Goal: Communication & Community: Share content

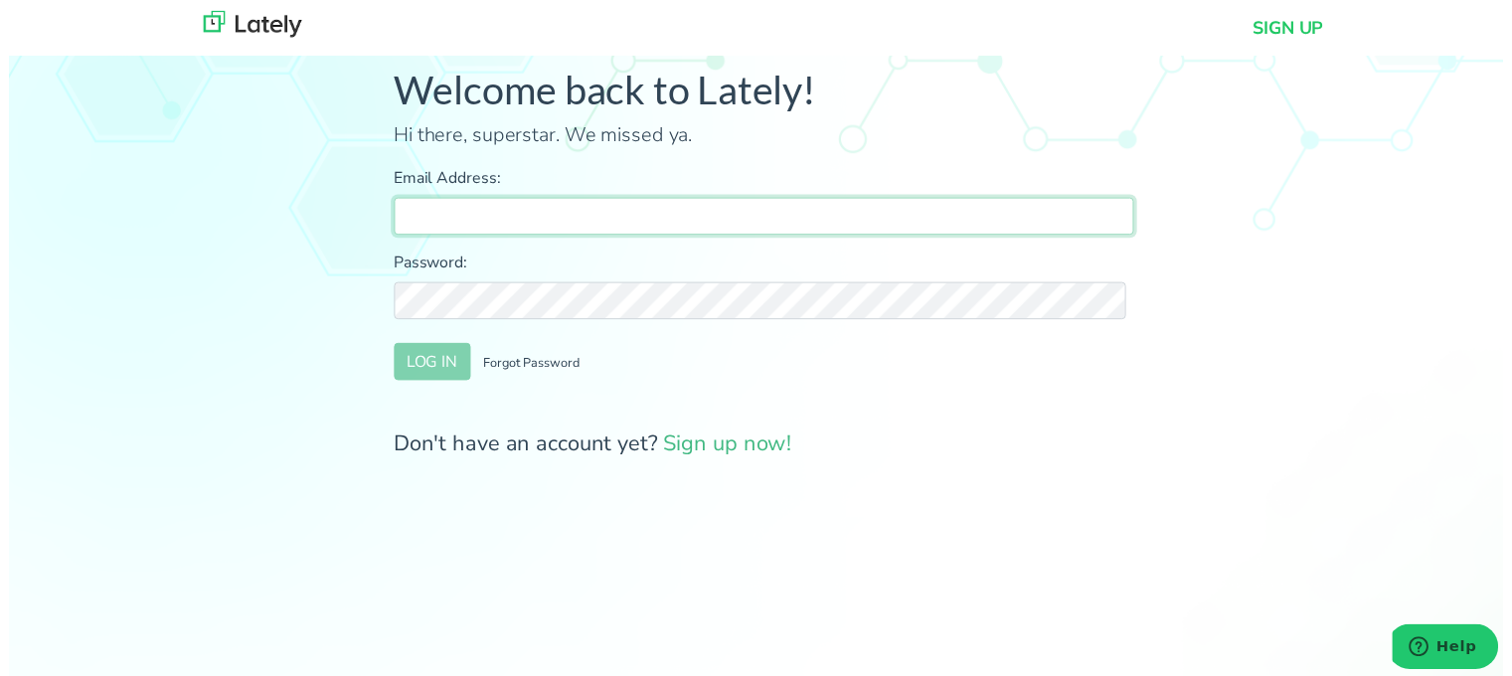
type input "[PERSON_NAME][EMAIL_ADDRESS][DOMAIN_NAME]"
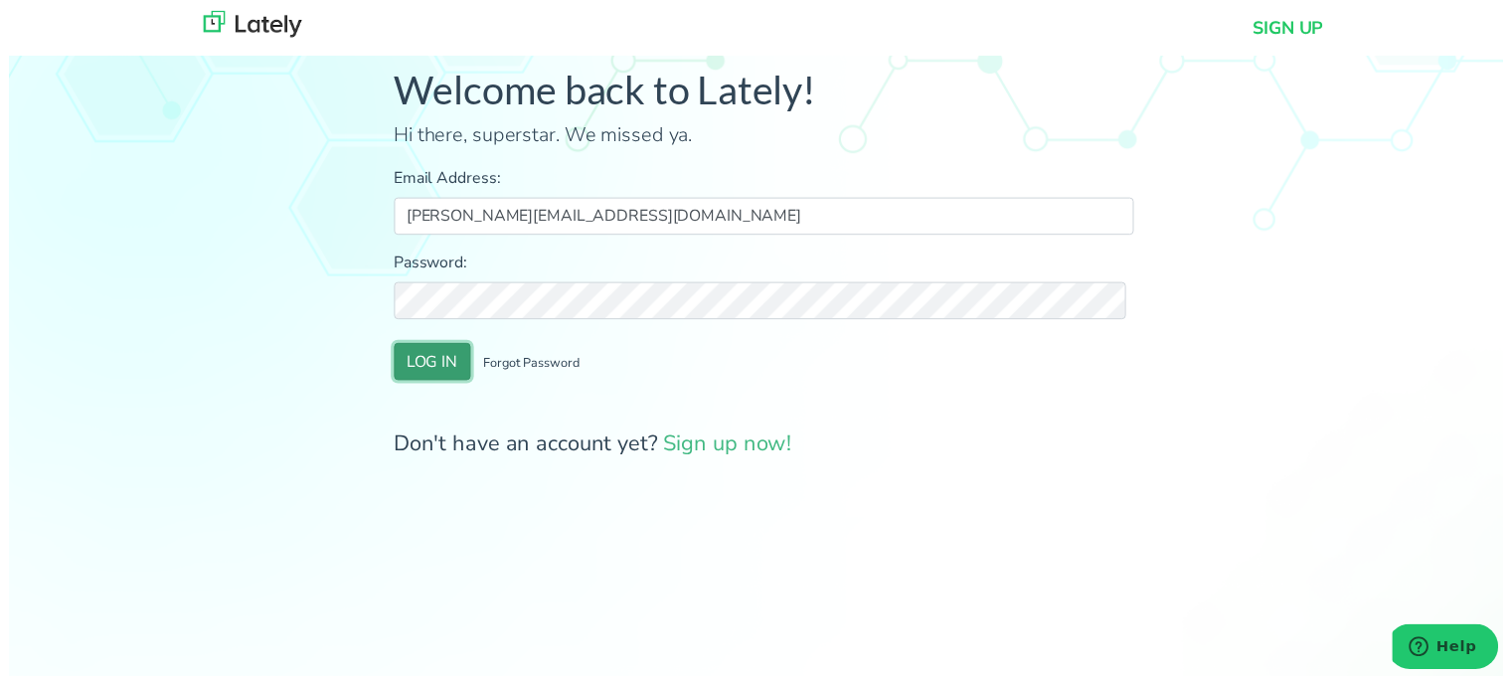
click at [415, 370] on button "LOG IN" at bounding box center [429, 366] width 78 height 38
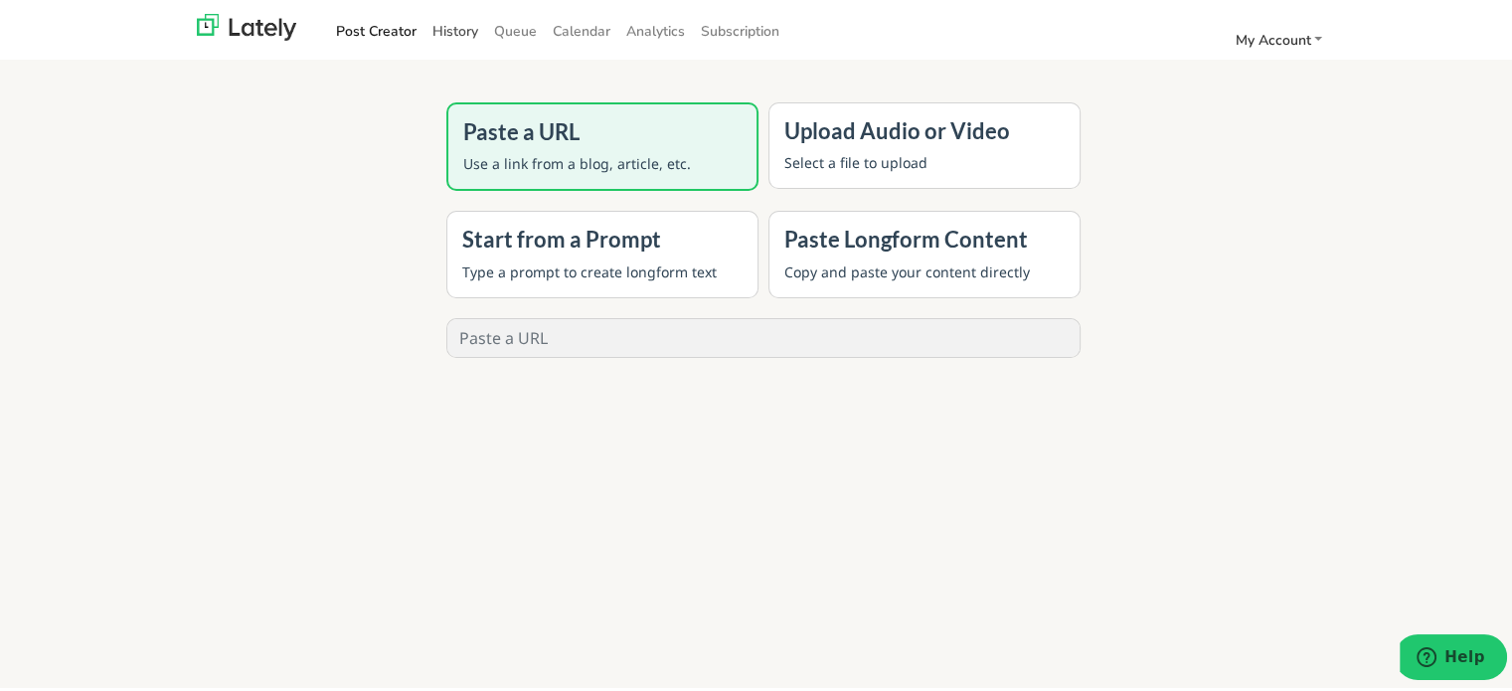
click at [442, 23] on link "History" at bounding box center [456, 28] width 62 height 33
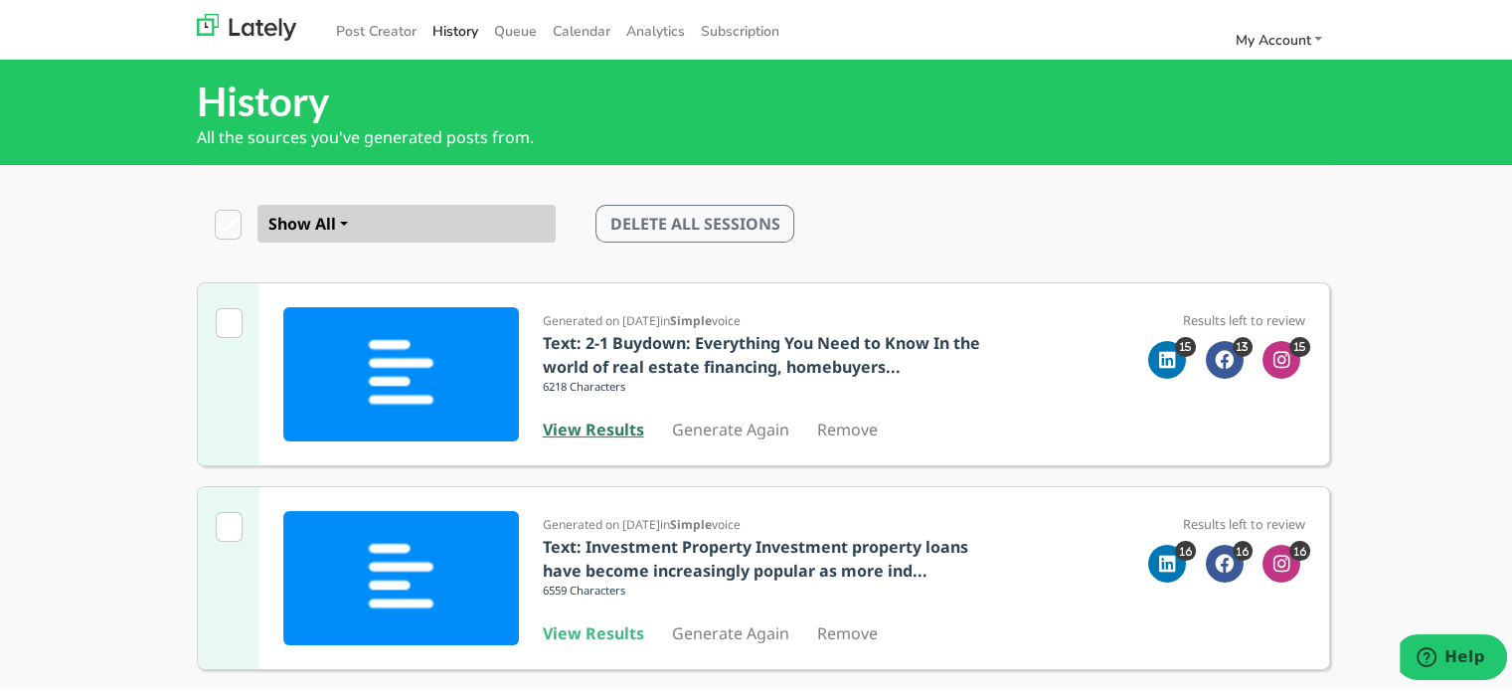
click at [614, 430] on b "View Results" at bounding box center [593, 427] width 101 height 22
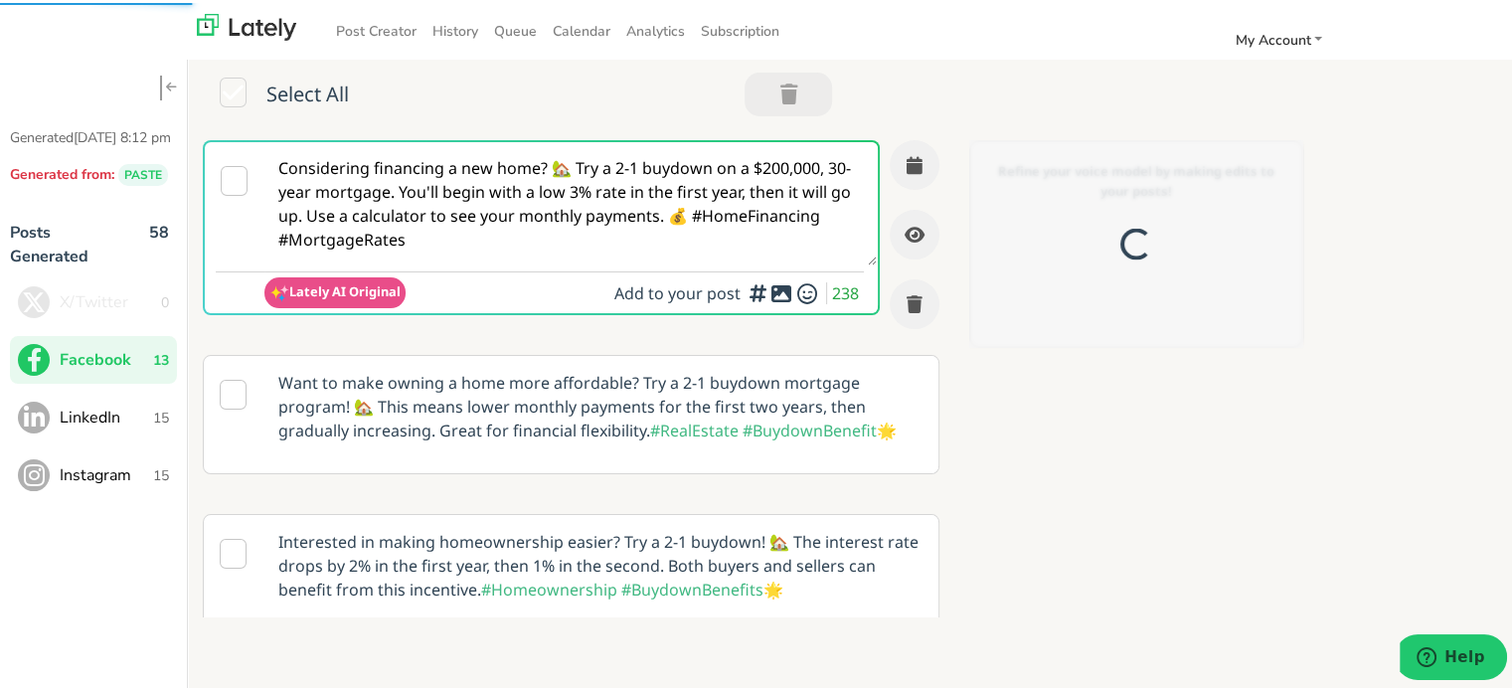
click at [443, 221] on textarea "Considering financing a new home? 🏡 Try a 2-1 buydown on a $200,000, 30-year mo…" at bounding box center [570, 200] width 612 height 123
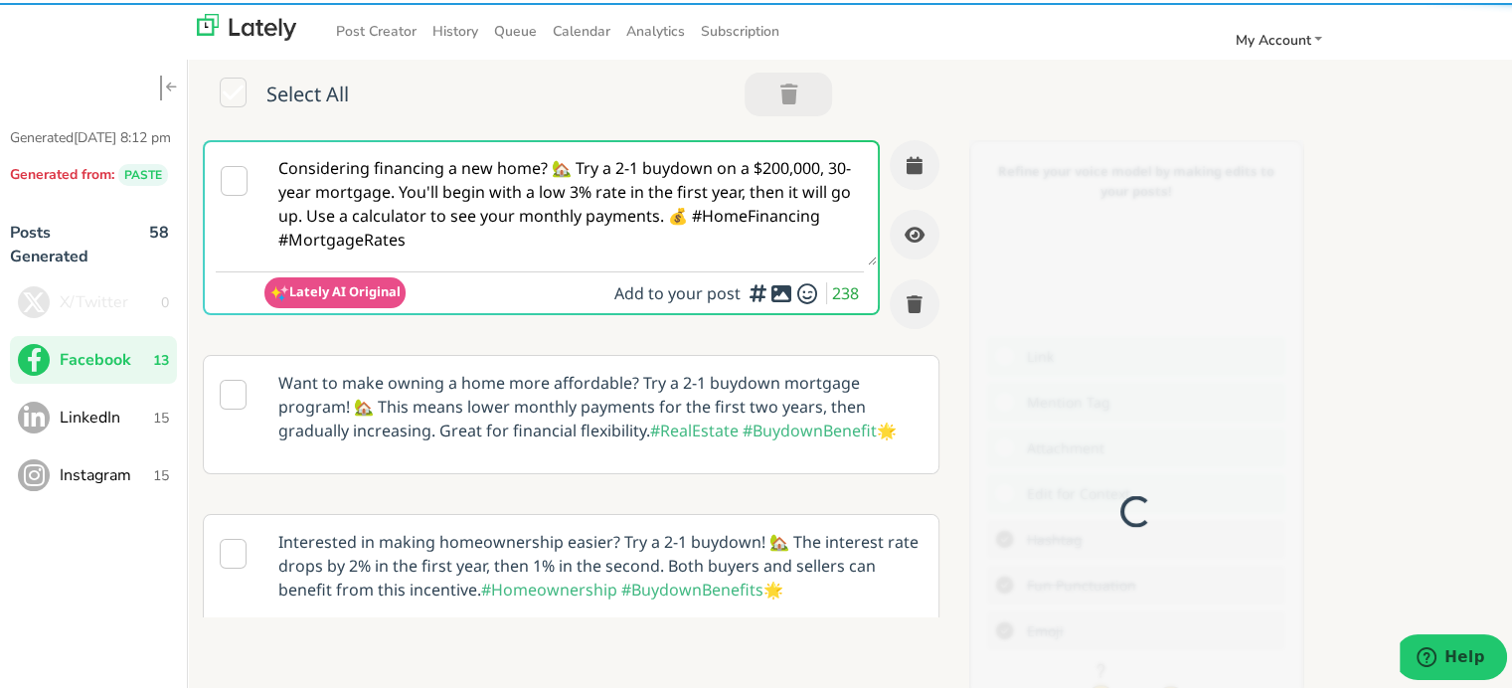
click at [443, 221] on textarea "Considering financing a new home? 🏡 Try a 2-1 buydown on a $200,000, 30-year mo…" at bounding box center [570, 200] width 612 height 123
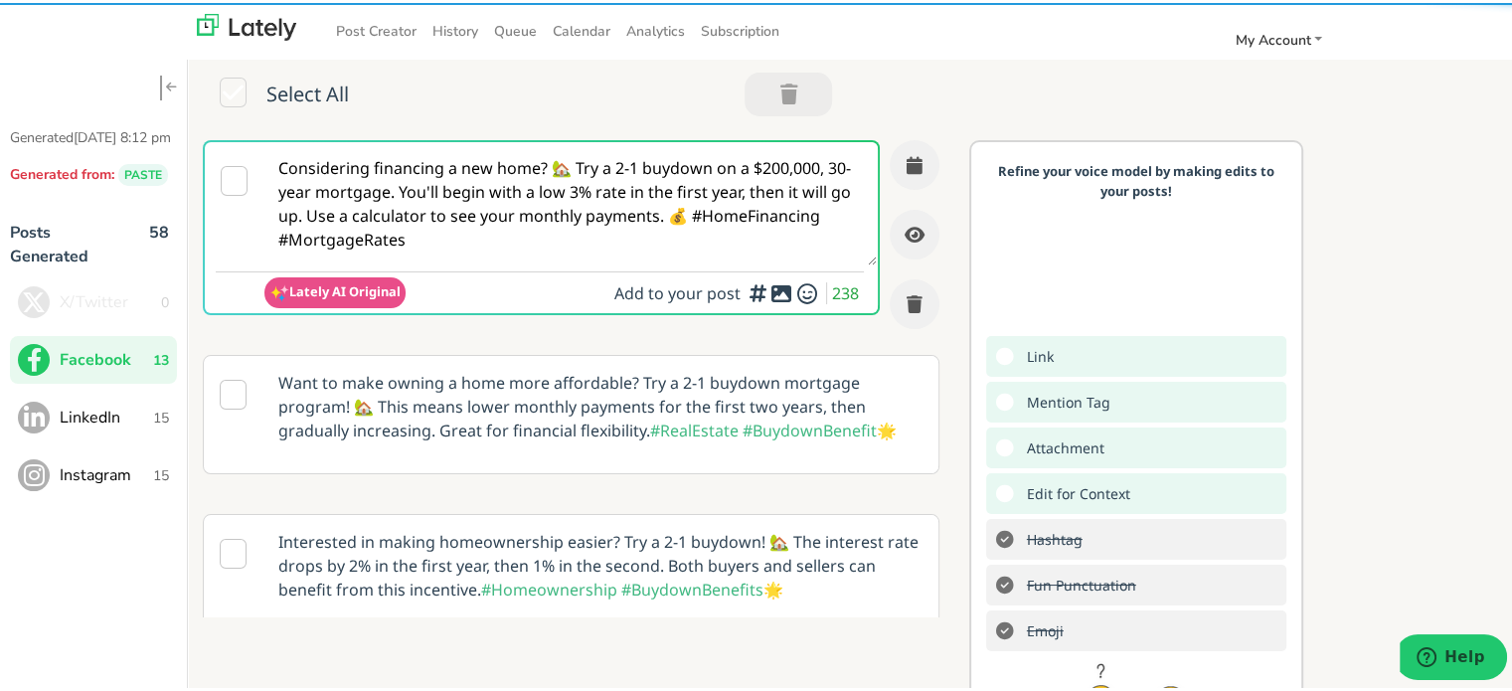
click at [443, 221] on textarea "Considering financing a new home? 🏡 Try a 2-1 buydown on a $200,000, 30-year mo…" at bounding box center [570, 200] width 612 height 123
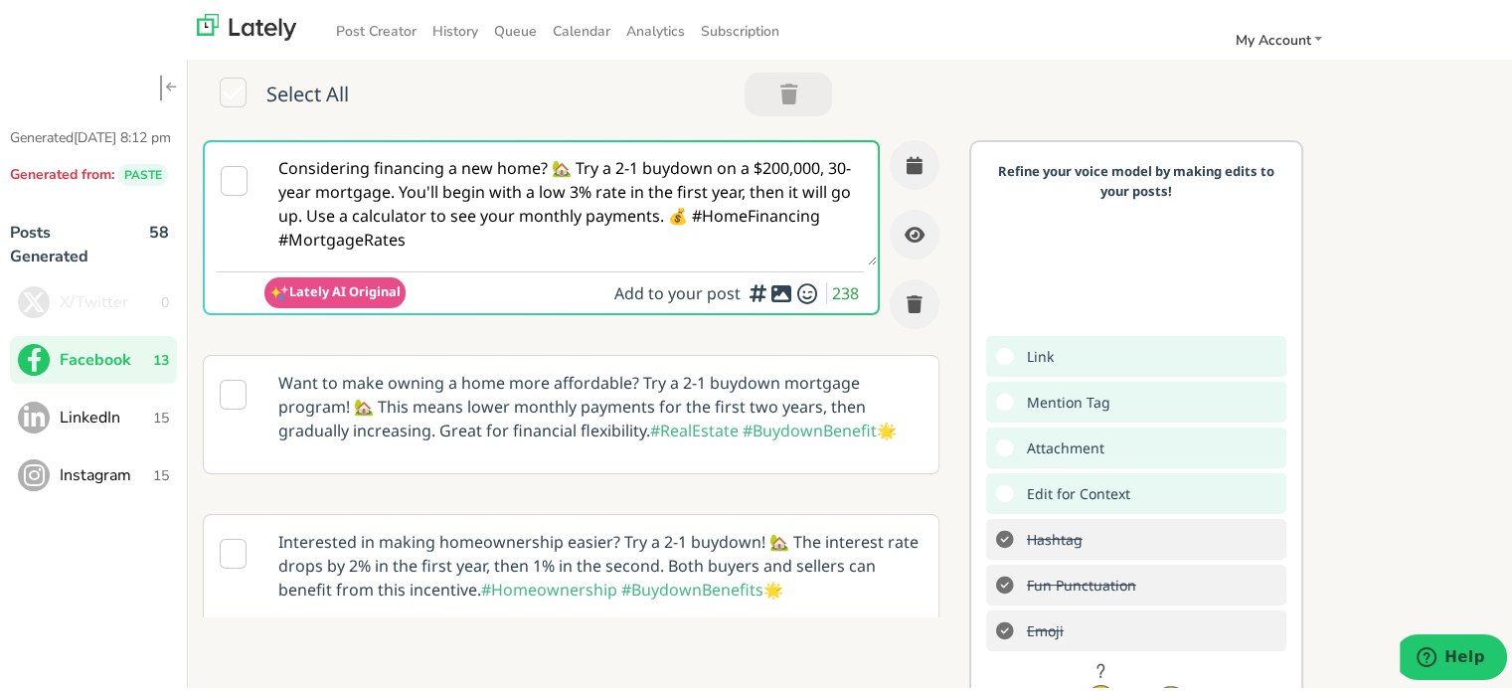
paste textarea "Unlock homeownership—even if you're self-employed in [US_STATE] 🏡 Here’s how Cl…"
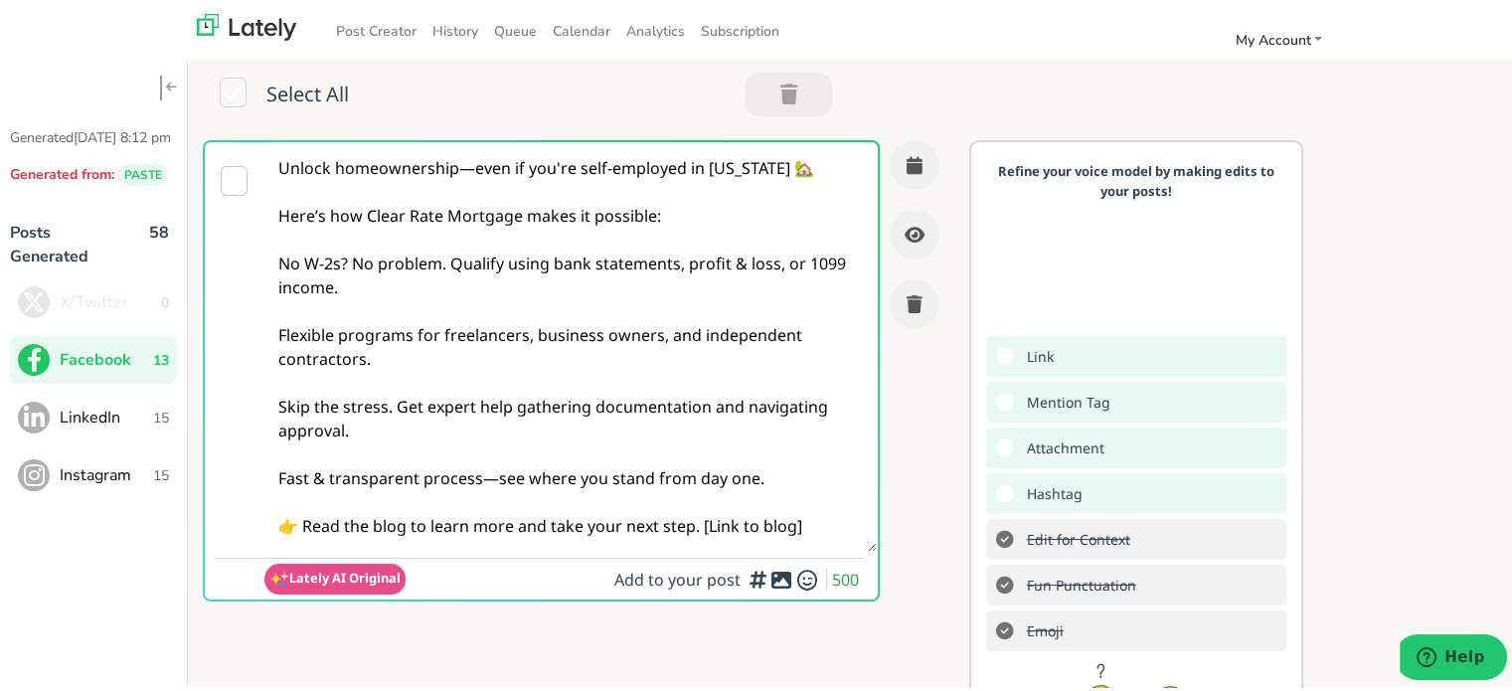
click at [463, 163] on textarea "Unlock homeownership—even if you're self-employed in [US_STATE] 🏡 Here’s how Cl…" at bounding box center [570, 344] width 612 height 410
paste textarea "Self-Employed in [GEOGRAPHIC_DATA]? Getting a home loan doesn’t have to be hard…"
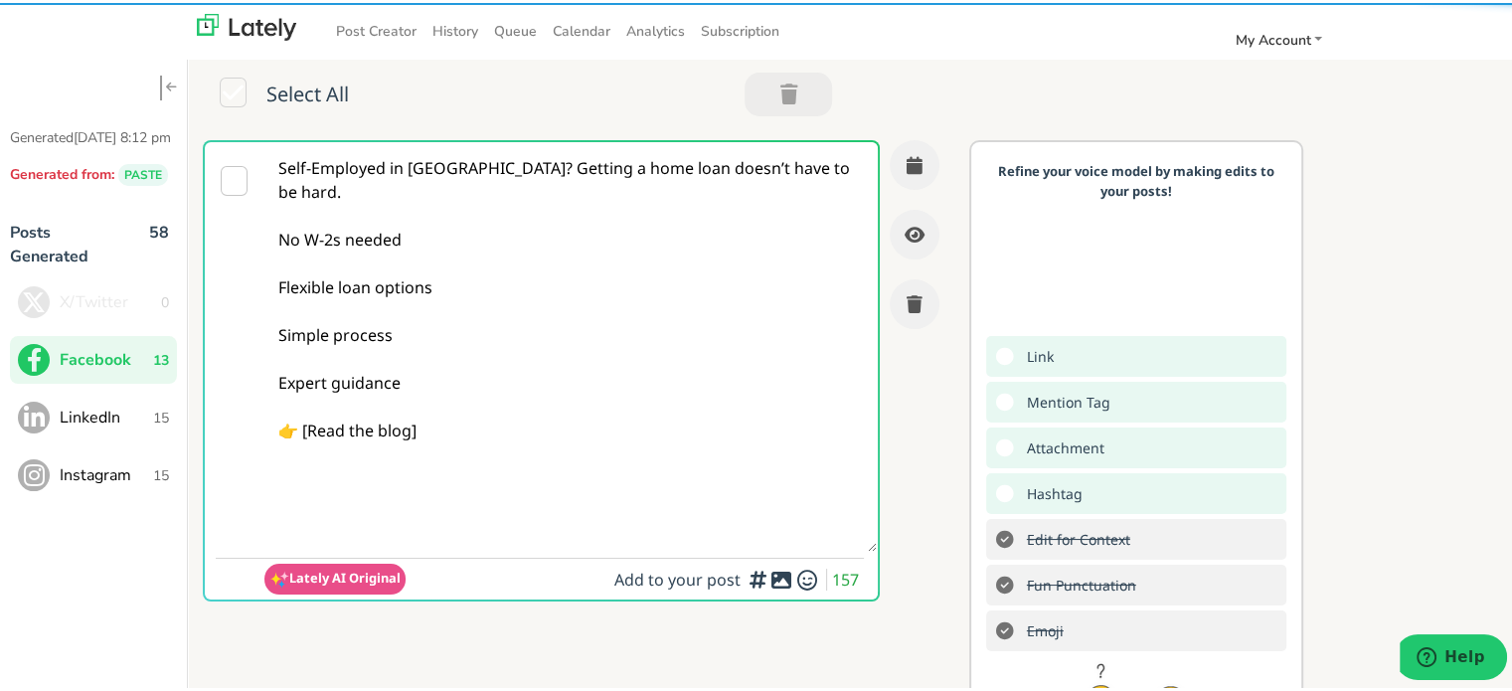
click at [430, 164] on textarea "Self-Employed in [GEOGRAPHIC_DATA]? Getting a home loan doesn’t have to be hard…" at bounding box center [570, 344] width 612 height 410
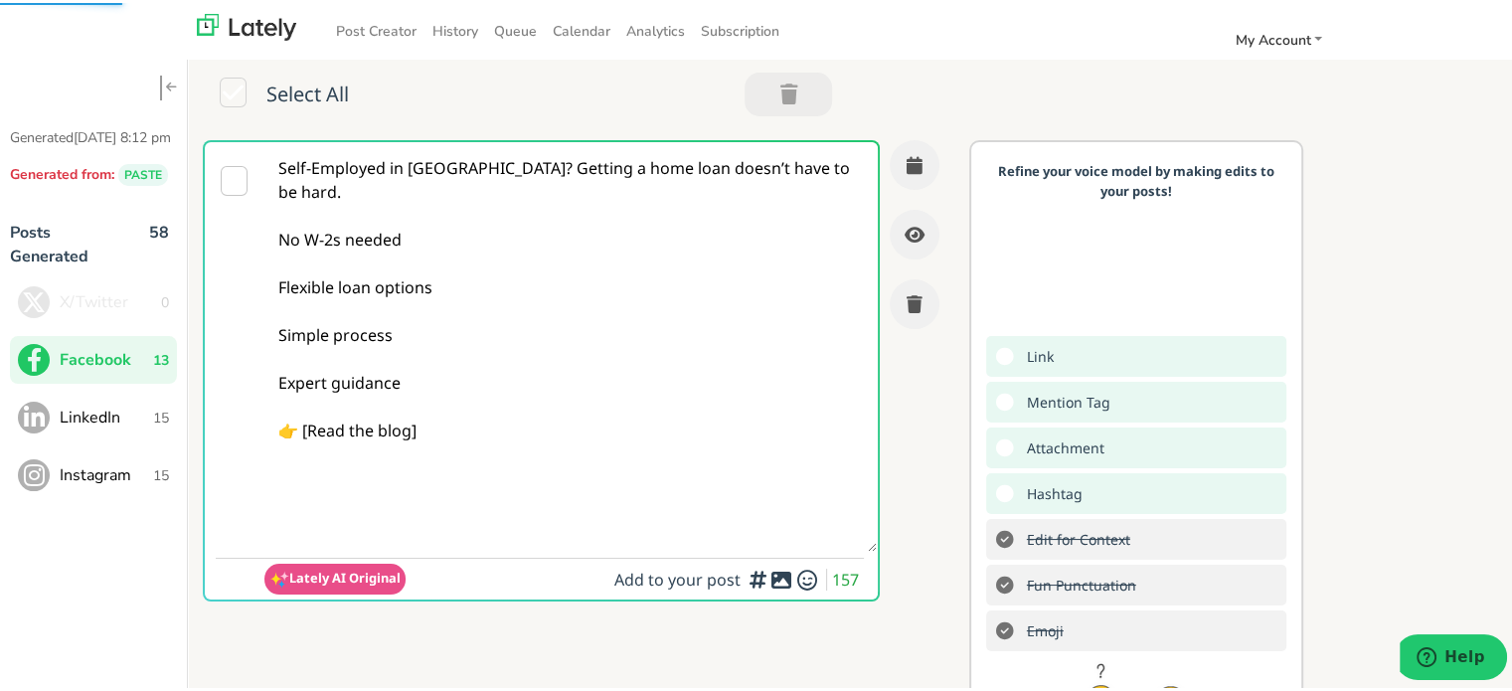
click at [437, 162] on textarea "Self-Employed in [GEOGRAPHIC_DATA]? Getting a home loan doesn’t have to be hard…" at bounding box center [570, 344] width 612 height 410
click at [434, 162] on textarea "Self-Employed in [GEOGRAPHIC_DATA]? Getting a home loan doesn’t have to be hard…" at bounding box center [570, 344] width 612 height 410
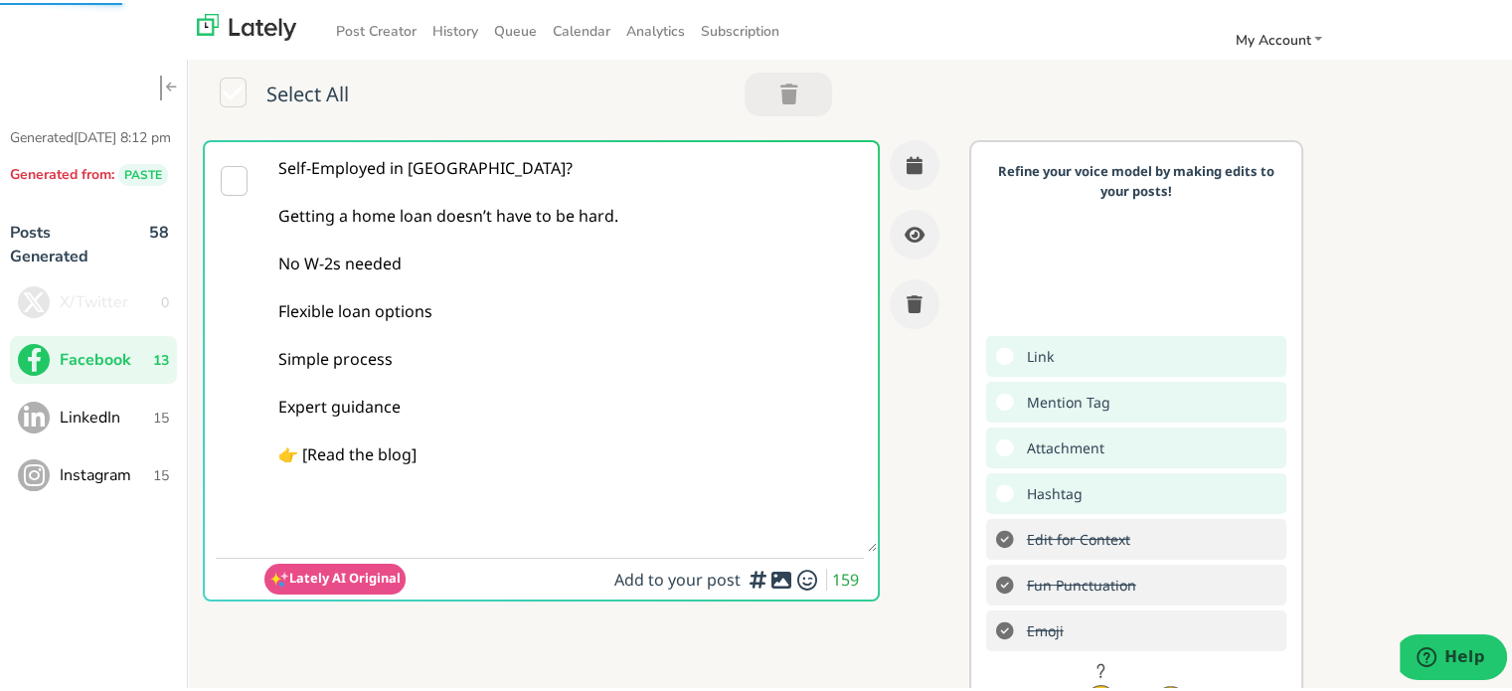
click at [255, 307] on div at bounding box center [234, 367] width 59 height 457
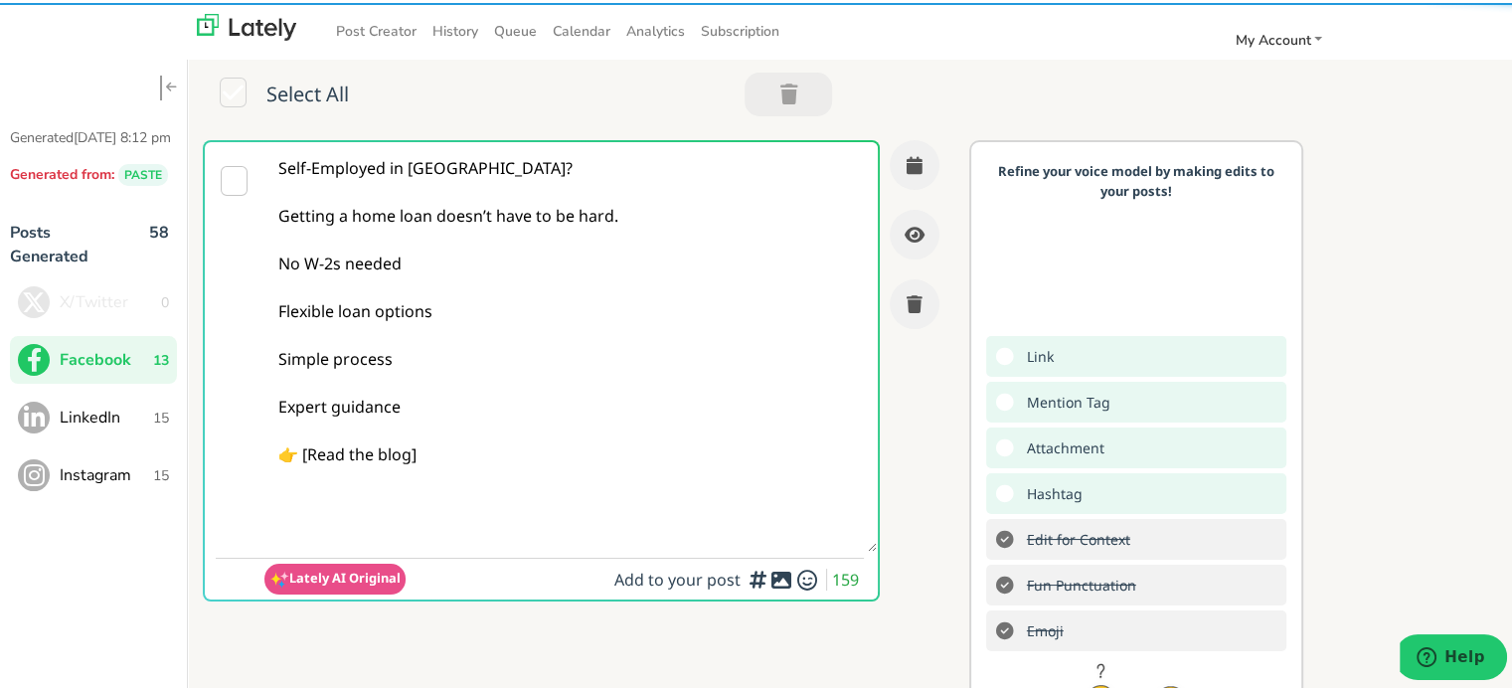
click at [281, 309] on textarea "Self-Employed in [GEOGRAPHIC_DATA]? Getting a home loan doesn’t have to be hard…" at bounding box center [570, 344] width 612 height 410
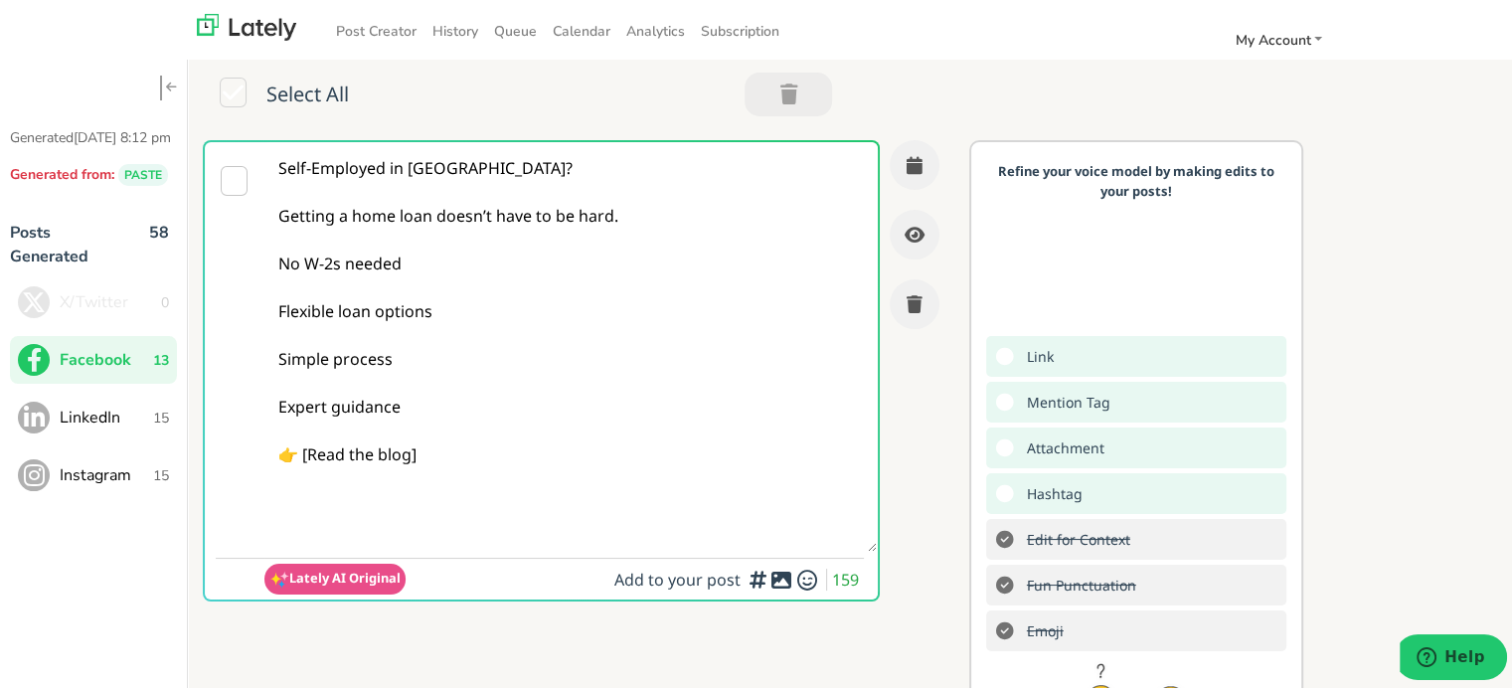
click at [272, 309] on textarea "Self-Employed in [GEOGRAPHIC_DATA]? Getting a home loan doesn’t have to be hard…" at bounding box center [570, 344] width 612 height 410
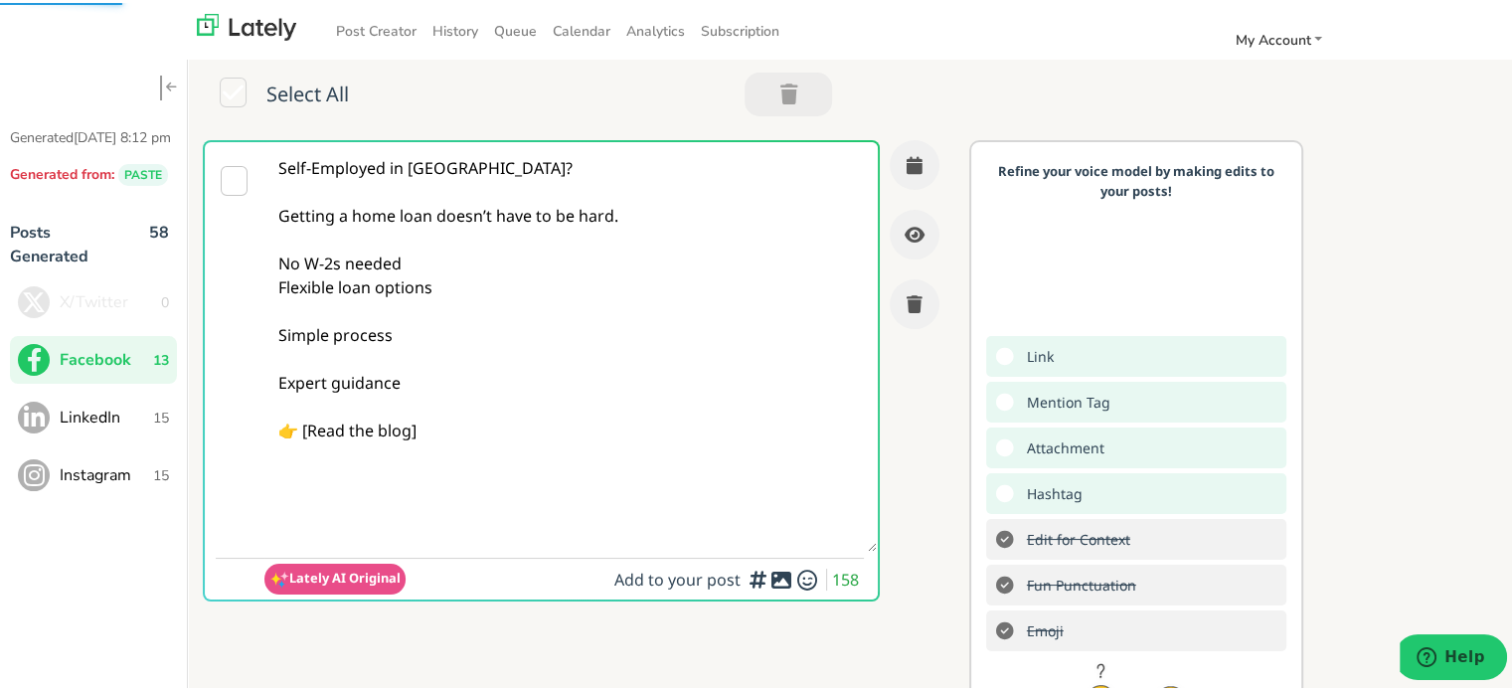
click at [274, 331] on textarea "Self-Employed in [GEOGRAPHIC_DATA]? Getting a home loan doesn’t have to be hard…" at bounding box center [570, 344] width 612 height 410
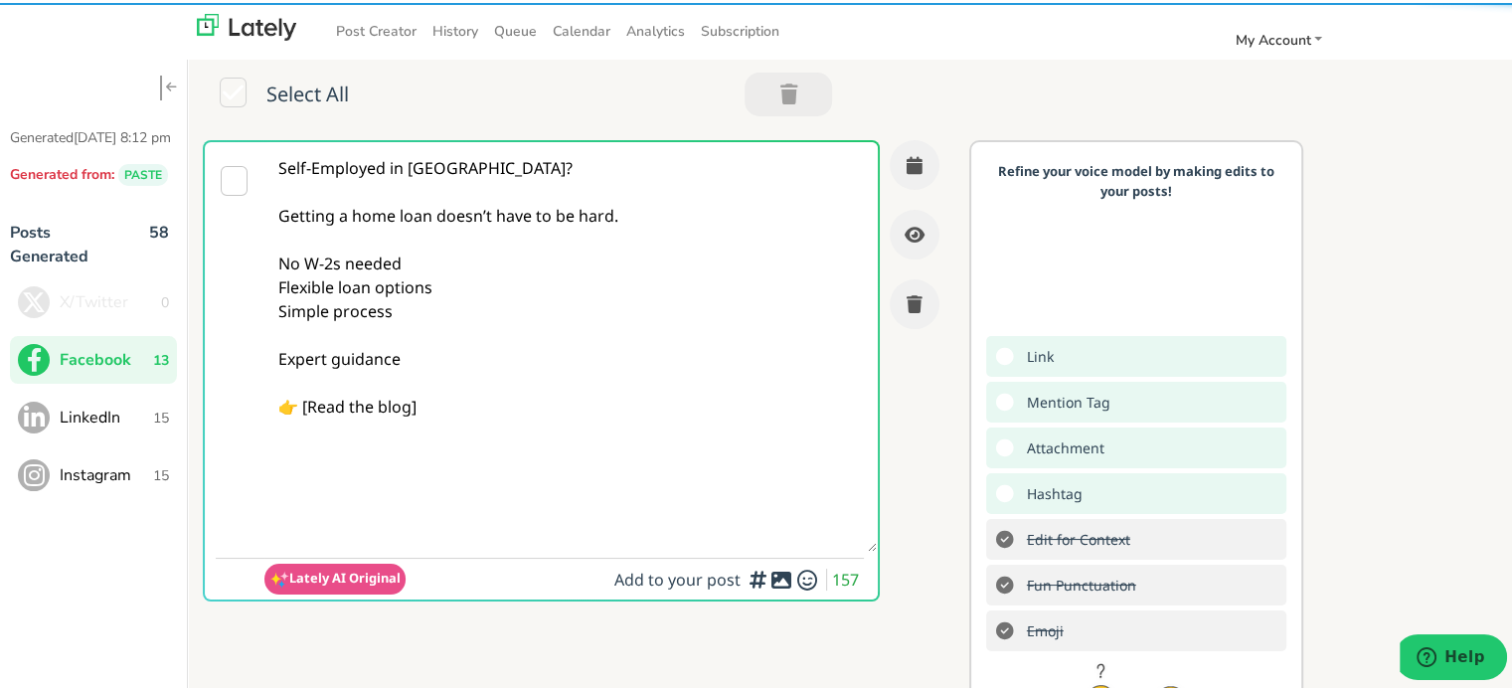
click at [269, 350] on textarea "Self-Employed in [GEOGRAPHIC_DATA]? Getting a home loan doesn’t have to be hard…" at bounding box center [570, 344] width 612 height 410
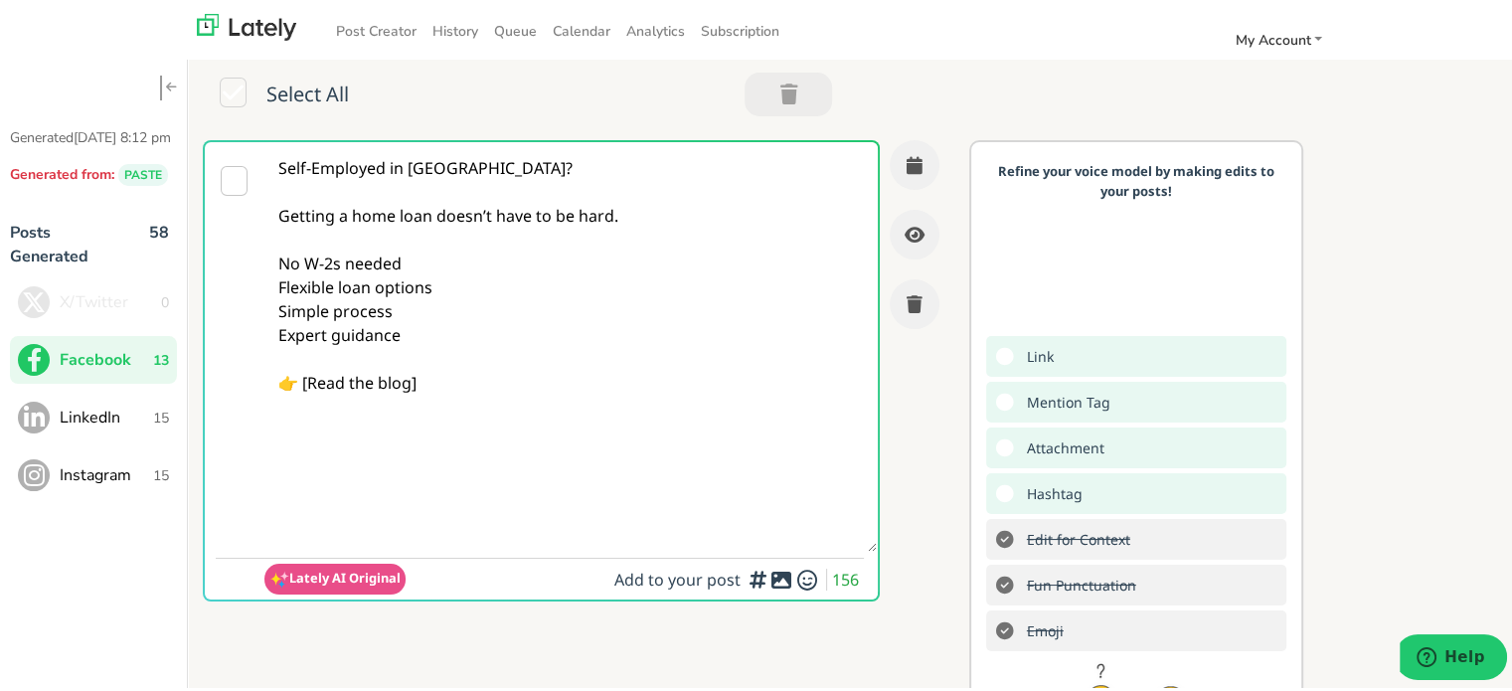
drag, startPoint x: 445, startPoint y: 343, endPoint x: 232, endPoint y: 252, distance: 232.5
click at [232, 252] on div "Self-Employed in [GEOGRAPHIC_DATA]? Getting a home loan doesn’t have to be hard…" at bounding box center [541, 367] width 677 height 461
paste textarea "employed in [GEOGRAPHIC_DATA]? Home loans can still be within reach. Different …"
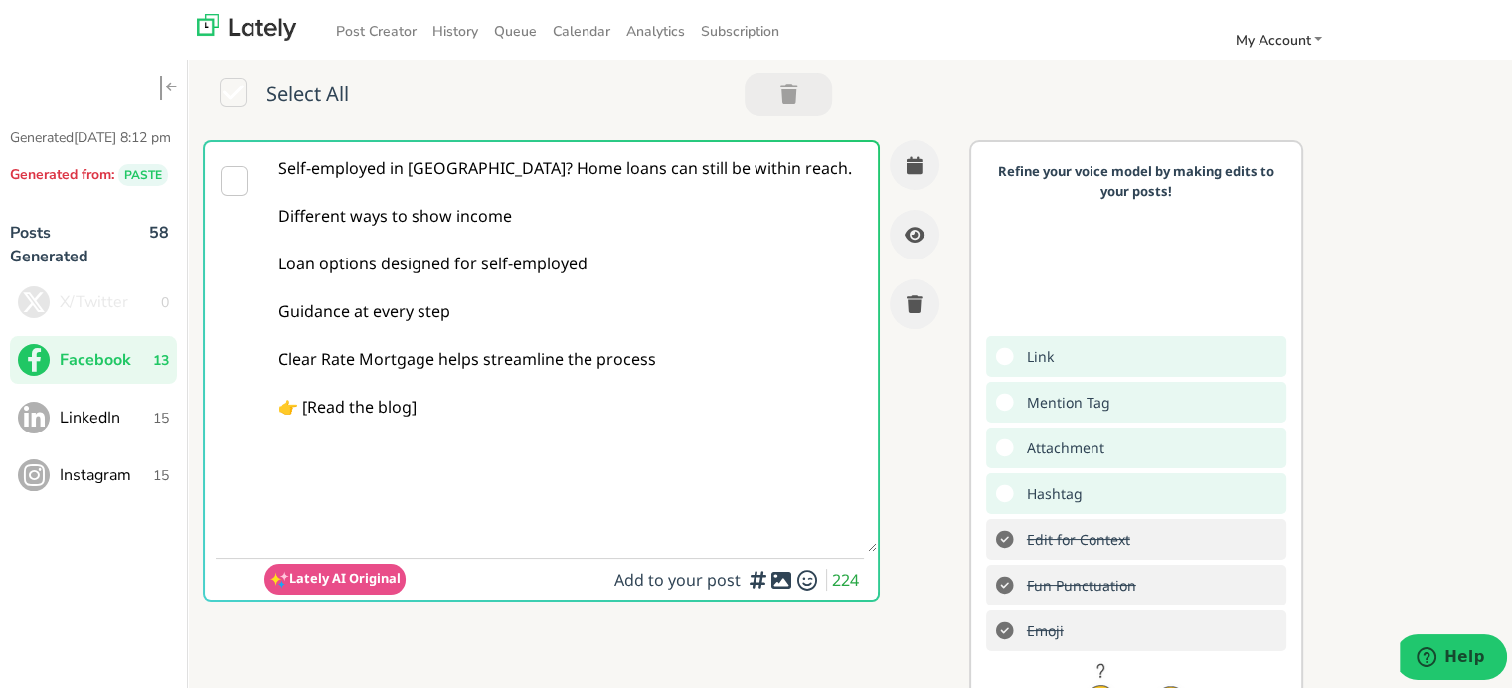
drag, startPoint x: 434, startPoint y: 401, endPoint x: 458, endPoint y: 402, distance: 24.9
click at [458, 402] on textarea "Self-employed in [GEOGRAPHIC_DATA]? Home loans can still be within reach. Diffe…" at bounding box center [570, 344] width 612 height 410
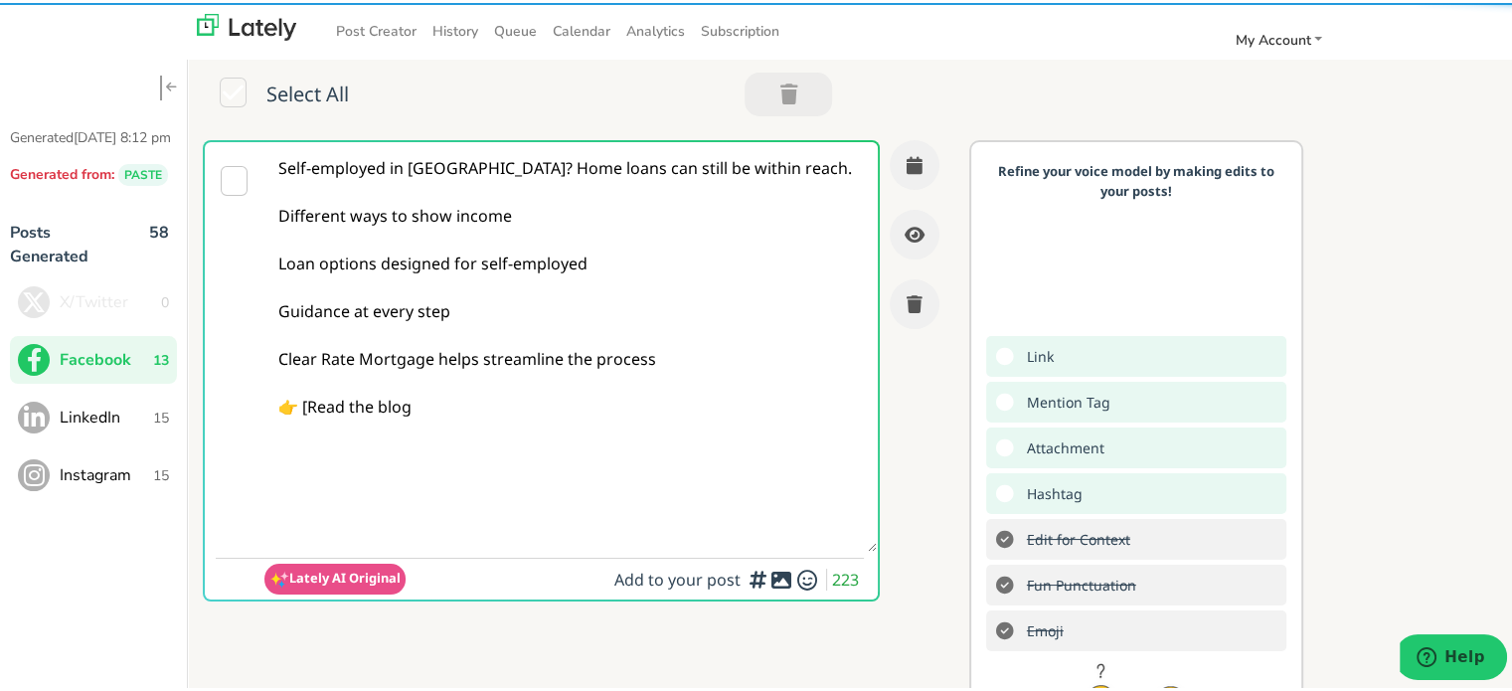
click at [306, 407] on textarea "Self-employed in [GEOGRAPHIC_DATA]? Home loans can still be within reach. Diffe…" at bounding box center [570, 344] width 612 height 410
drag, startPoint x: 306, startPoint y: 407, endPoint x: 581, endPoint y: 421, distance: 274.8
click at [581, 421] on textarea "Self-employed in [GEOGRAPHIC_DATA]? Home loans can still be within reach. Diffe…" at bounding box center [570, 344] width 612 height 410
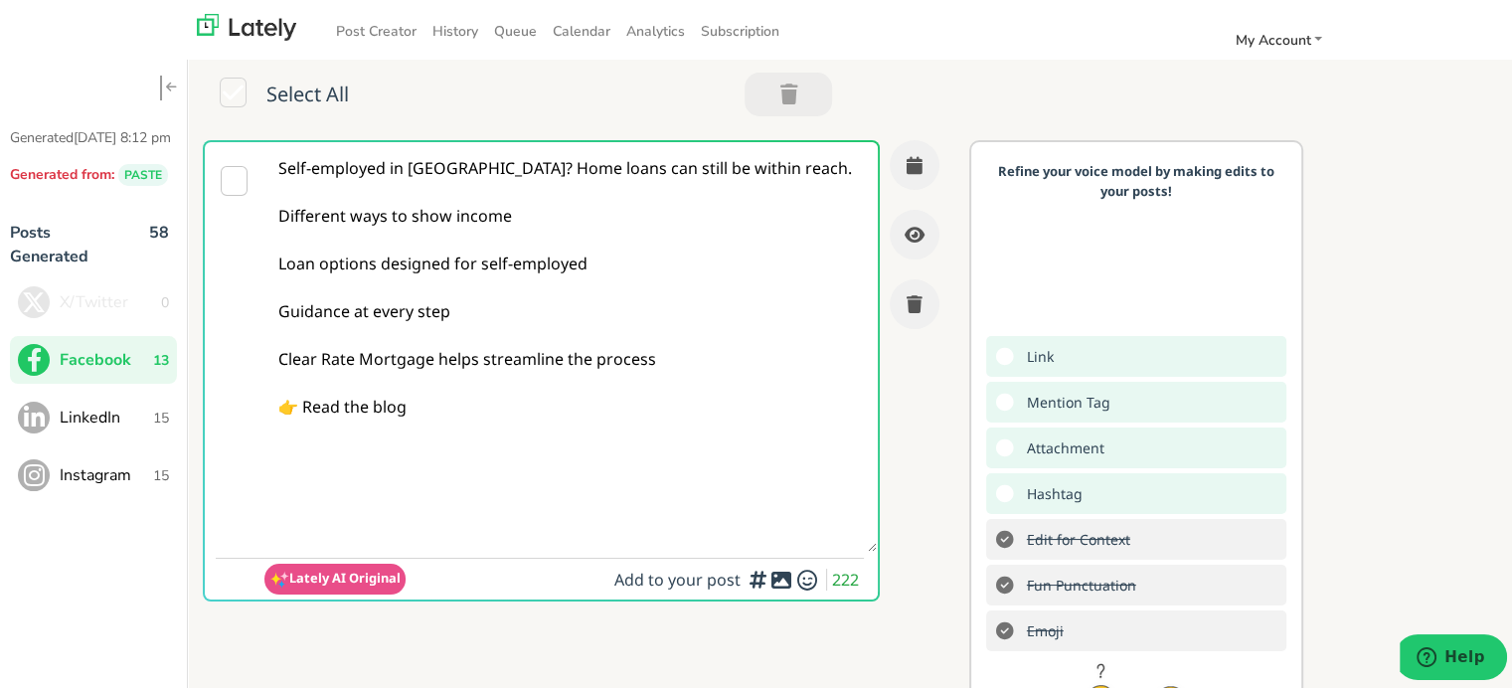
click at [310, 402] on textarea "Self-employed in [GEOGRAPHIC_DATA]? Home loans can still be within reach. Diffe…" at bounding box center [570, 344] width 612 height 410
click at [279, 403] on textarea "Self-employed in [GEOGRAPHIC_DATA]? Home loans can still be within reach. Diffe…" at bounding box center [570, 344] width 612 height 410
paste textarea "Read the blog"
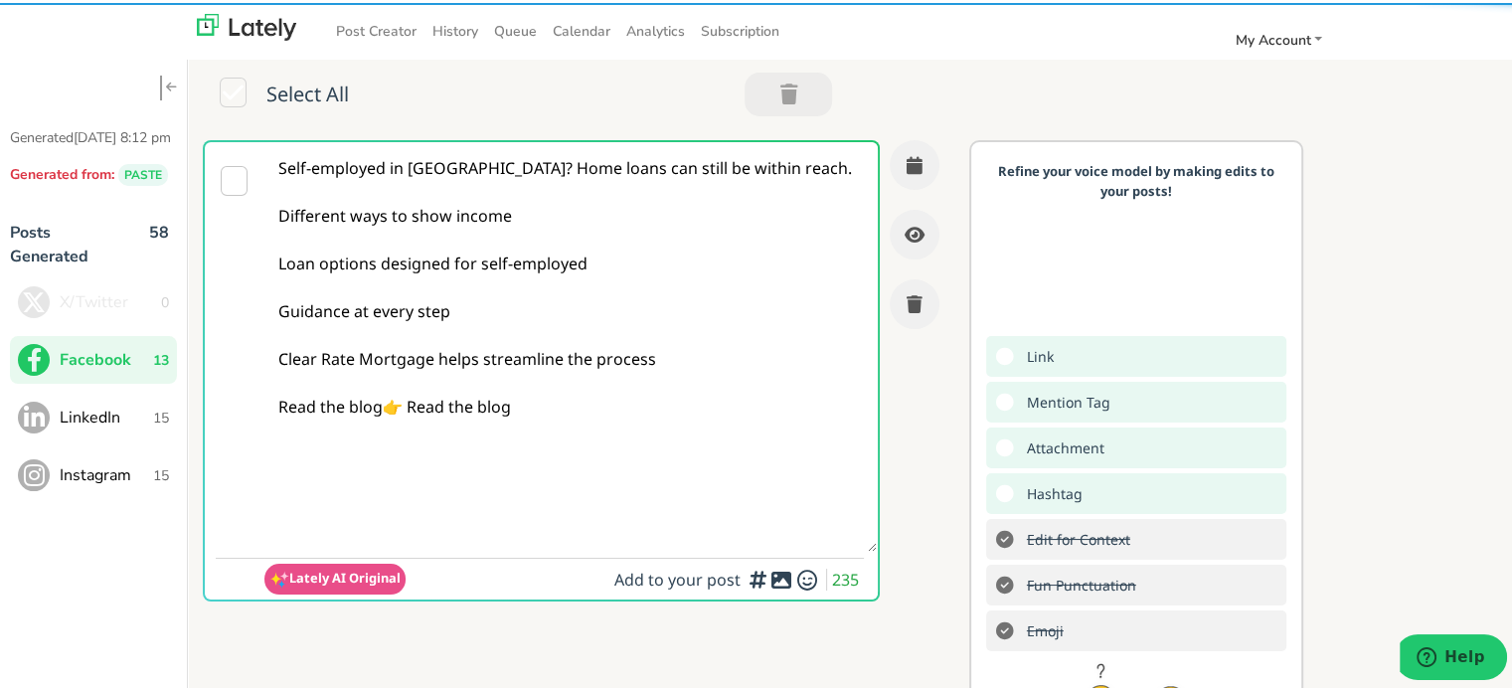
click at [410, 405] on textarea "Self-employed in [GEOGRAPHIC_DATA]? Home loans can still be within reach. Diffe…" at bounding box center [570, 344] width 612 height 410
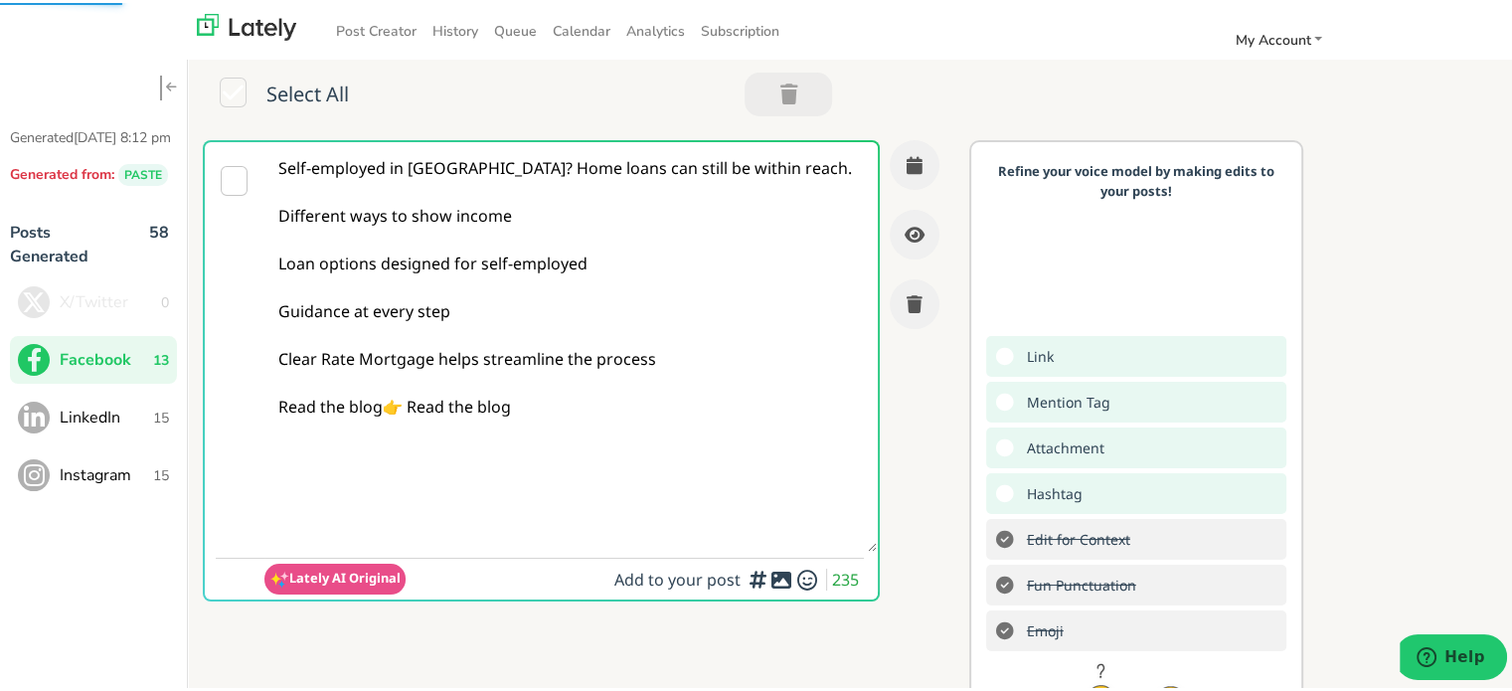
drag, startPoint x: 405, startPoint y: 404, endPoint x: 597, endPoint y: 395, distance: 192.1
click at [597, 395] on textarea "Self-employed in [GEOGRAPHIC_DATA]? Home loans can still be within reach. Diffe…" at bounding box center [570, 344] width 612 height 410
click at [268, 330] on textarea "Self-employed in [GEOGRAPHIC_DATA]? Home loans can still be within reach. Diffe…" at bounding box center [570, 344] width 612 height 410
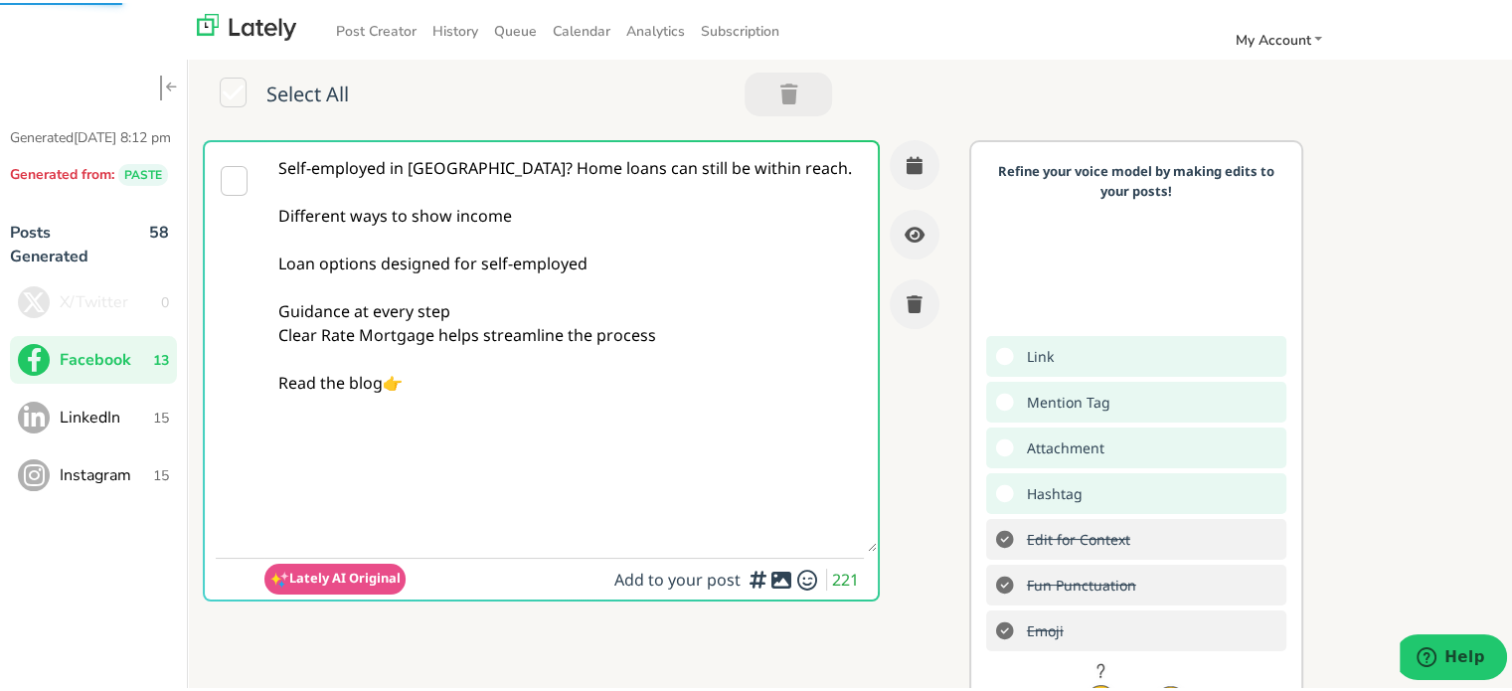
click at [290, 286] on textarea "Self-employed in [GEOGRAPHIC_DATA]? Home loans can still be within reach. Diffe…" at bounding box center [570, 344] width 612 height 410
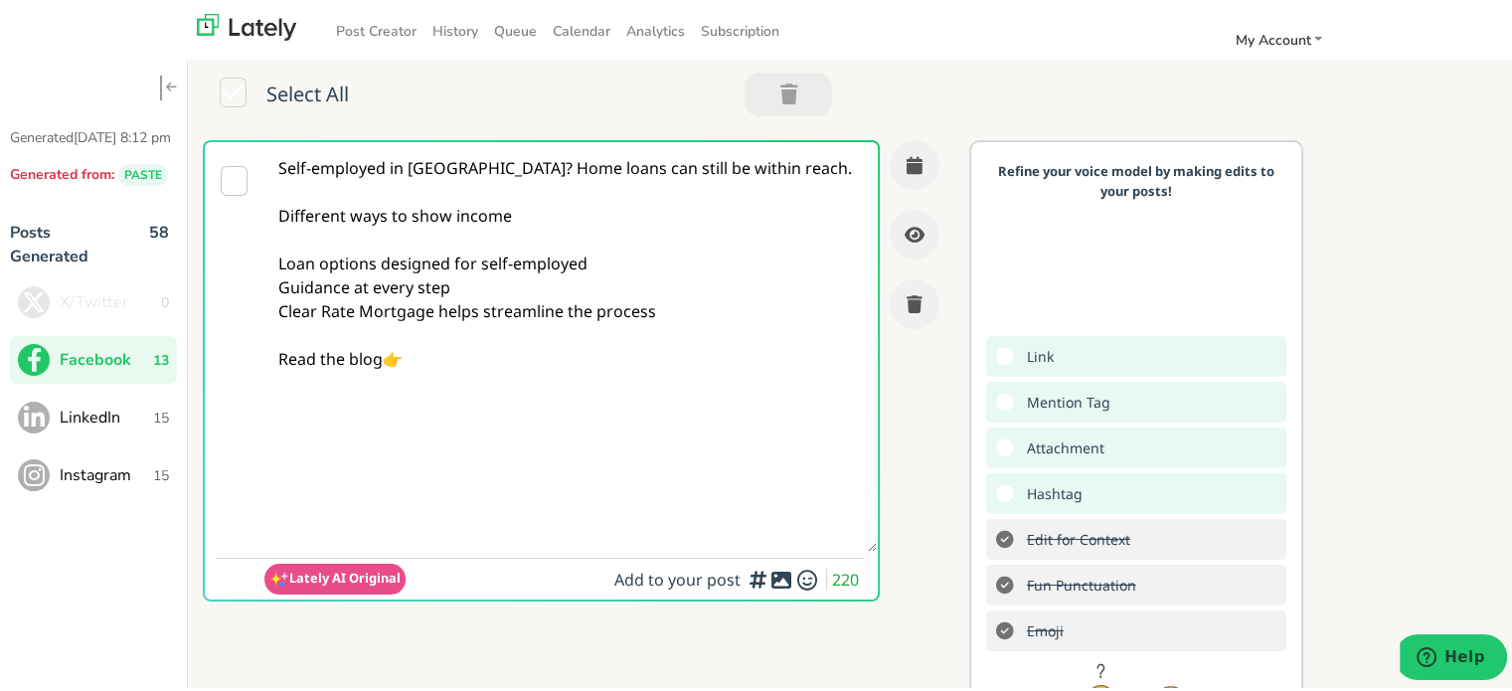
click at [287, 238] on textarea "Self-employed in [GEOGRAPHIC_DATA]? Home loans can still be within reach. Diffe…" at bounding box center [570, 344] width 612 height 410
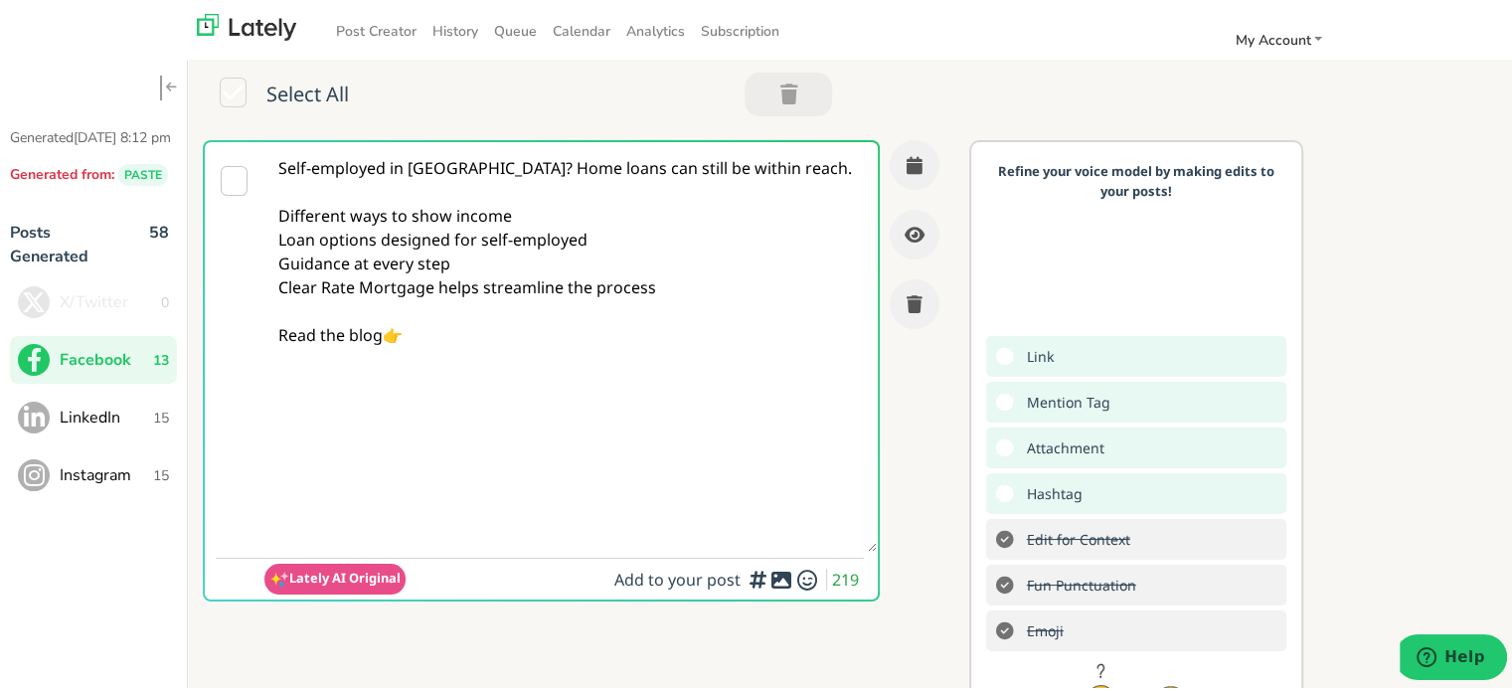
drag, startPoint x: 412, startPoint y: 265, endPoint x: 175, endPoint y: 214, distance: 242.2
click at [175, 214] on div "Generated [DATE] 8:12 pm Generated from: PASTE Posts Generated 58 X/Twitter 0 F…" at bounding box center [763, 448] width 1527 height 866
click at [597, 318] on textarea "Self-employed in [GEOGRAPHIC_DATA]? Home loans can still be within reach. Diffe…" at bounding box center [570, 344] width 612 height 410
click at [437, 370] on textarea "Self-employed in [GEOGRAPHIC_DATA]? Home loans can still be within reach. Diffe…" at bounding box center [570, 344] width 612 height 410
paste textarea "[URL][DOMAIN_NAME]"
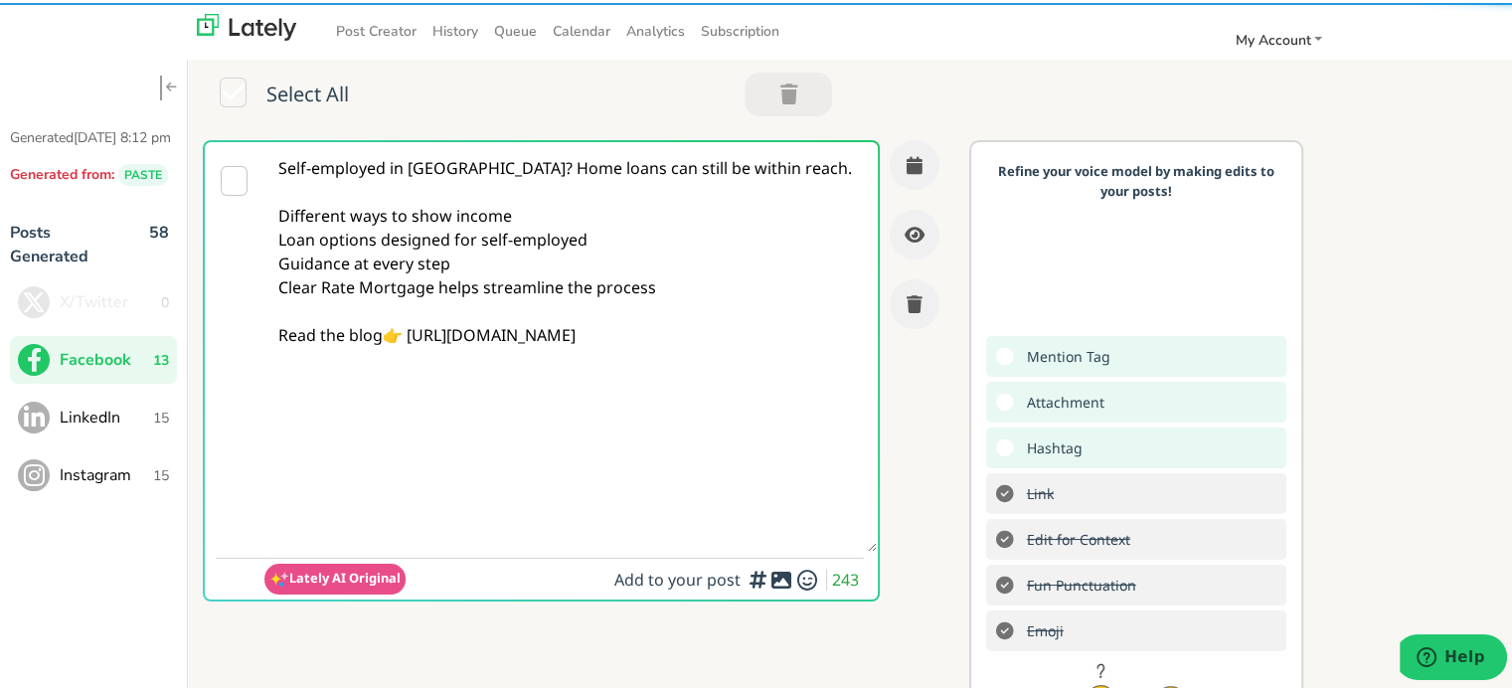
click at [434, 170] on textarea "Self-employed in [GEOGRAPHIC_DATA]? Home loans can still be within reach. Diffe…" at bounding box center [570, 344] width 612 height 410
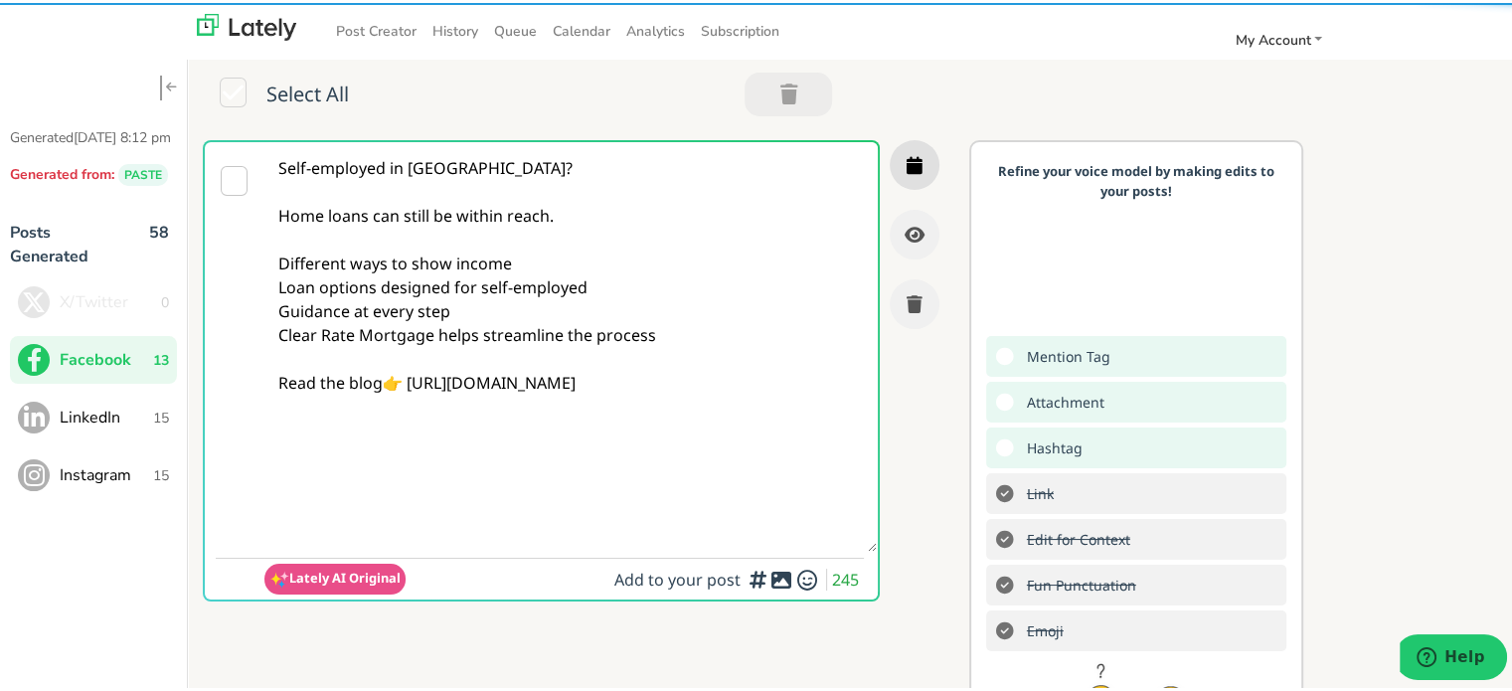
type textarea "Self-employed in [GEOGRAPHIC_DATA]? Home loans can still be within reach. Diffe…"
click at [899, 151] on button "button" at bounding box center [915, 162] width 50 height 50
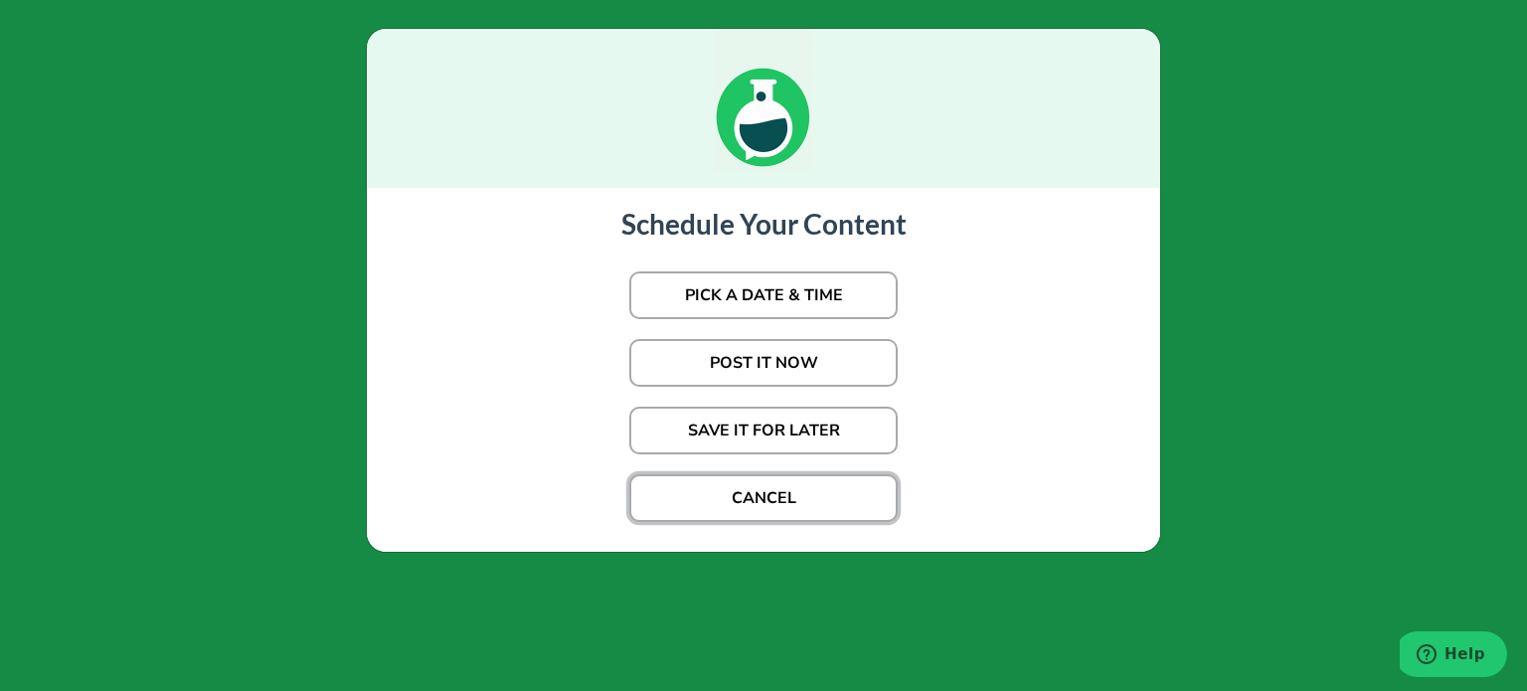
click at [743, 492] on button "CANCEL" at bounding box center [763, 498] width 268 height 48
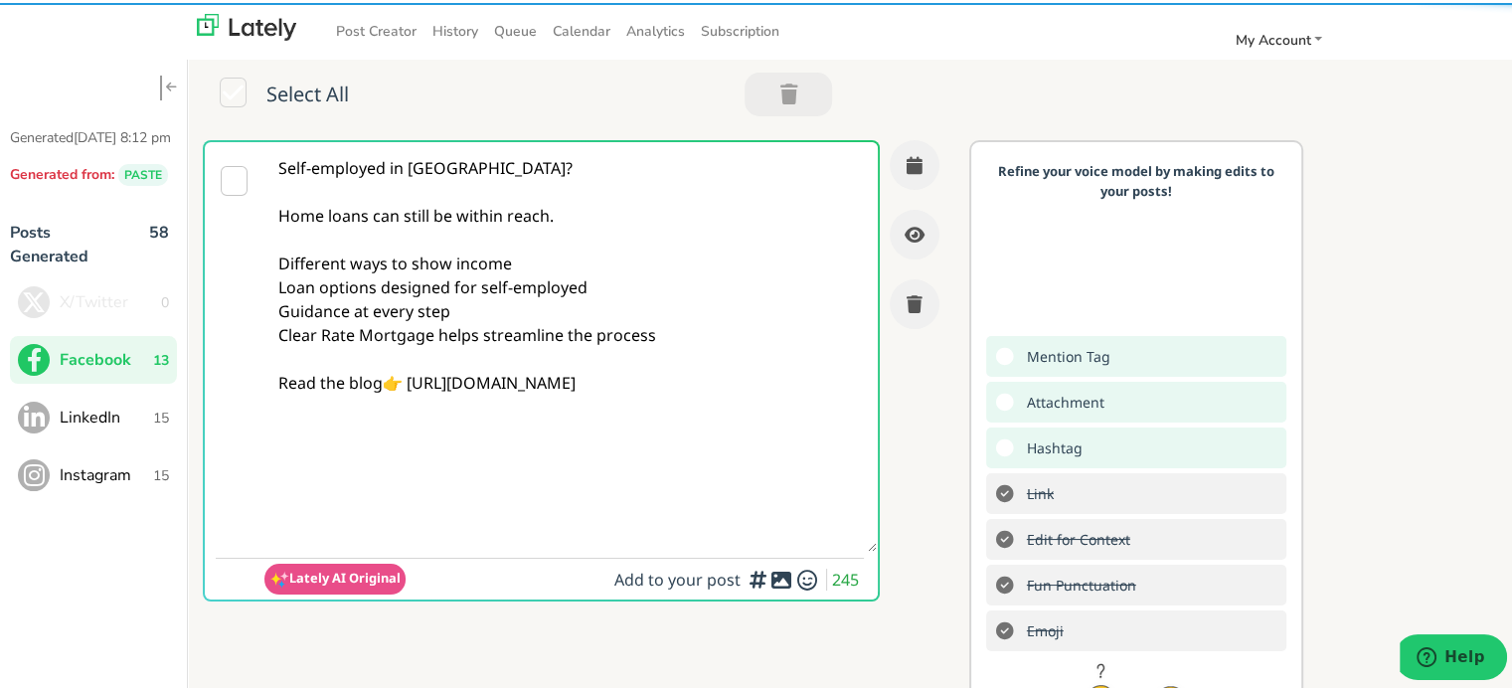
click at [389, 284] on textarea "Self-employed in [GEOGRAPHIC_DATA]? Home loans can still be within reach. Diffe…" at bounding box center [570, 344] width 612 height 410
click at [467, 315] on textarea "Self-employed in [GEOGRAPHIC_DATA]? Home loans can still be within reach. Diffe…" at bounding box center [570, 344] width 612 height 410
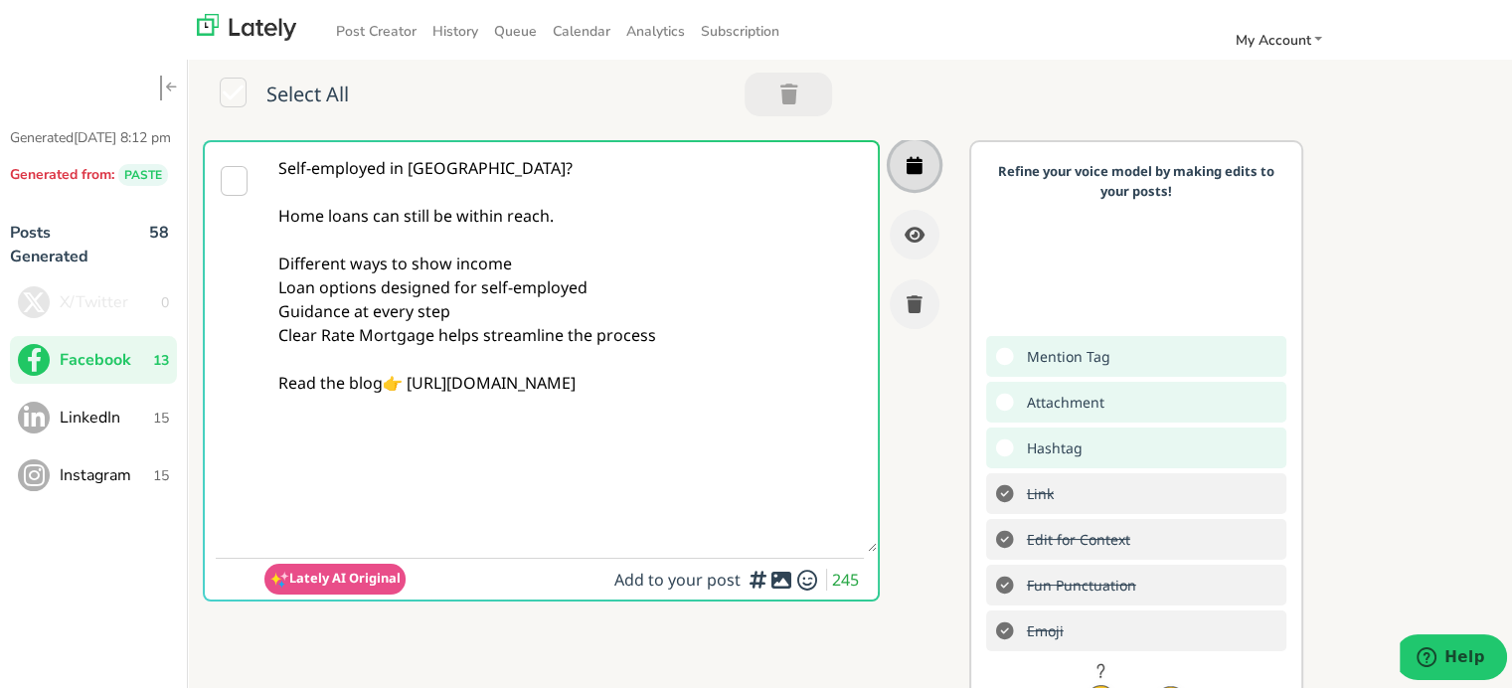
click at [890, 170] on button "button" at bounding box center [915, 162] width 50 height 50
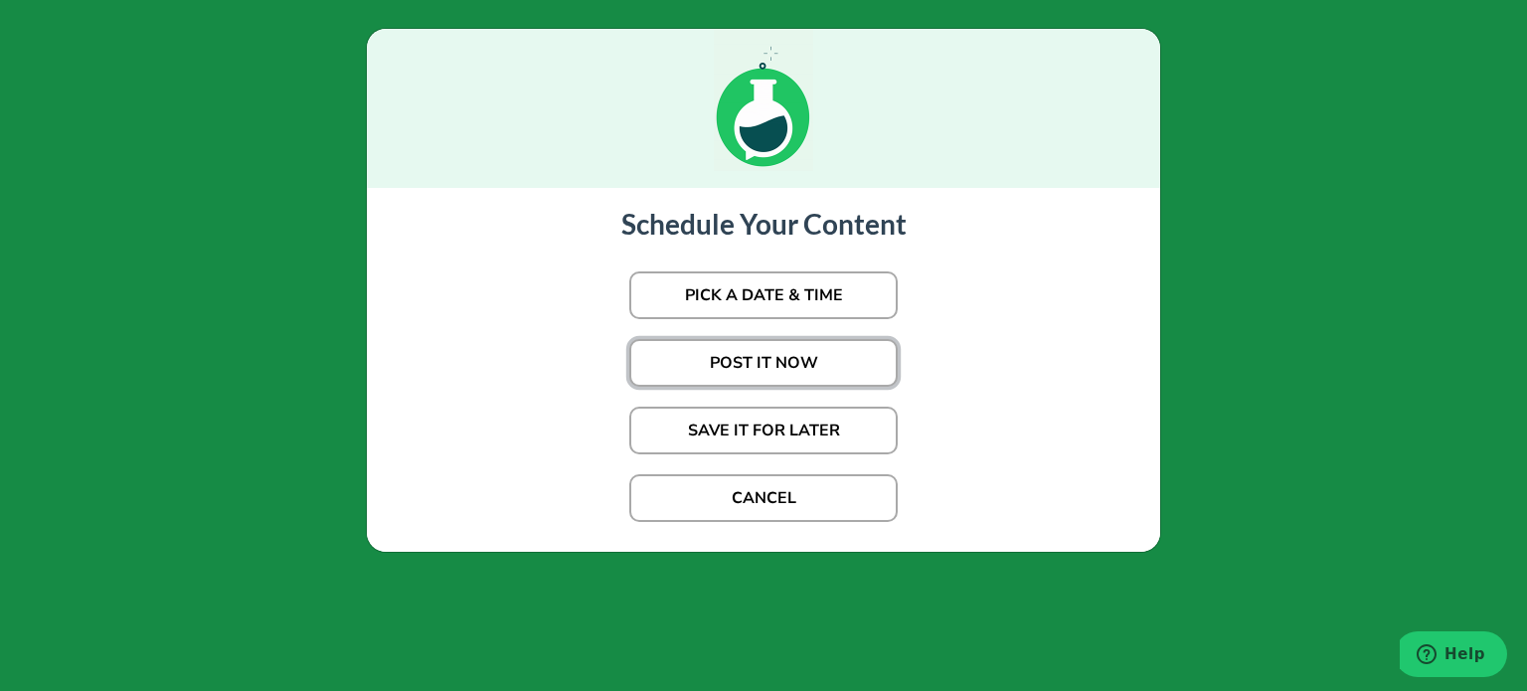
click at [756, 354] on button "POST IT NOW" at bounding box center [763, 363] width 268 height 48
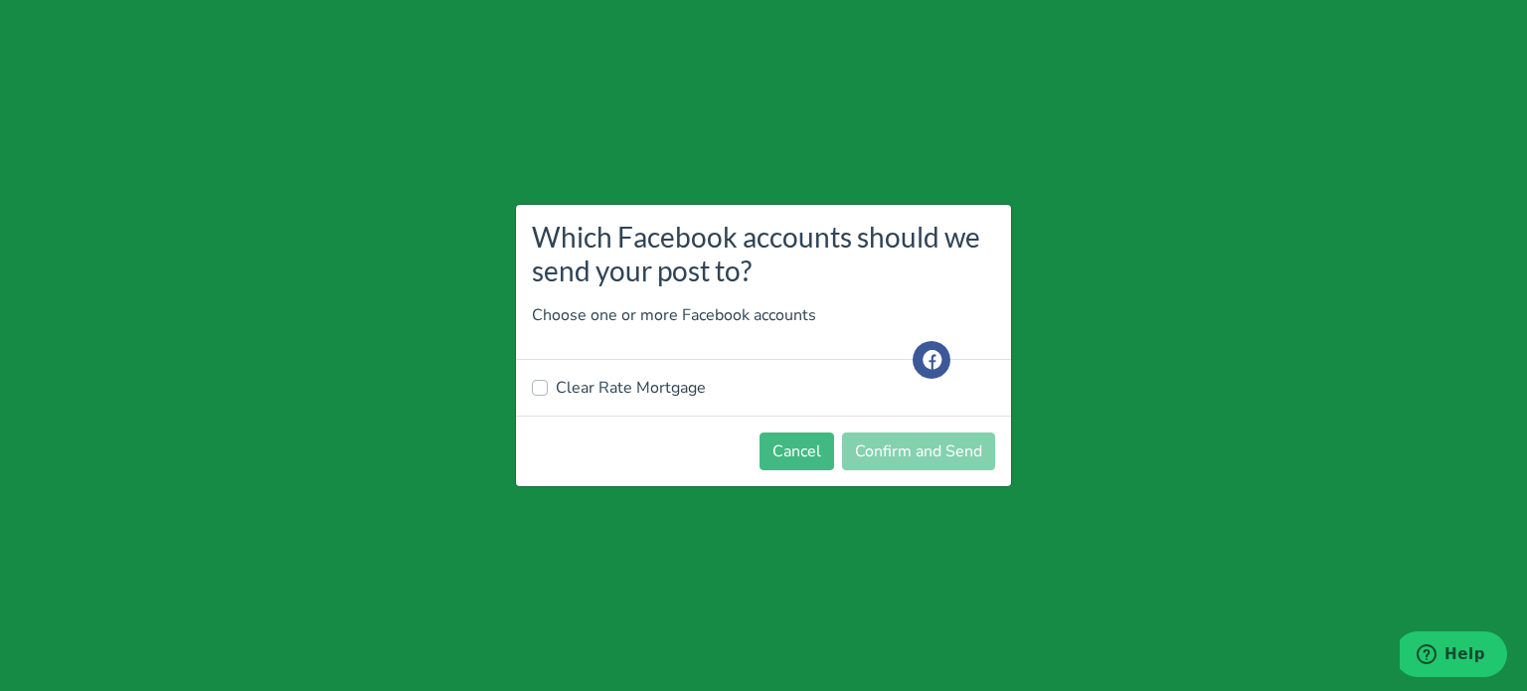
click at [652, 383] on label "Clear Rate Mortgage" at bounding box center [631, 388] width 150 height 24
click at [548, 383] on input "Clear Rate Mortgage" at bounding box center [540, 386] width 16 height 20
checkbox input "true"
click at [948, 459] on button "Confirm and Send" at bounding box center [918, 452] width 153 height 38
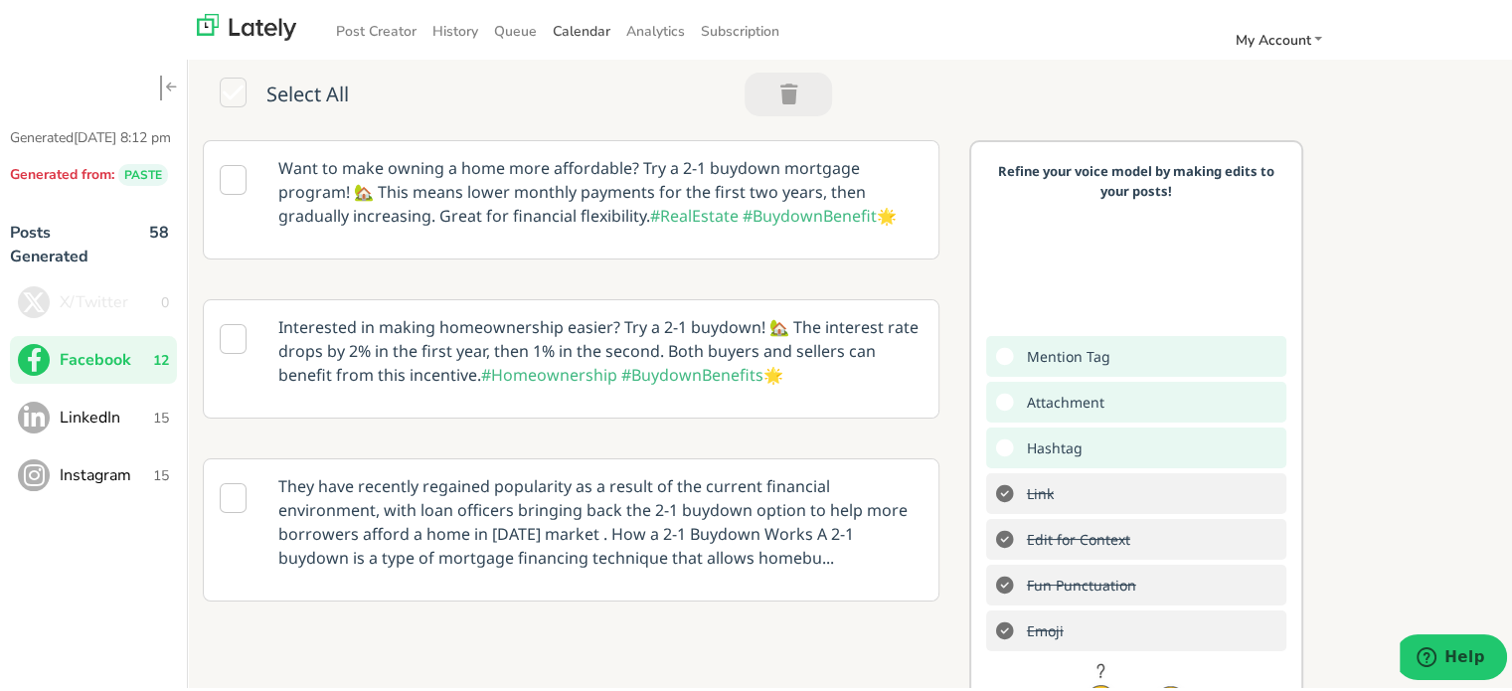
click at [568, 31] on span "Calendar" at bounding box center [582, 28] width 58 height 19
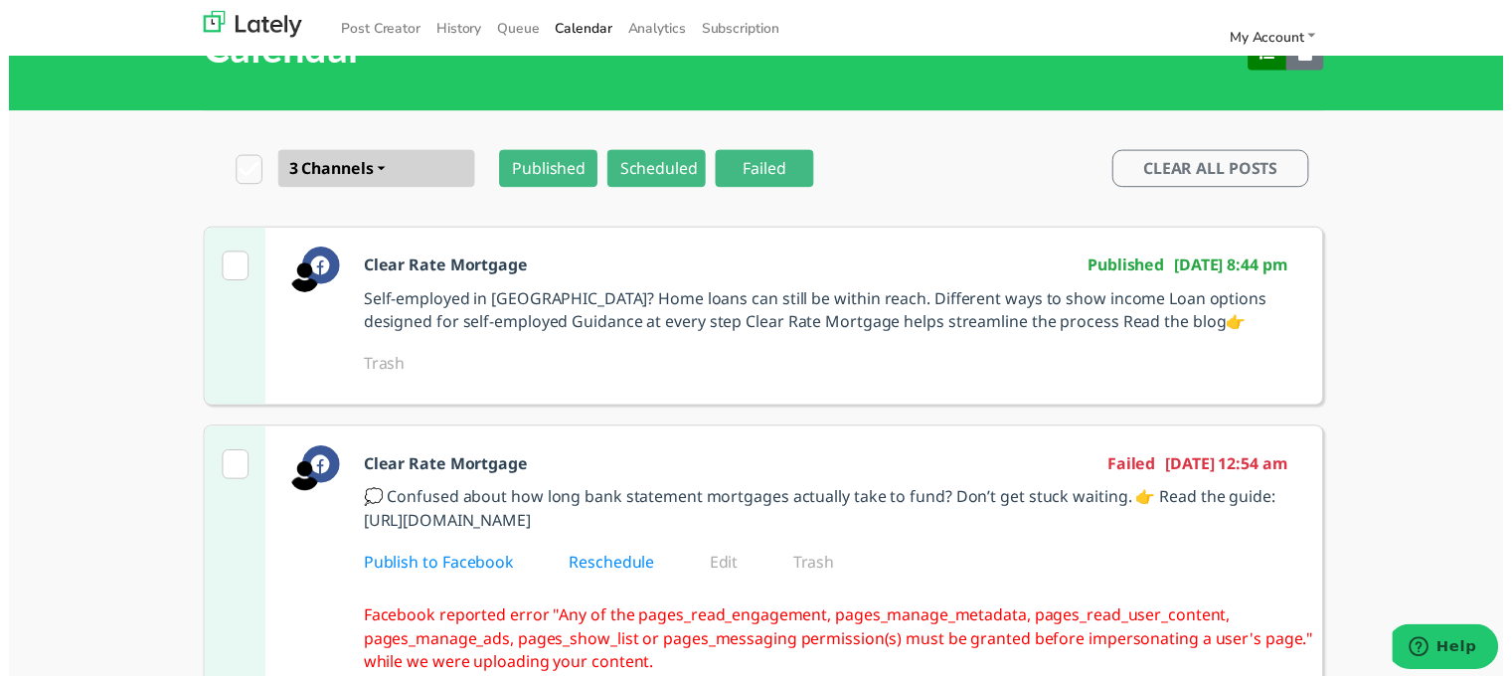
scroll to position [99, 0]
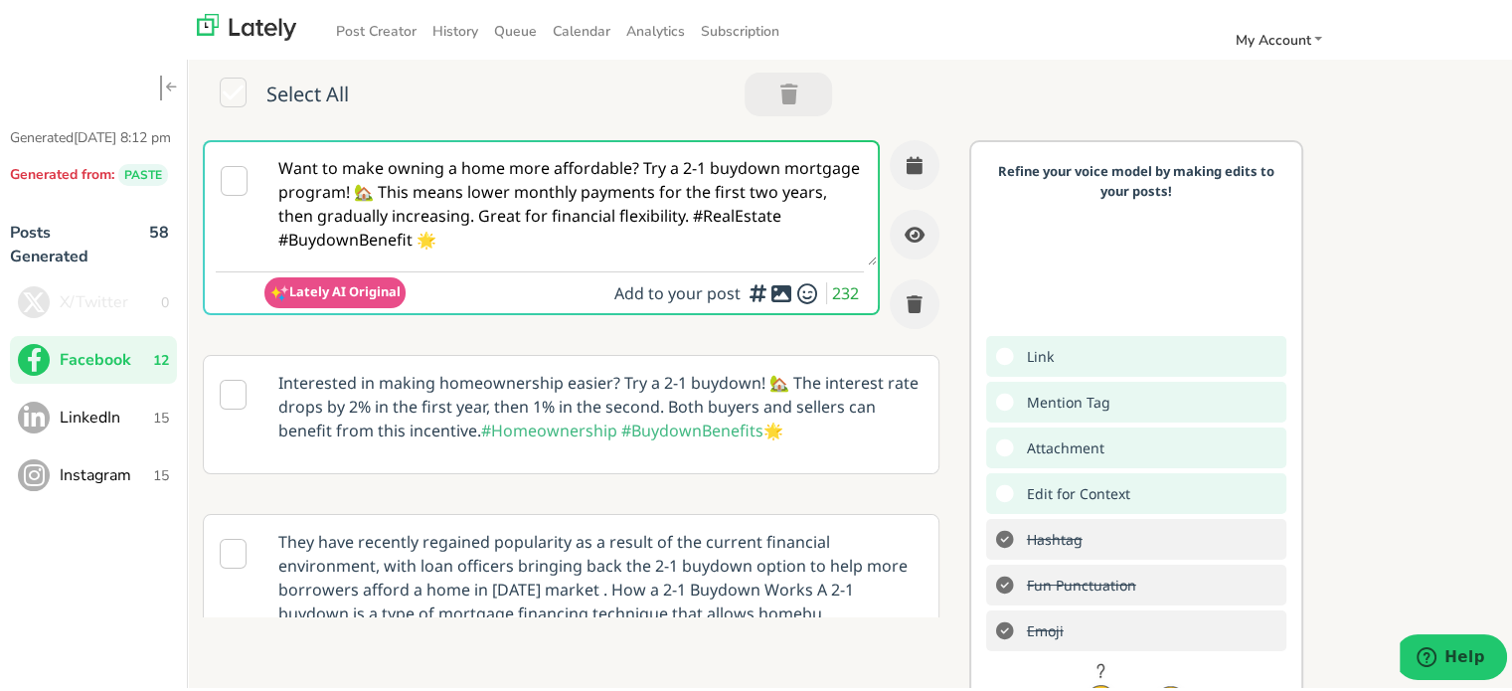
click at [171, 438] on button "LinkedIn 15" at bounding box center [93, 415] width 167 height 48
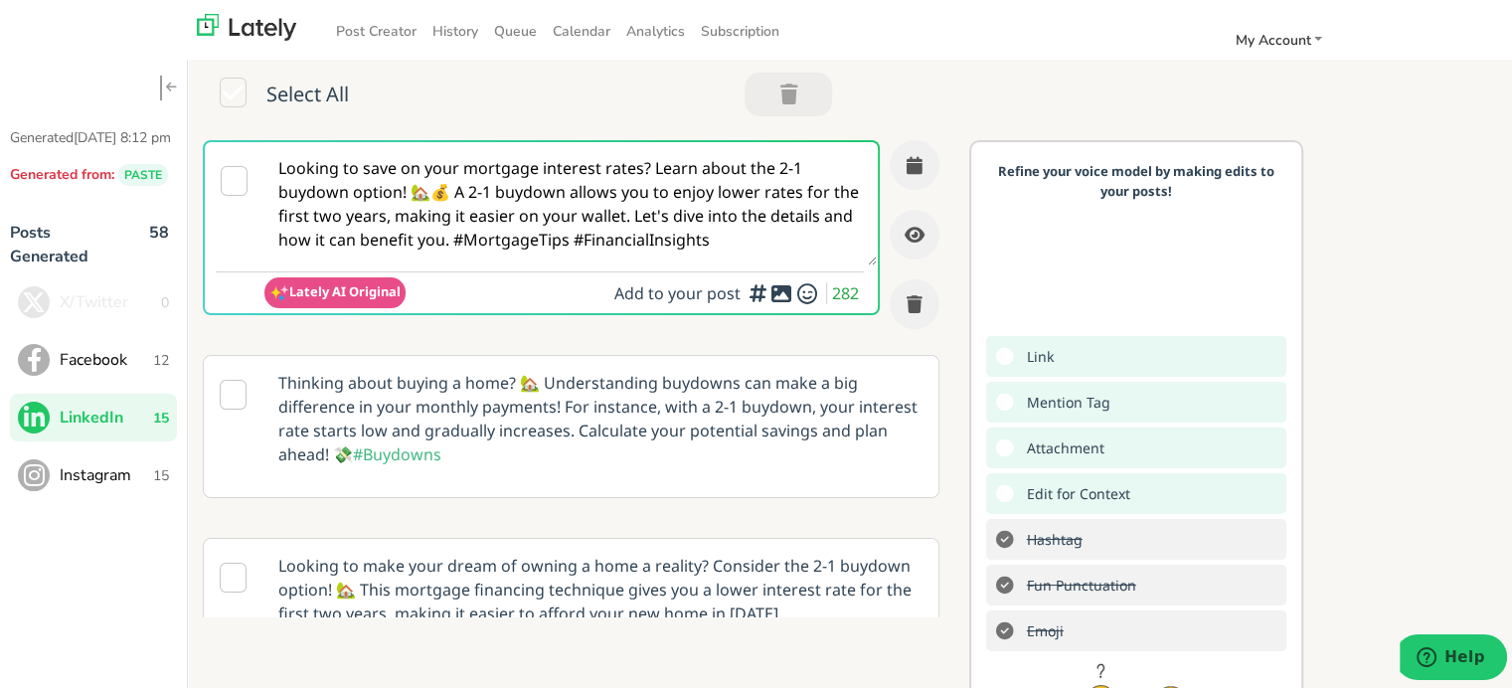
click at [533, 211] on textarea "Looking to save on your mortgage interest rates? Learn about the 2-1 buydown op…" at bounding box center [570, 200] width 612 height 123
paste textarea "Self-employed in [US_STATE]? Home financing doesn’t have to be complicated. Mul…"
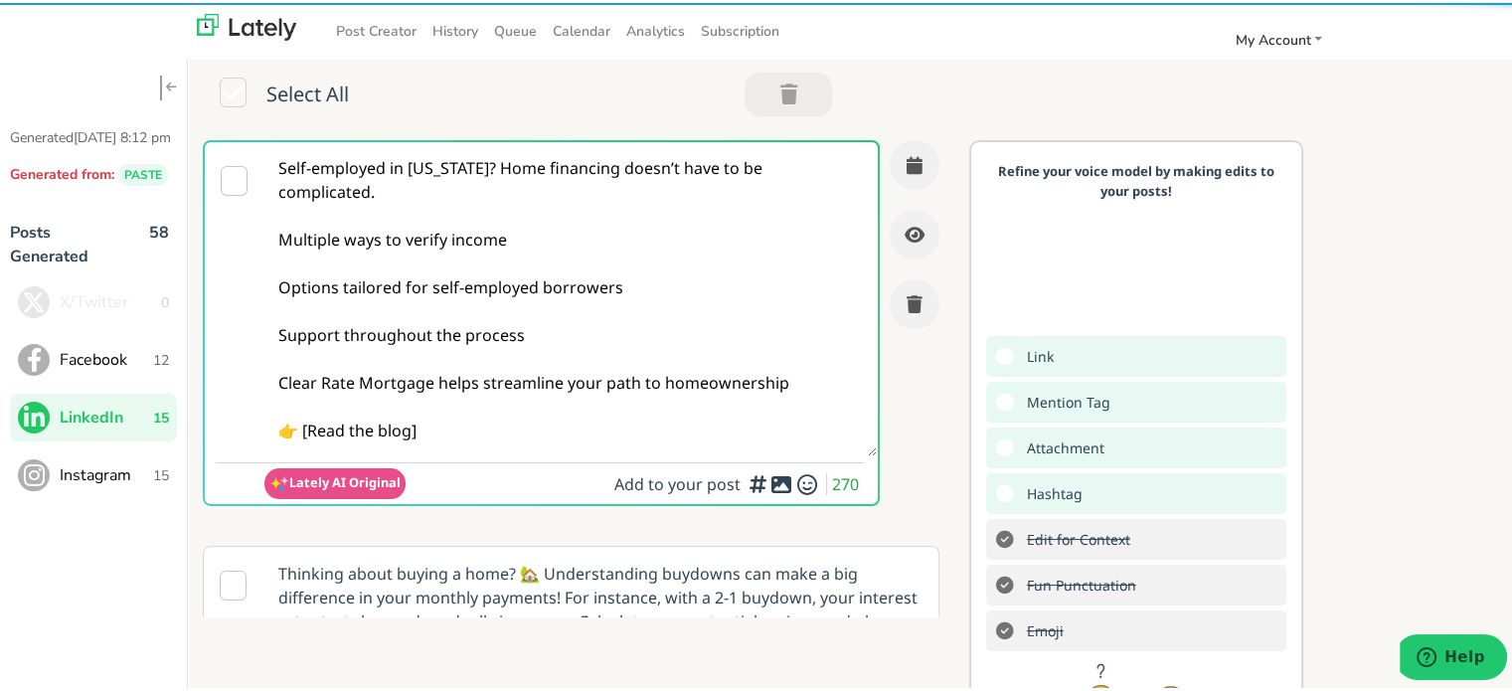
click at [330, 260] on textarea "Self-employed in [US_STATE]? Home financing doesn’t have to be complicated. Mul…" at bounding box center [570, 296] width 612 height 314
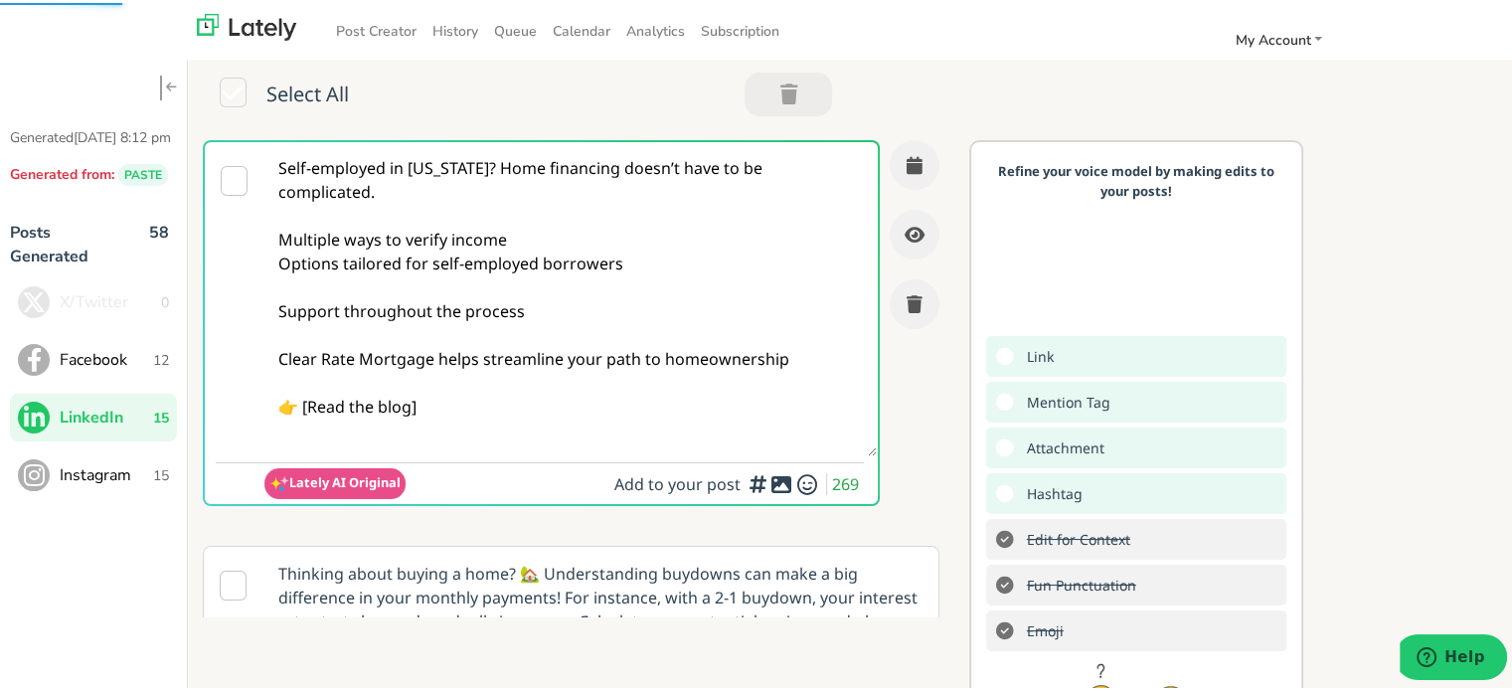
click at [332, 277] on textarea "Self-employed in [US_STATE]? Home financing doesn’t have to be complicated. Mul…" at bounding box center [570, 296] width 612 height 314
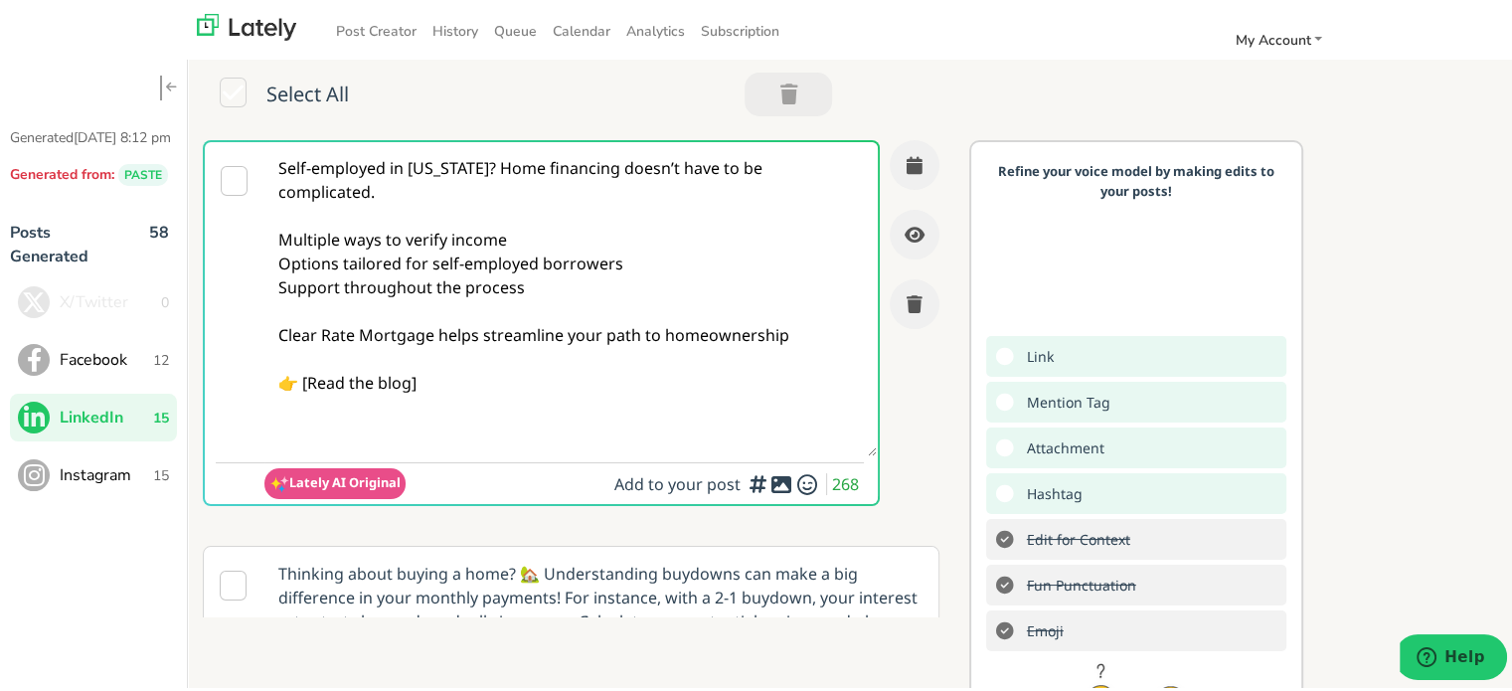
click at [323, 297] on textarea "Self-employed in [US_STATE]? Home financing doesn’t have to be complicated. Mul…" at bounding box center [570, 296] width 612 height 314
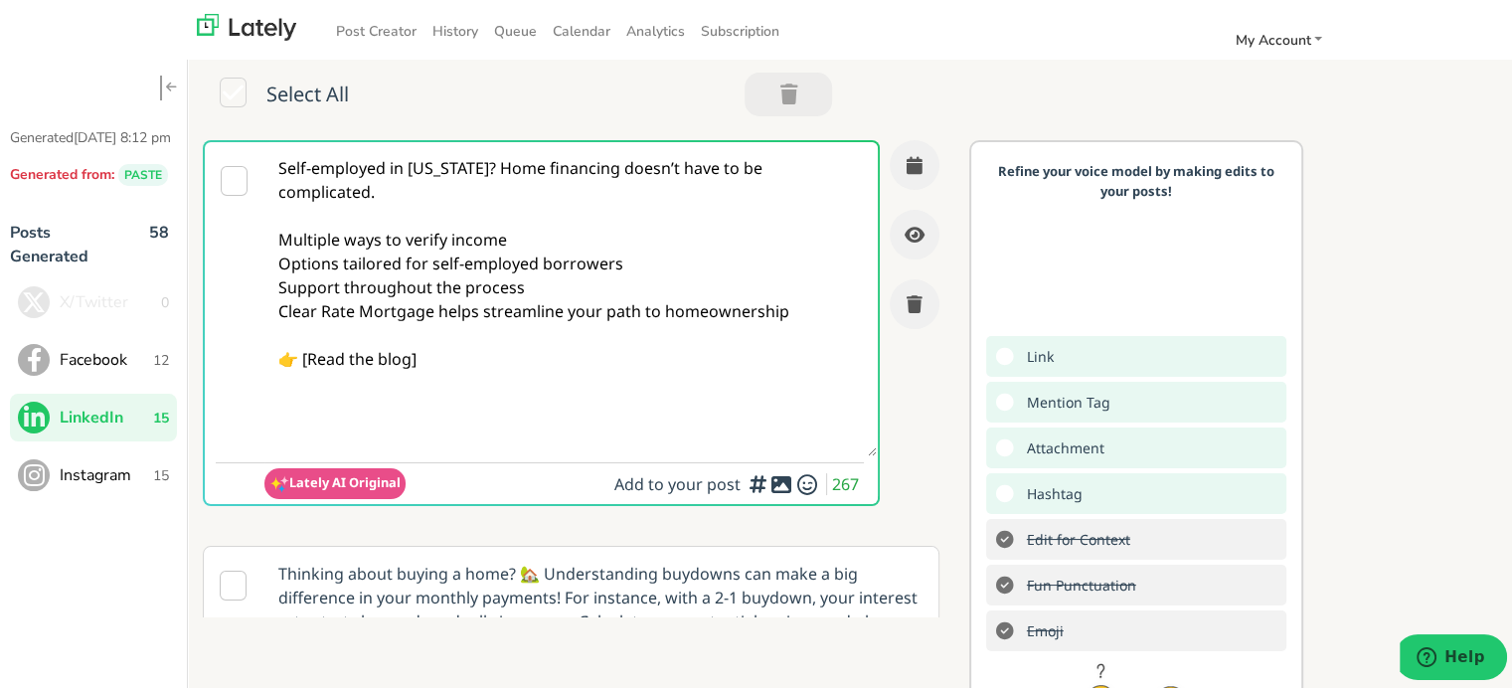
click at [497, 166] on textarea "Self-employed in [US_STATE]? Home financing doesn’t have to be complicated. Mul…" at bounding box center [570, 296] width 612 height 314
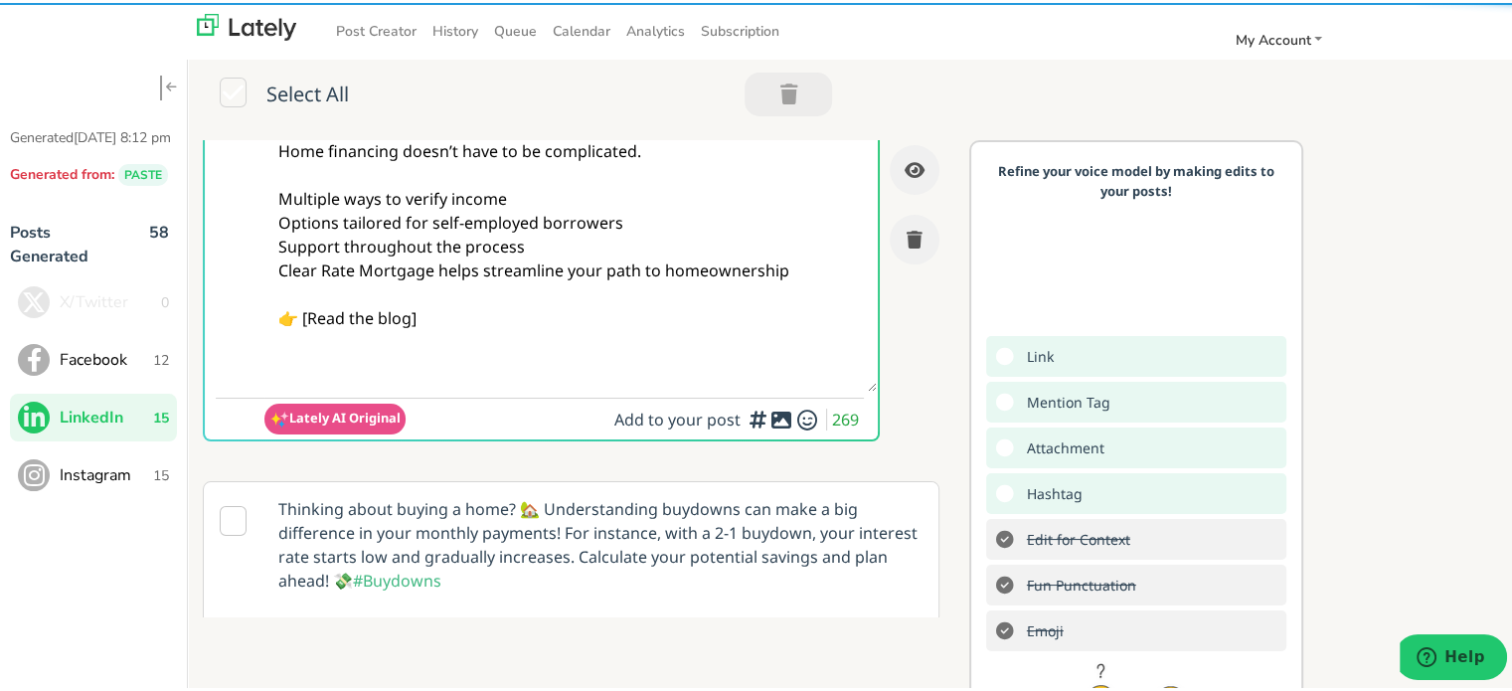
scroll to position [99, 0]
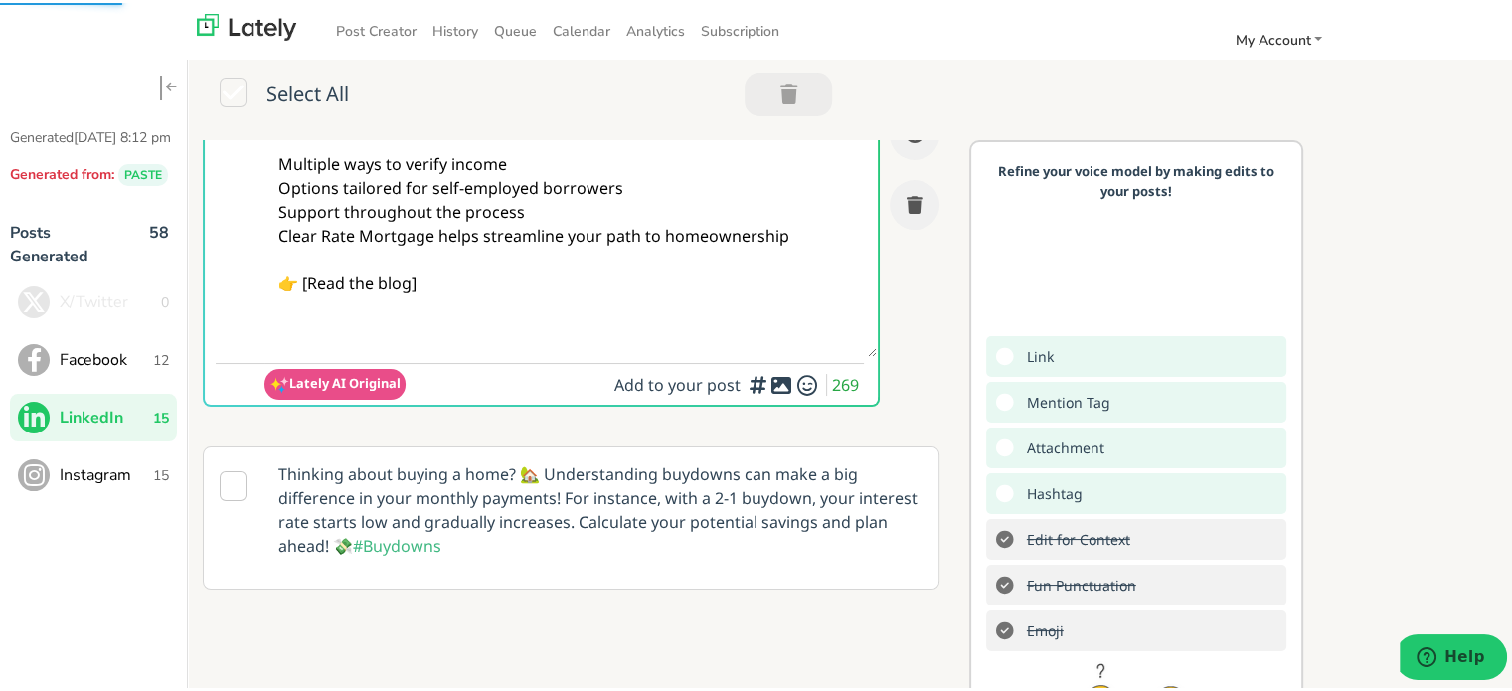
drag, startPoint x: 533, startPoint y: 265, endPoint x: 481, endPoint y: 277, distance: 53.1
click at [527, 267] on textarea "Self-employed in [US_STATE]? Home financing doesn’t have to be complicated. Mul…" at bounding box center [570, 197] width 612 height 314
click at [430, 284] on textarea "Self-employed in [US_STATE]? Home financing doesn’t have to be complicated. Mul…" at bounding box center [570, 197] width 612 height 314
click at [307, 280] on textarea "Self-employed in [US_STATE]? Home financing doesn’t have to be complicated. Mul…" at bounding box center [570, 197] width 612 height 314
click at [477, 285] on textarea "Self-employed in [US_STATE]? Home financing doesn’t have to be complicated. Mul…" at bounding box center [570, 197] width 612 height 314
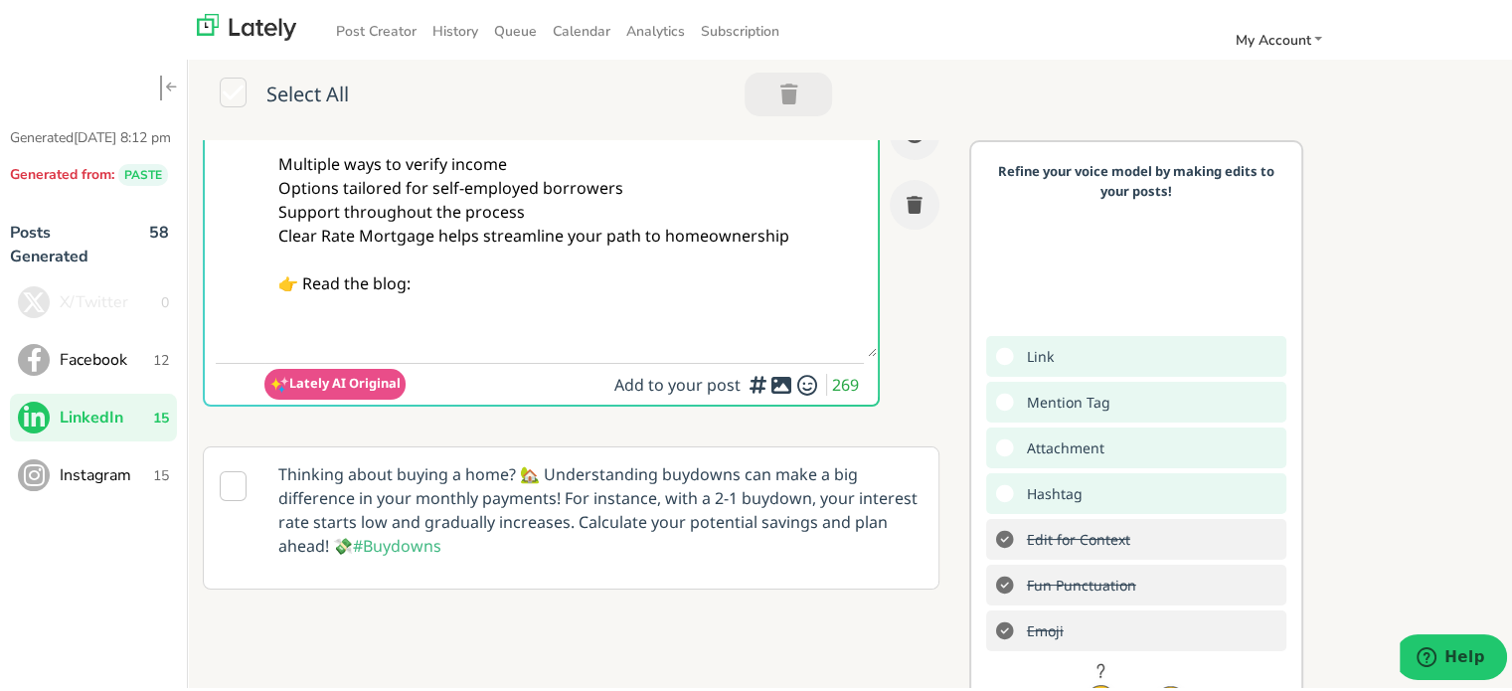
paste textarea "[URL][DOMAIN_NAME]"
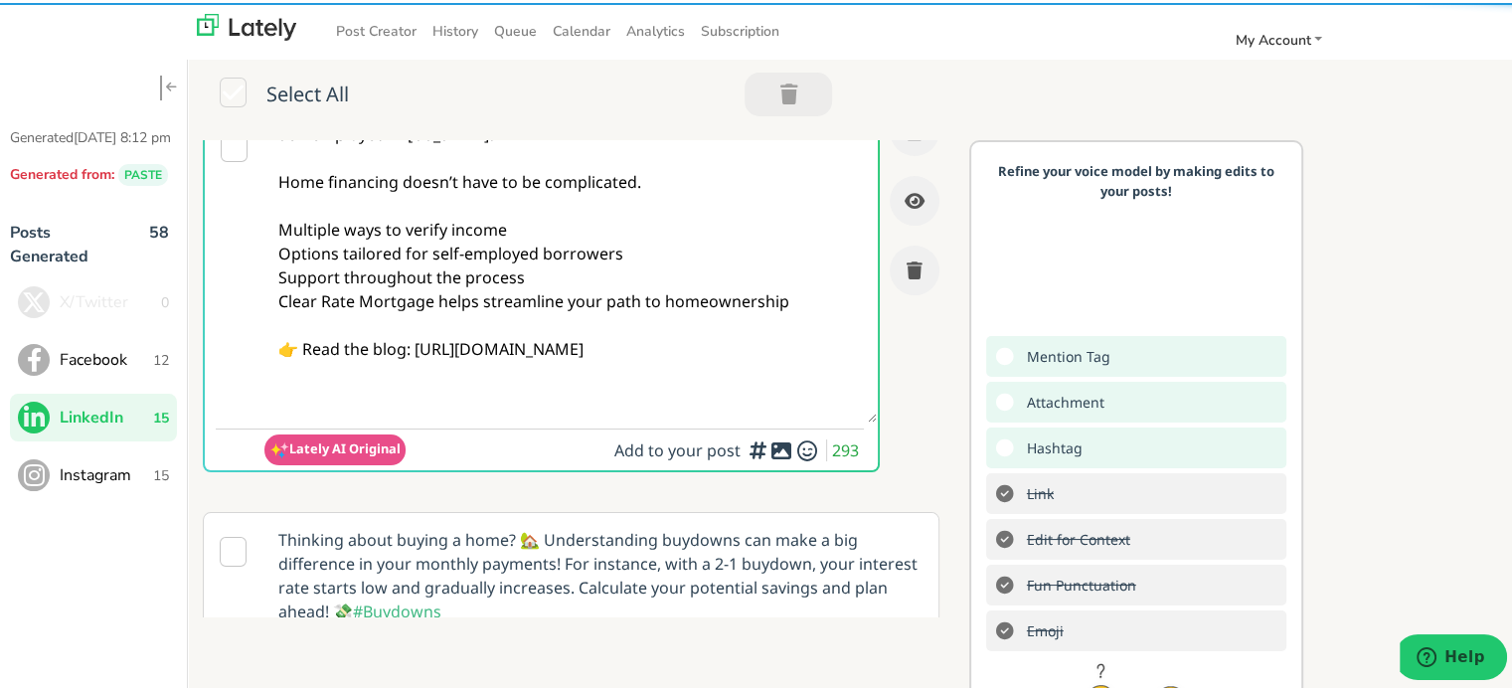
scroll to position [0, 0]
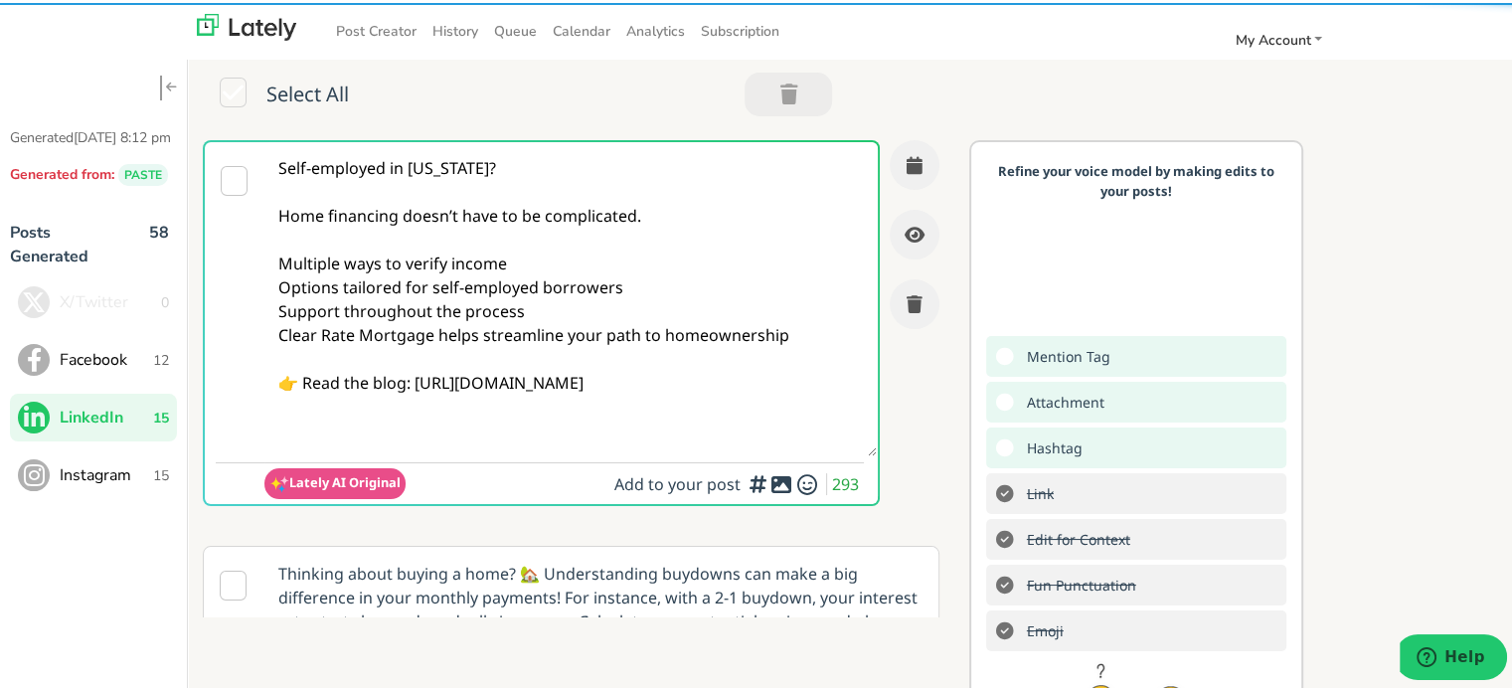
click at [517, 261] on textarea "Self-employed in [US_STATE]? Home financing doesn’t have to be complicated. Mul…" at bounding box center [570, 296] width 612 height 314
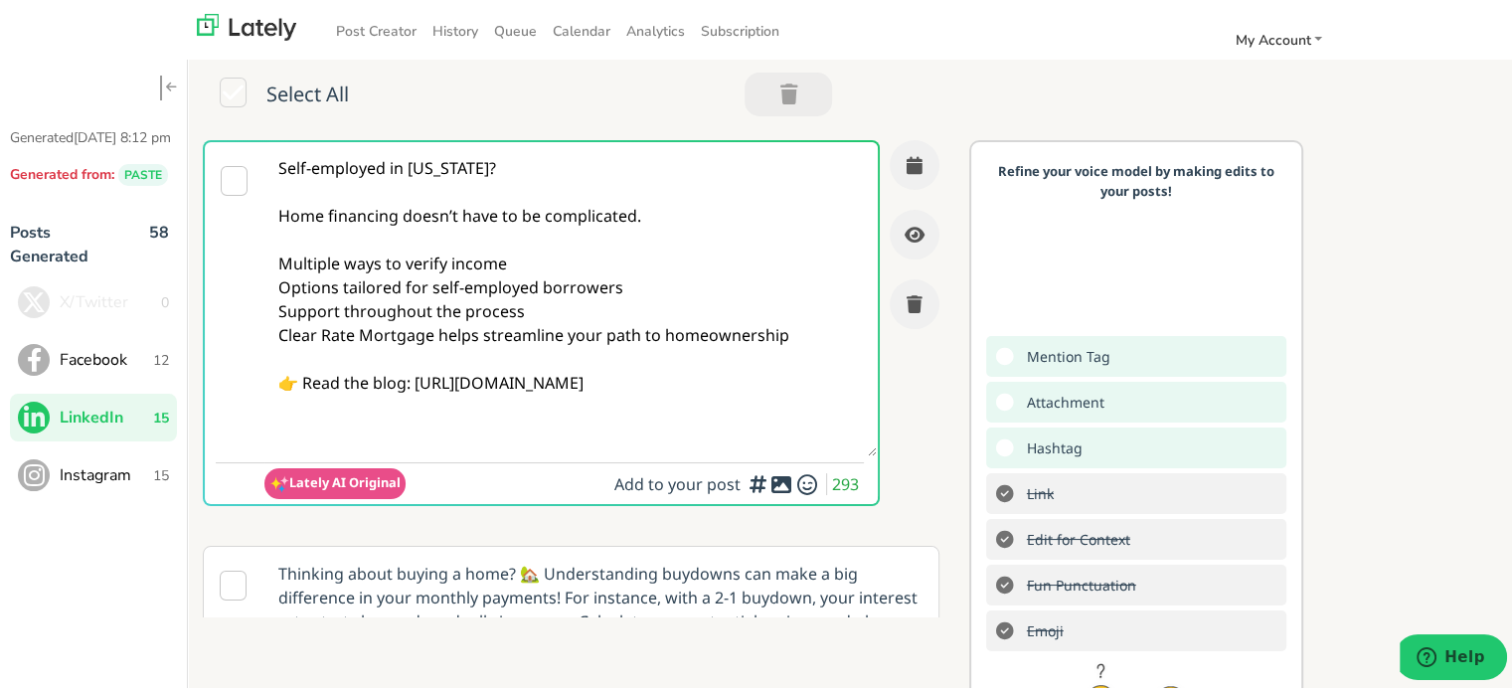
type textarea "Self-employed in [US_STATE]? Home financing doesn’t have to be complicated. Mul…"
click at [907, 162] on icon "button" at bounding box center [915, 162] width 16 height 18
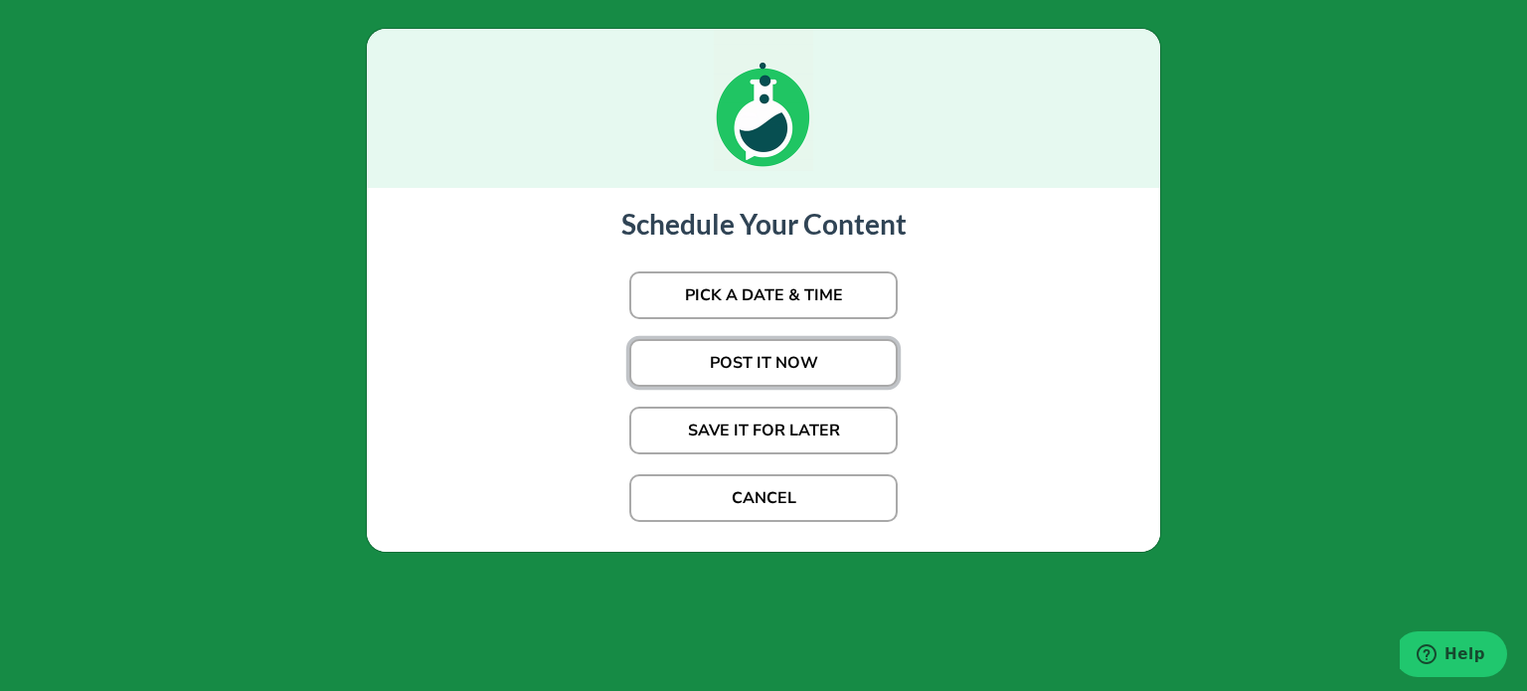
click at [764, 367] on button "POST IT NOW" at bounding box center [763, 363] width 268 height 48
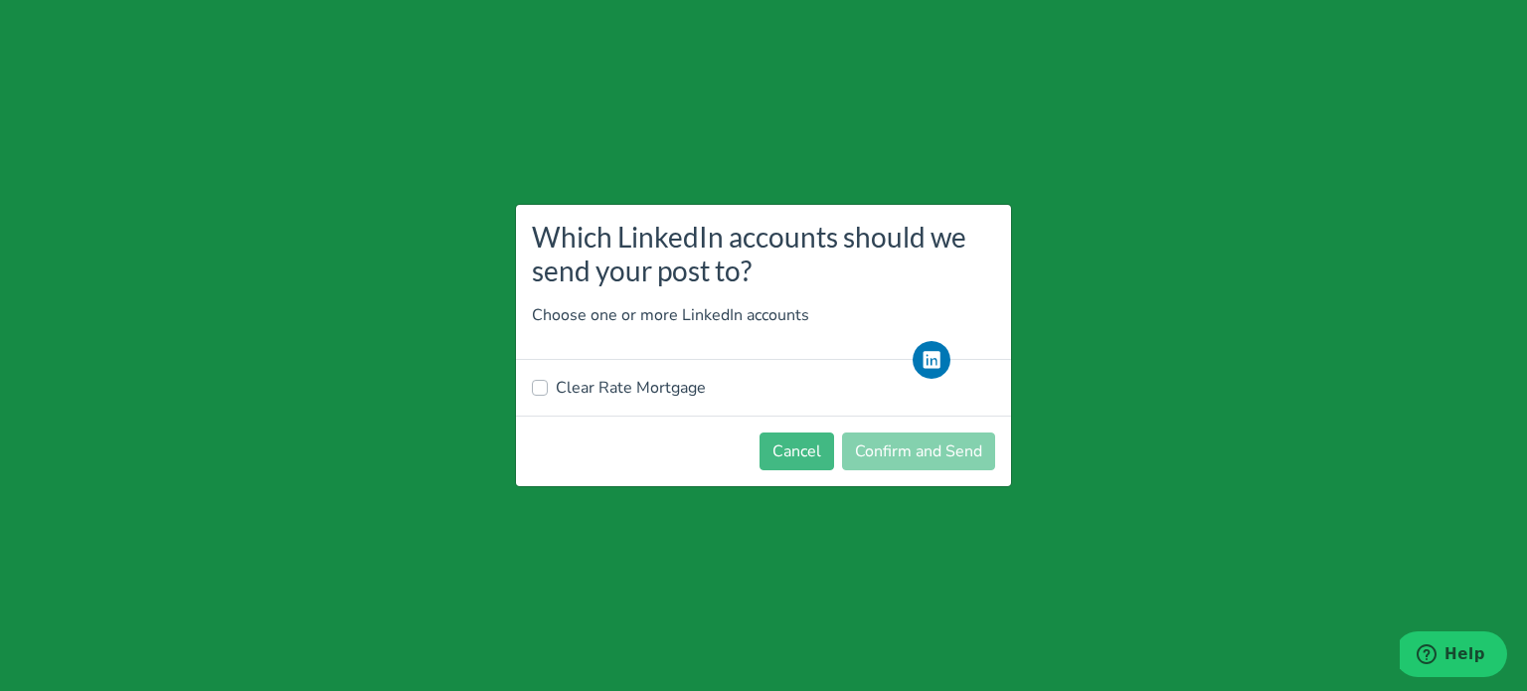
click at [608, 385] on label "Clear Rate Mortgage" at bounding box center [631, 388] width 150 height 24
click at [548, 385] on input "Clear Rate Mortgage" at bounding box center [540, 386] width 16 height 20
checkbox input "true"
click at [955, 442] on button "Confirm and Send" at bounding box center [918, 452] width 153 height 38
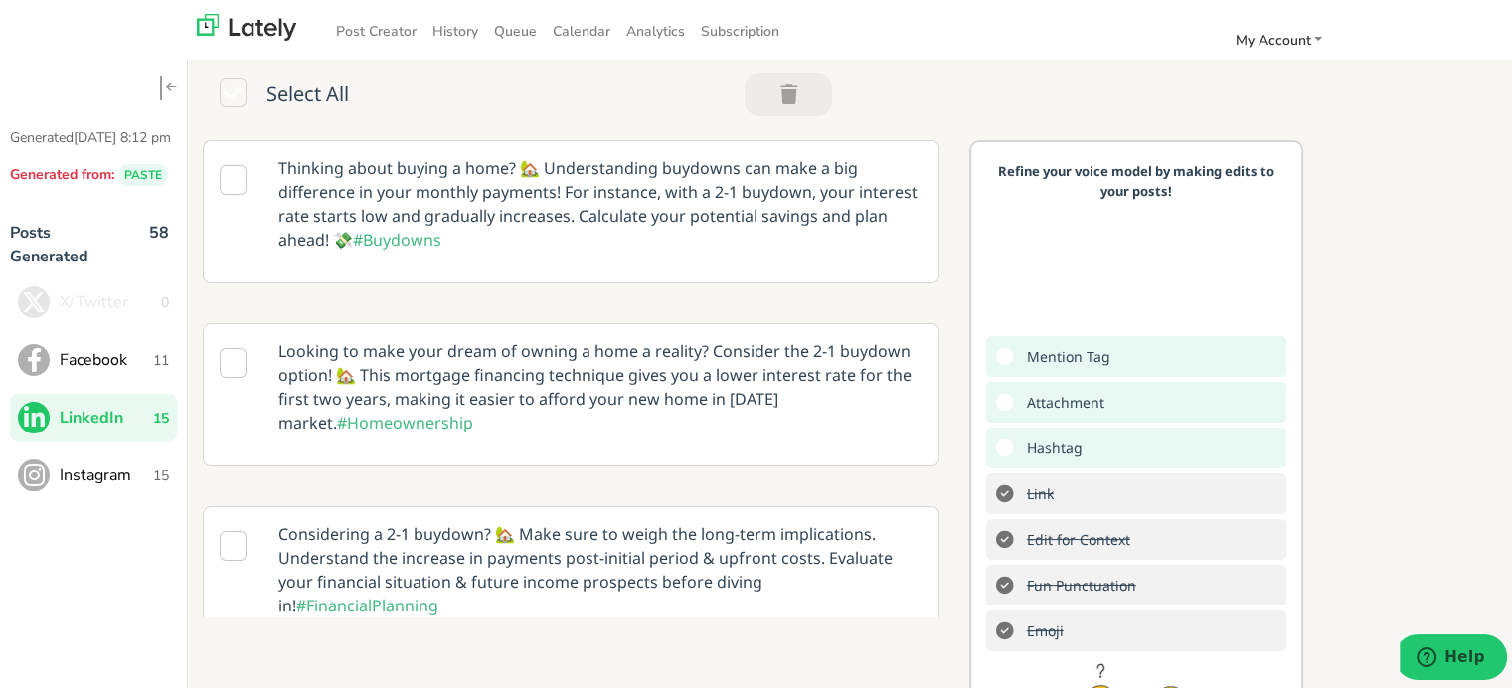
click at [89, 369] on span "Facebook" at bounding box center [106, 357] width 93 height 24
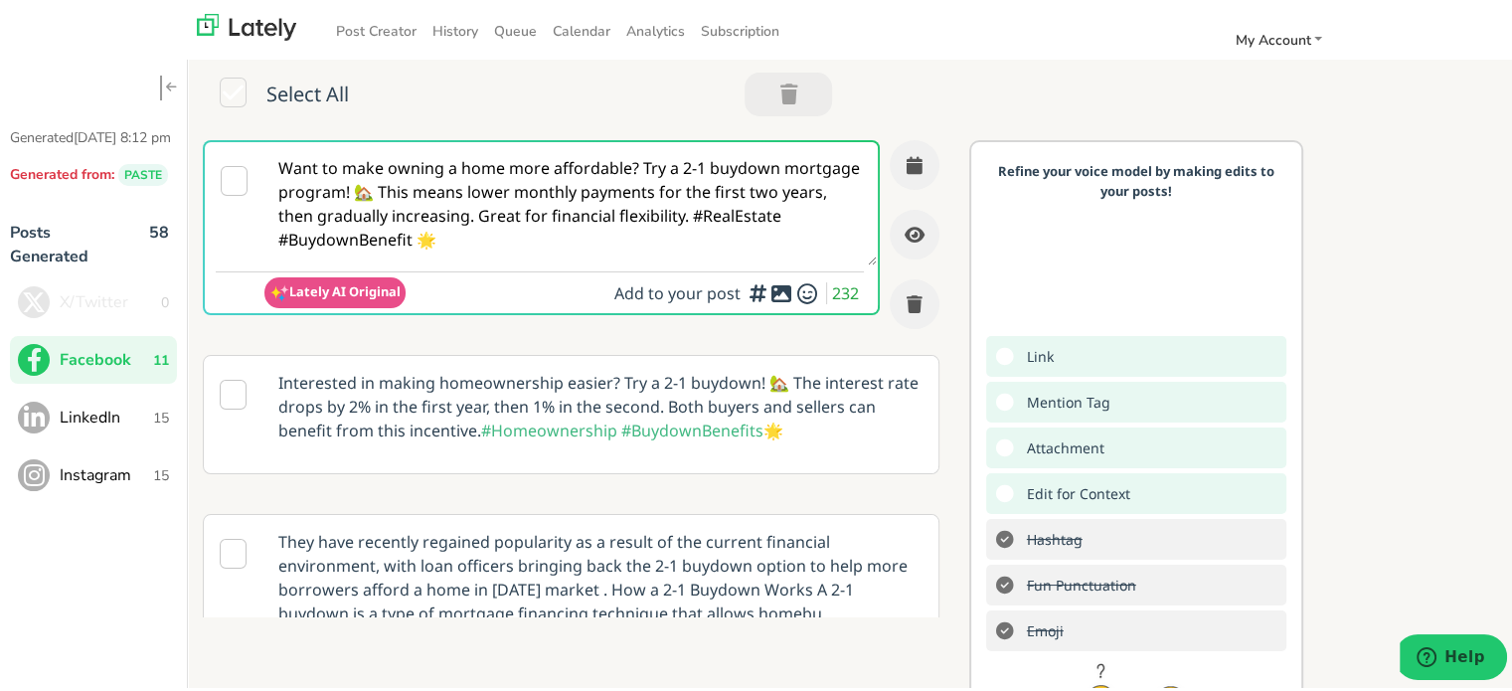
click at [455, 217] on textarea "Want to make owning a home more affordable? Try a 2-1 buydown mortgage program!…" at bounding box center [570, 200] width 612 height 123
paste textarea "Self-employed in [US_STATE]? You’ve got options for home loans. Show income in …"
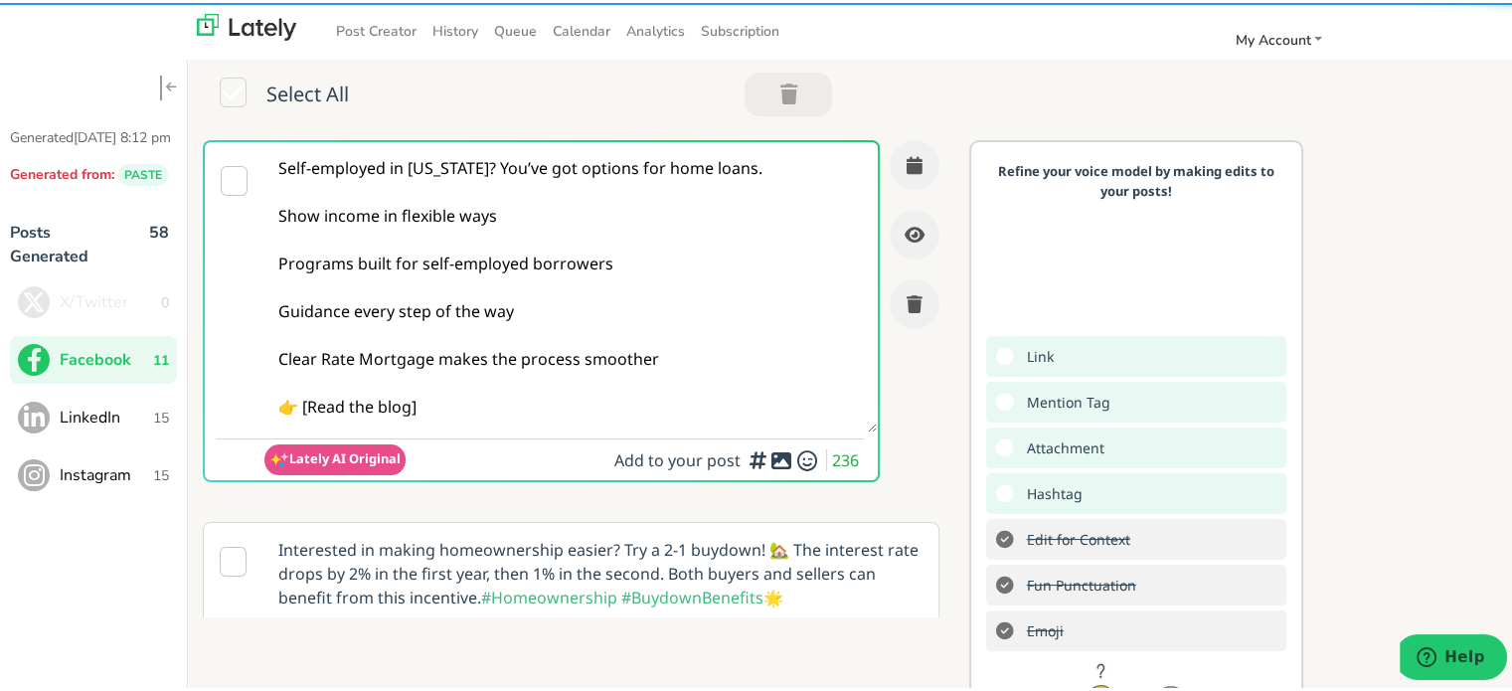
click at [414, 176] on textarea "Self-employed in [US_STATE]? You’ve got options for home loans. Show income in …" at bounding box center [570, 284] width 612 height 290
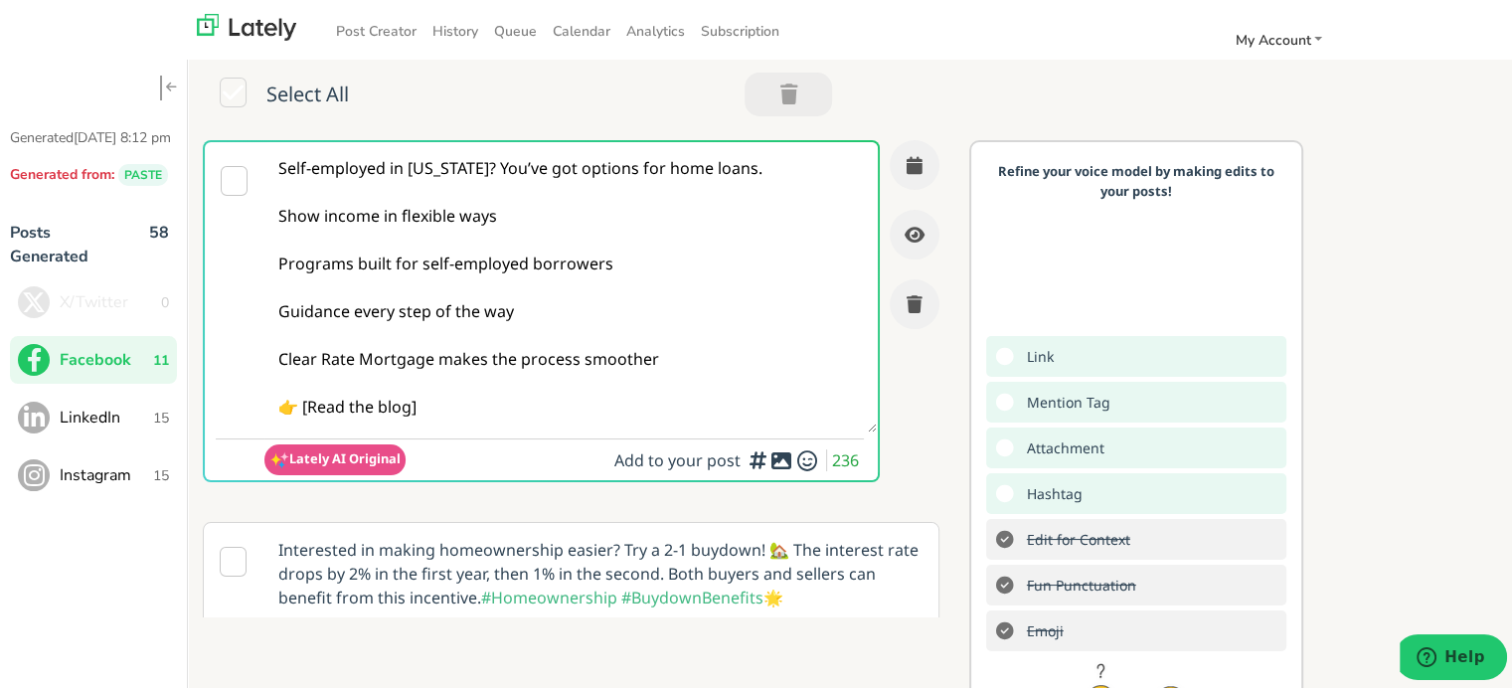
click at [494, 165] on textarea "Self-employed in [US_STATE]? You’ve got options for home loans. Show income in …" at bounding box center [570, 284] width 612 height 290
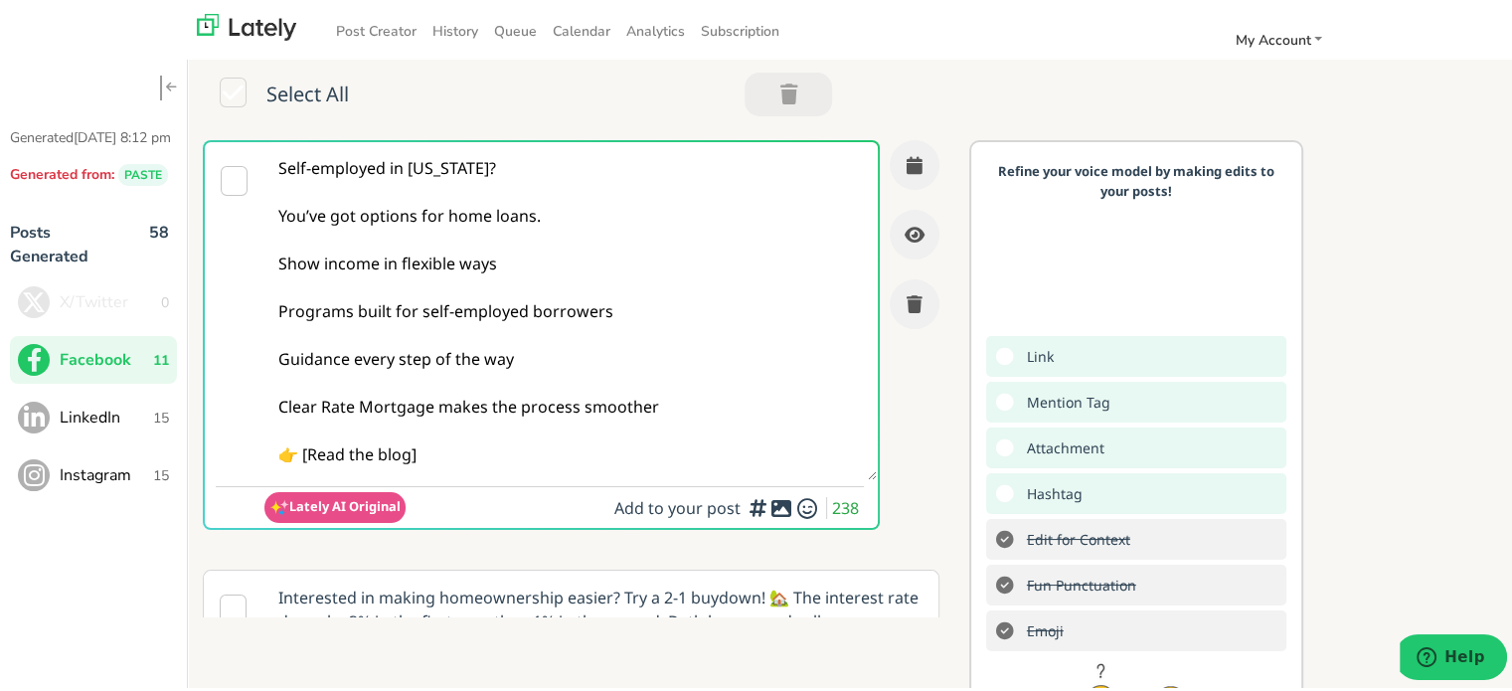
click at [278, 260] on textarea "Self-employed in [US_STATE]? You’ve got options for home loans. Show income in …" at bounding box center [570, 308] width 612 height 338
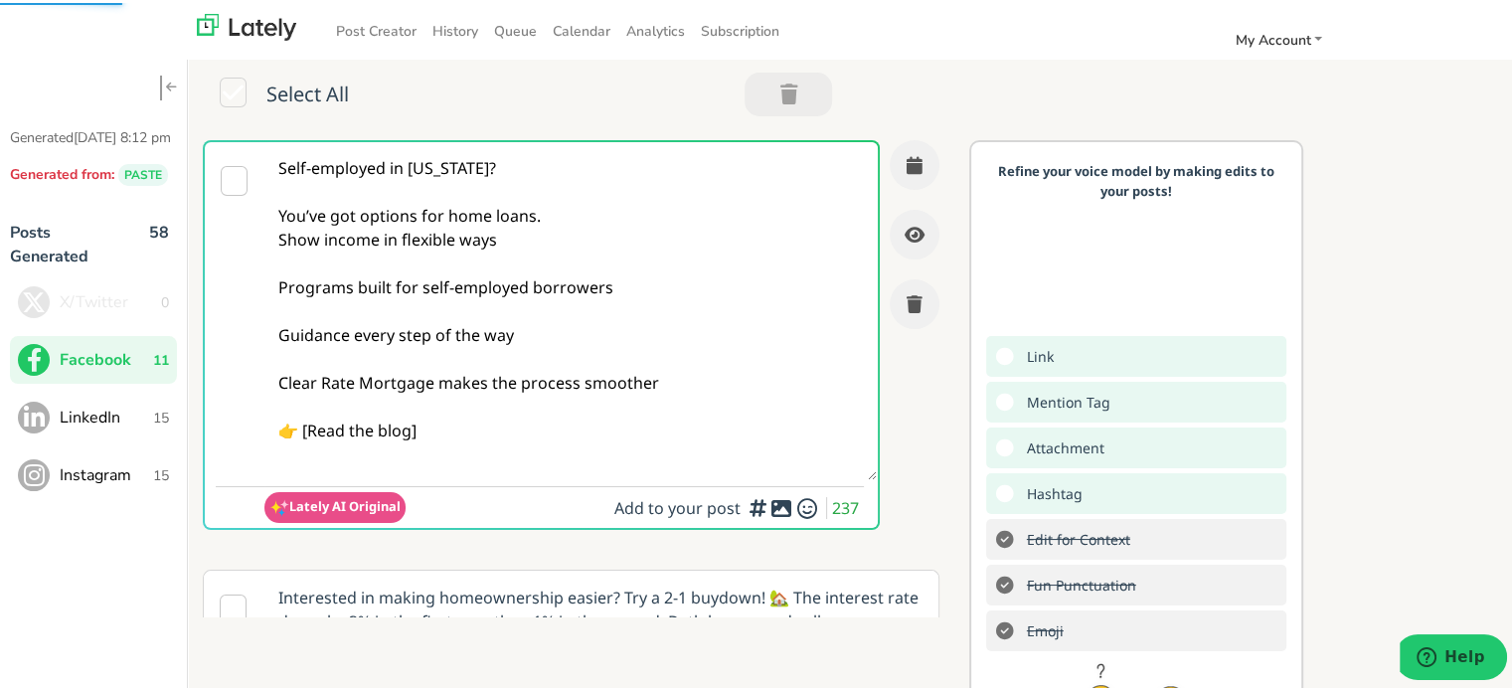
click at [270, 279] on textarea "Self-employed in [US_STATE]? You’ve got options for home loans. Show income in …" at bounding box center [570, 308] width 612 height 338
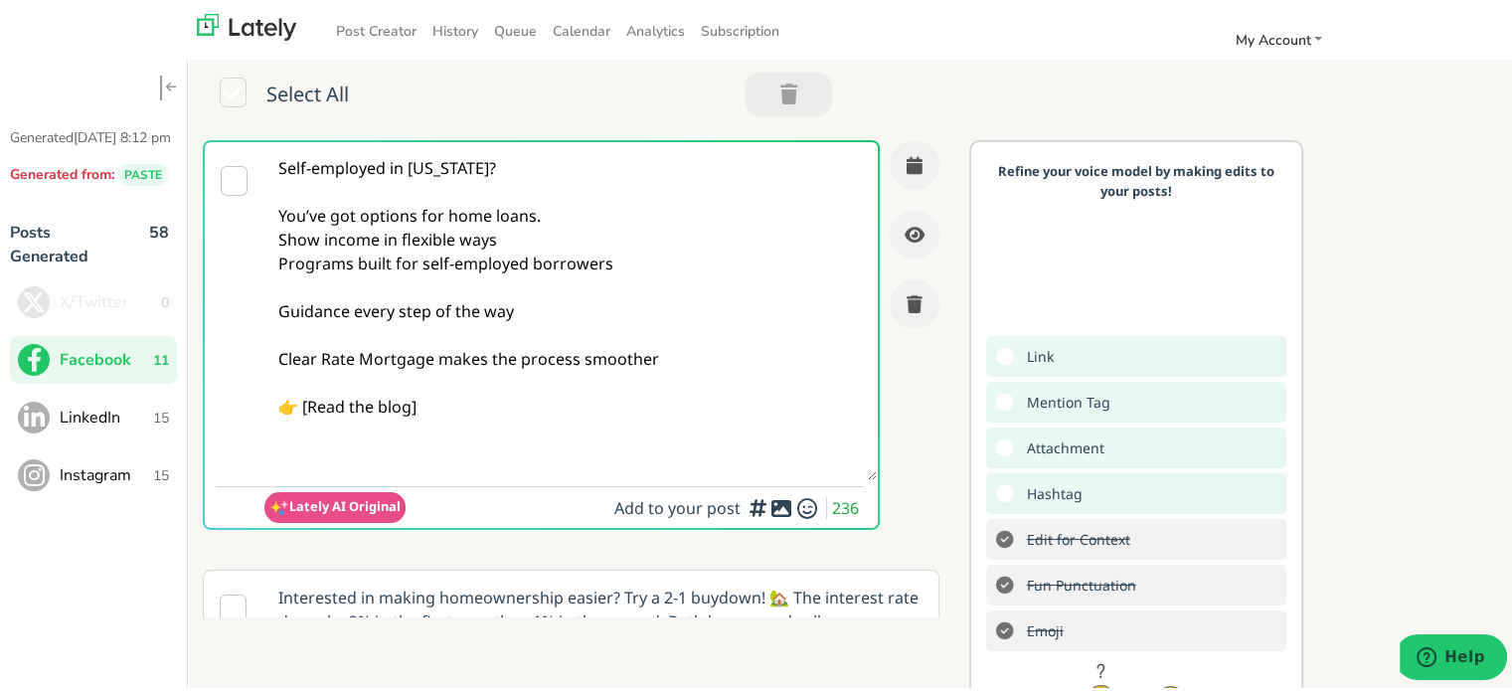
click at [270, 305] on textarea "Self-employed in [US_STATE]? You’ve got options for home loans. Show income in …" at bounding box center [570, 308] width 612 height 338
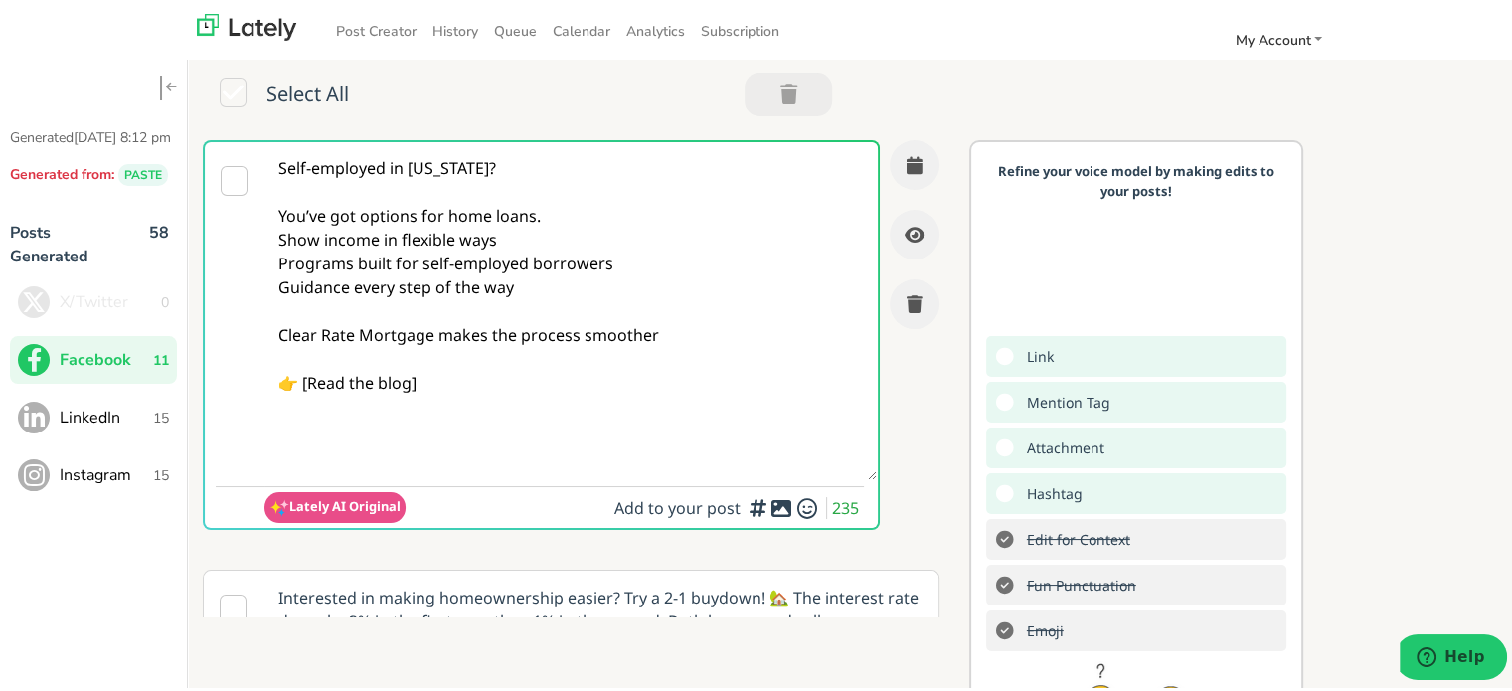
click at [544, 216] on textarea "Self-employed in [US_STATE]? You’ve got options for home loans. Show income in …" at bounding box center [570, 308] width 612 height 338
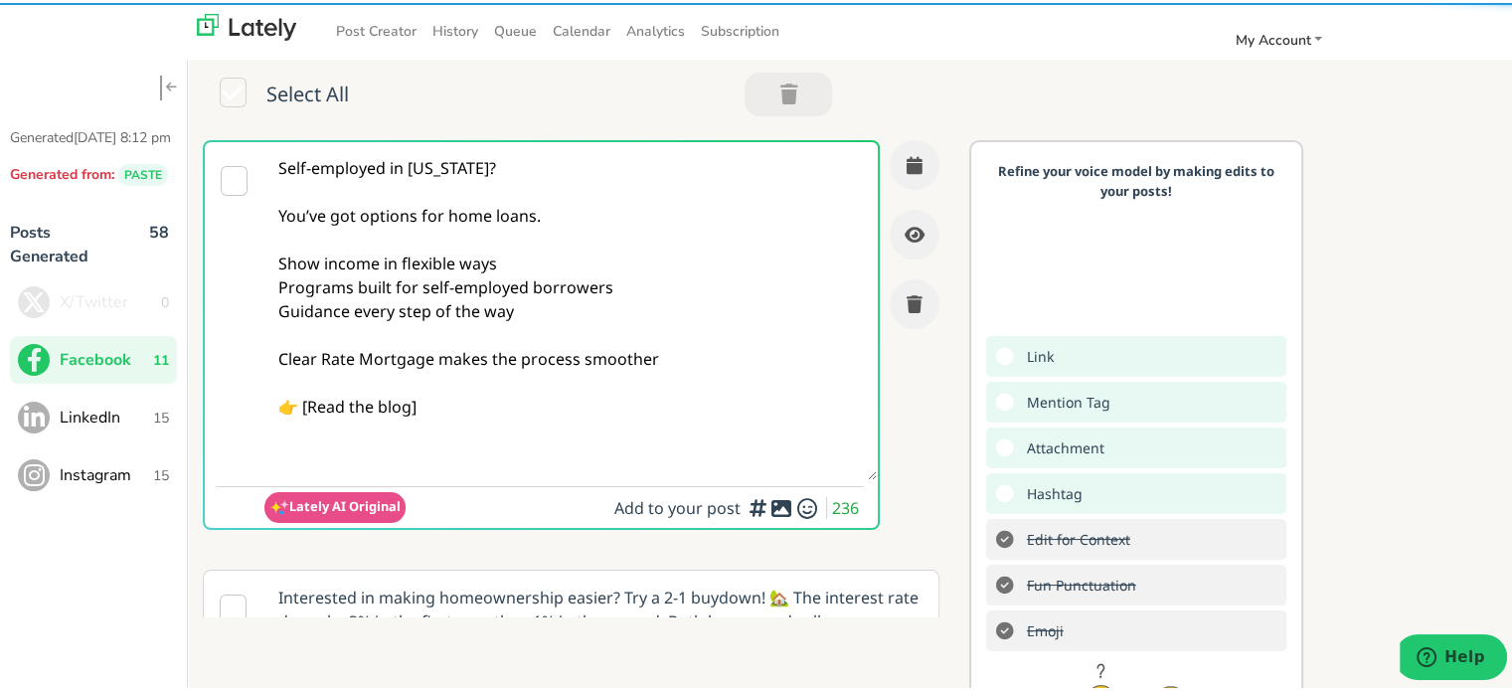
click at [274, 356] on textarea "Self-employed in [US_STATE]? You’ve got options for home loans. Show income in …" at bounding box center [570, 308] width 612 height 338
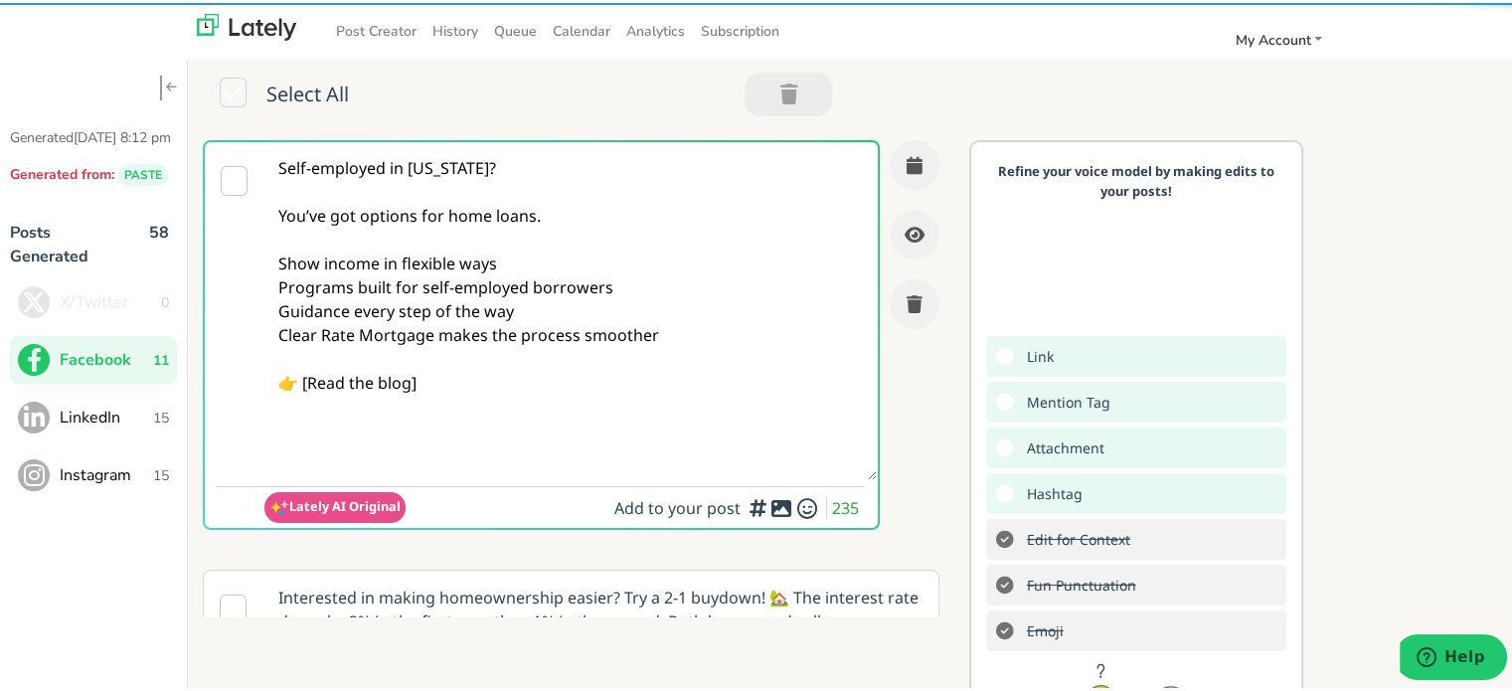
click at [430, 377] on textarea "Self-employed in [US_STATE]? You’ve got options for home loans. Show income in …" at bounding box center [570, 308] width 612 height 338
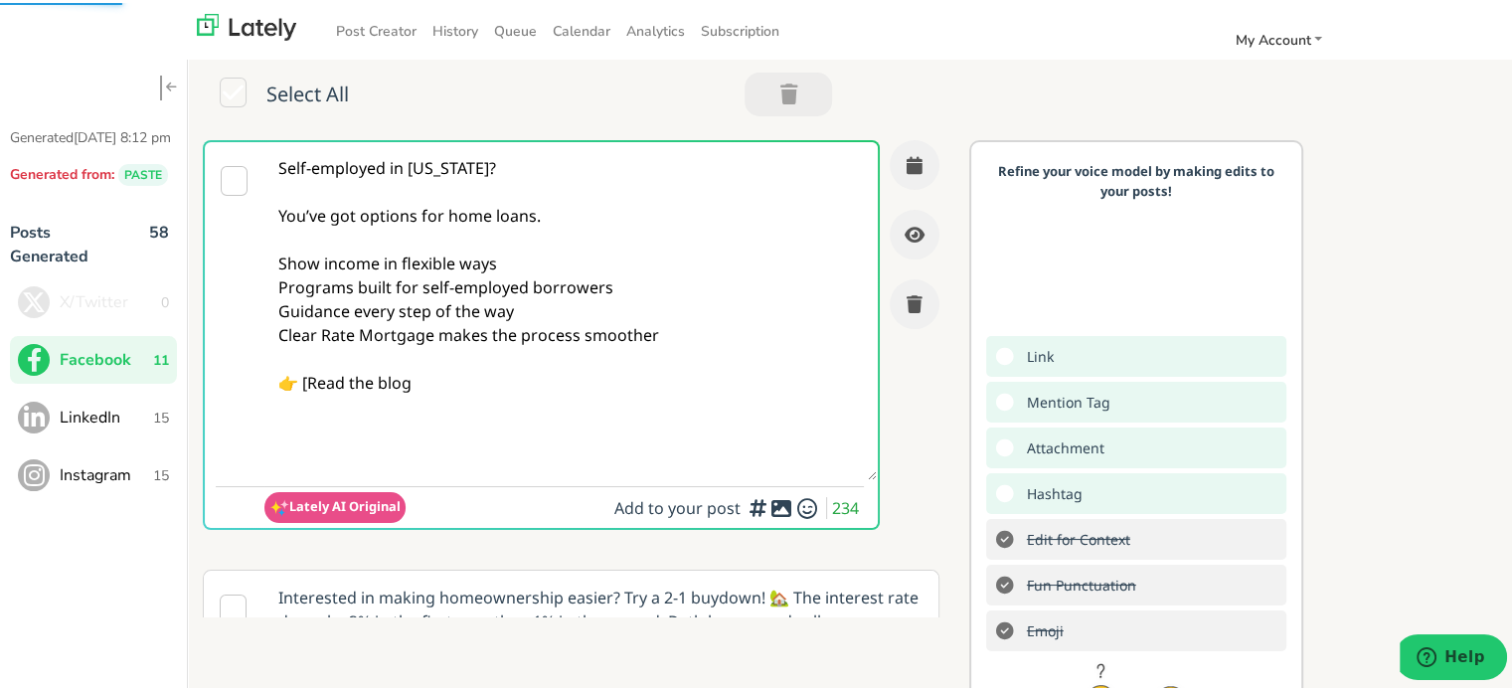
click at [309, 381] on textarea "Self-employed in [US_STATE]? You’ve got options for home loans. Show income in …" at bounding box center [570, 308] width 612 height 338
click at [465, 380] on textarea "Self-employed in [US_STATE]? You’ve got options for home loans. Show income in …" at bounding box center [570, 308] width 612 height 338
paste textarea "[URL][DOMAIN_NAME][US_STATE]"
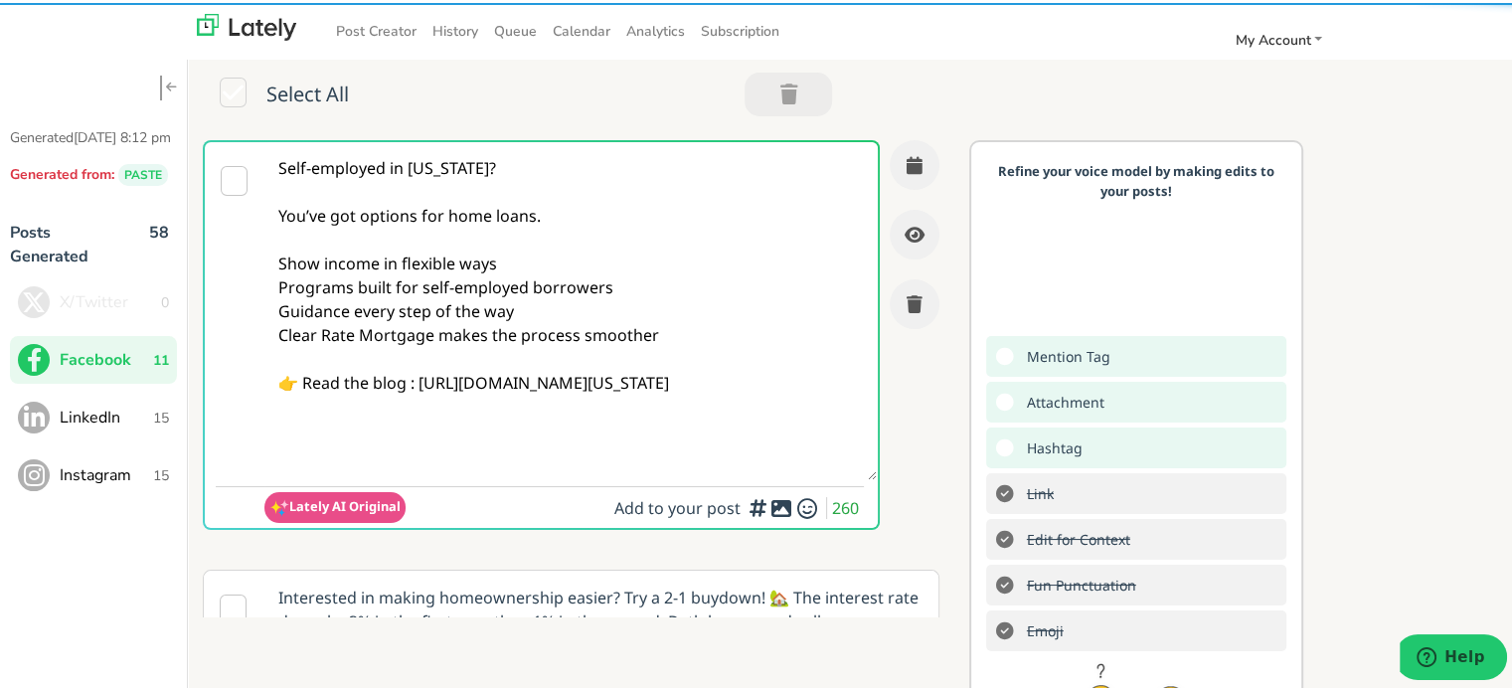
type textarea "Self-employed in [US_STATE]? You’ve got options for home loans. Show income in …"
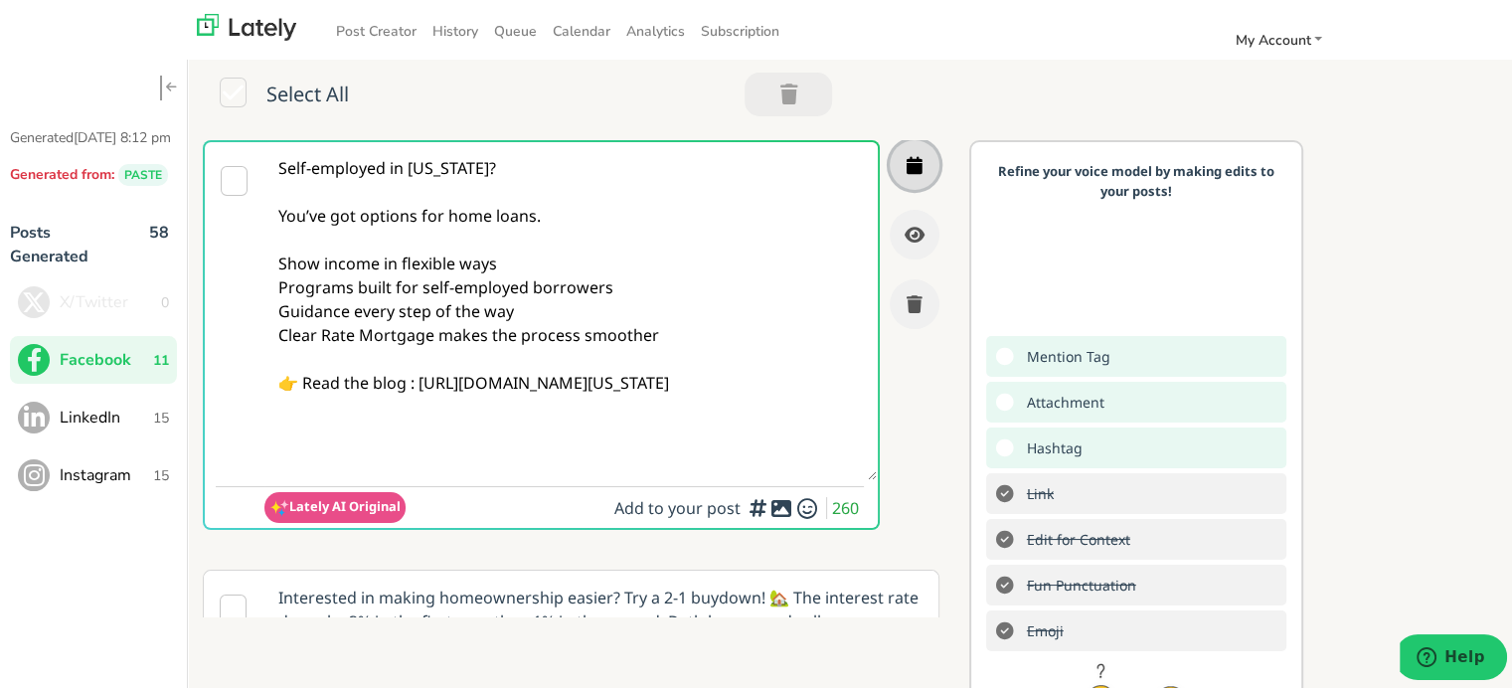
click at [907, 153] on icon "button" at bounding box center [915, 162] width 16 height 18
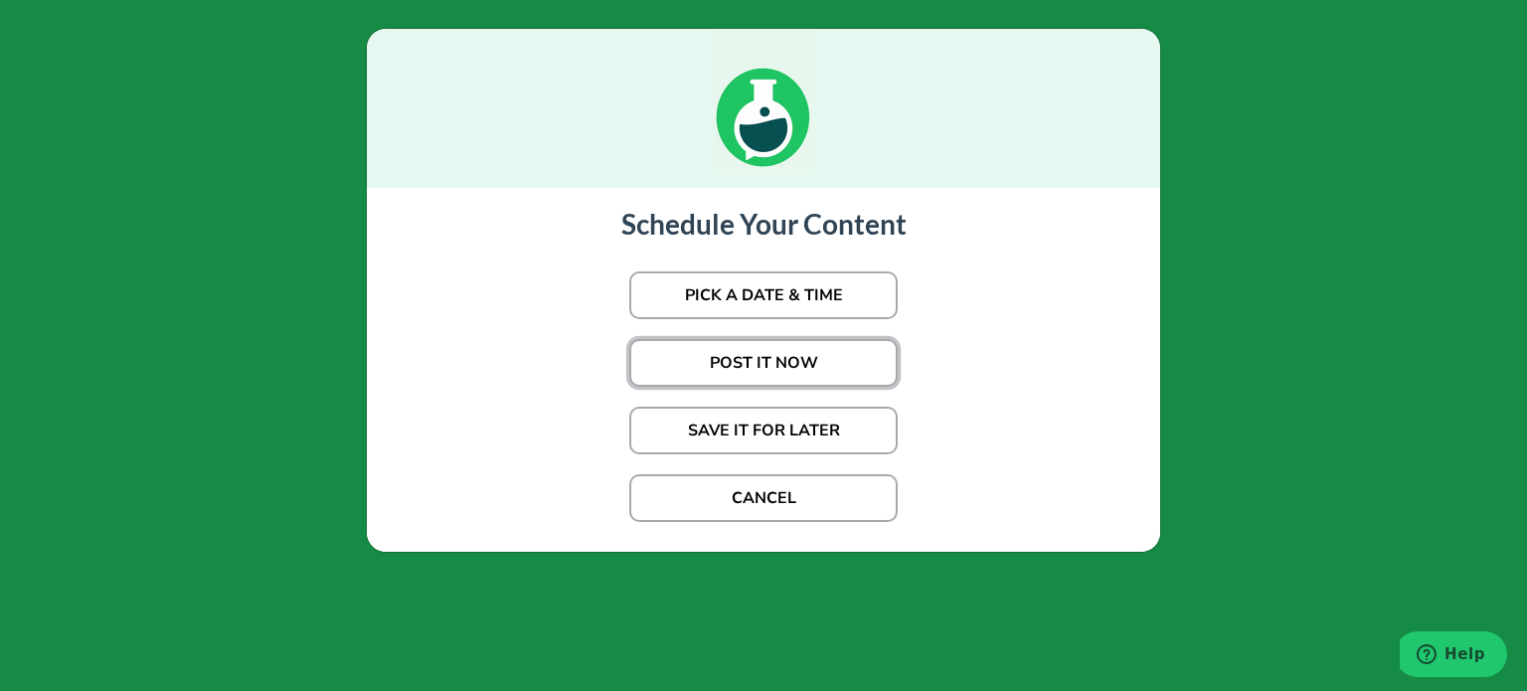
click at [707, 360] on button "POST IT NOW" at bounding box center [763, 363] width 268 height 48
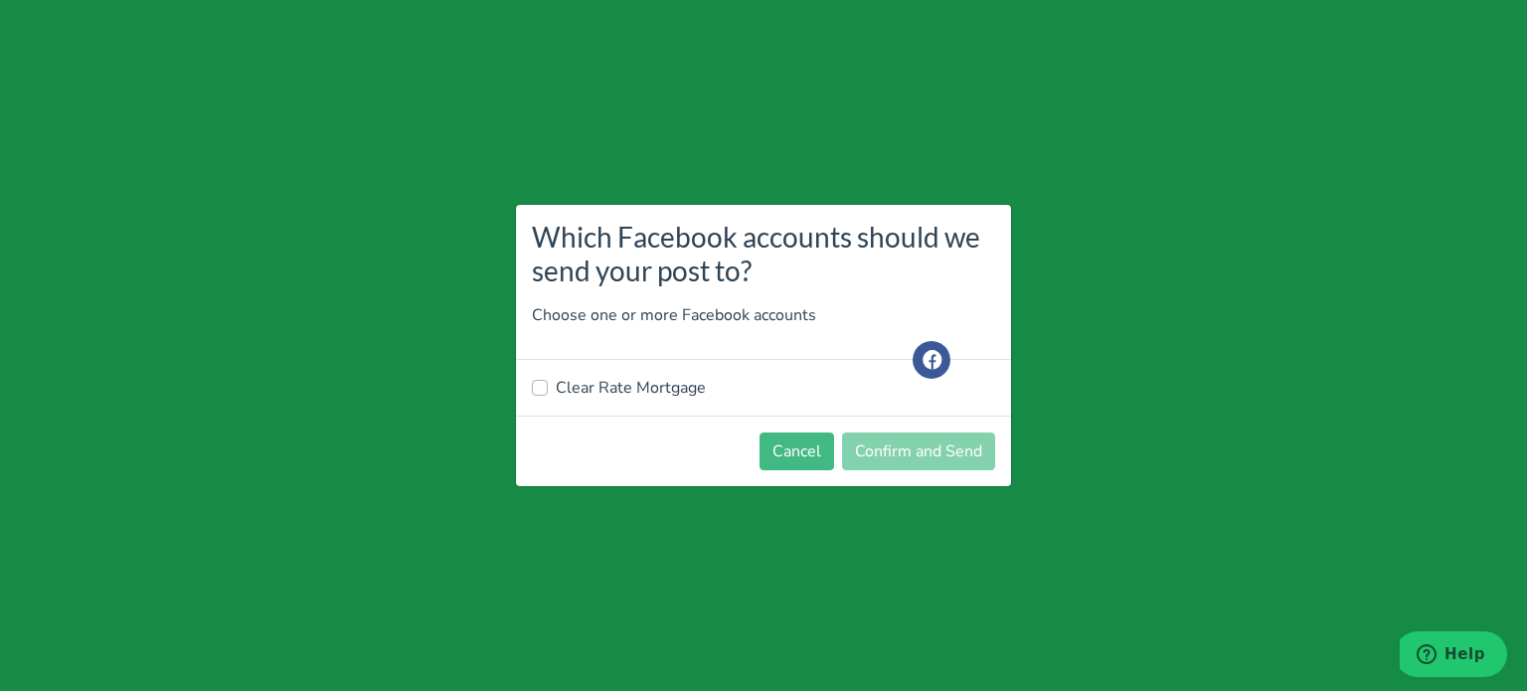
click at [574, 397] on label "Clear Rate Mortgage" at bounding box center [631, 388] width 150 height 24
click at [548, 396] on input "Clear Rate Mortgage" at bounding box center [540, 386] width 16 height 20
checkbox input "true"
click at [875, 447] on button "Confirm and Send" at bounding box center [918, 452] width 153 height 38
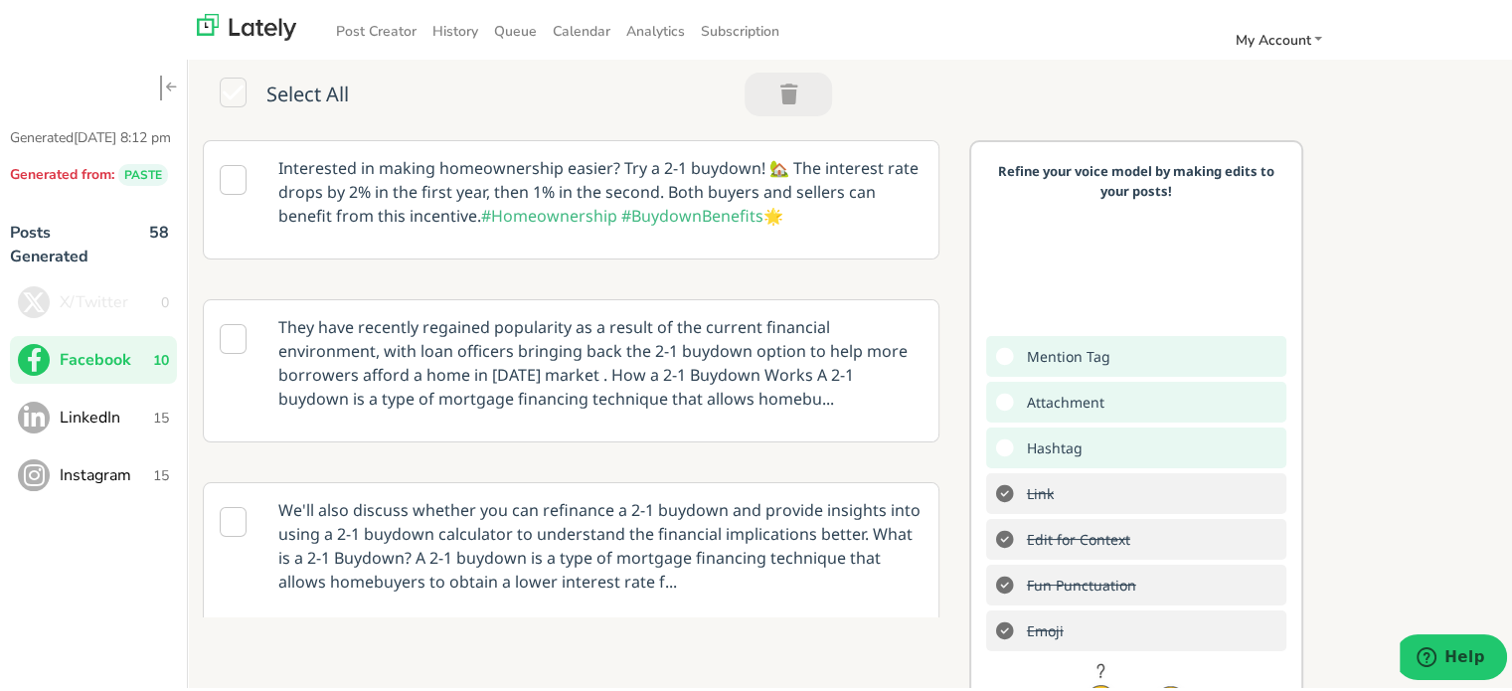
click at [555, 170] on p "Interested in making homeownership easier? Try a 2-1 buydown! 🏡 The interest ra…" at bounding box center [600, 188] width 674 height 101
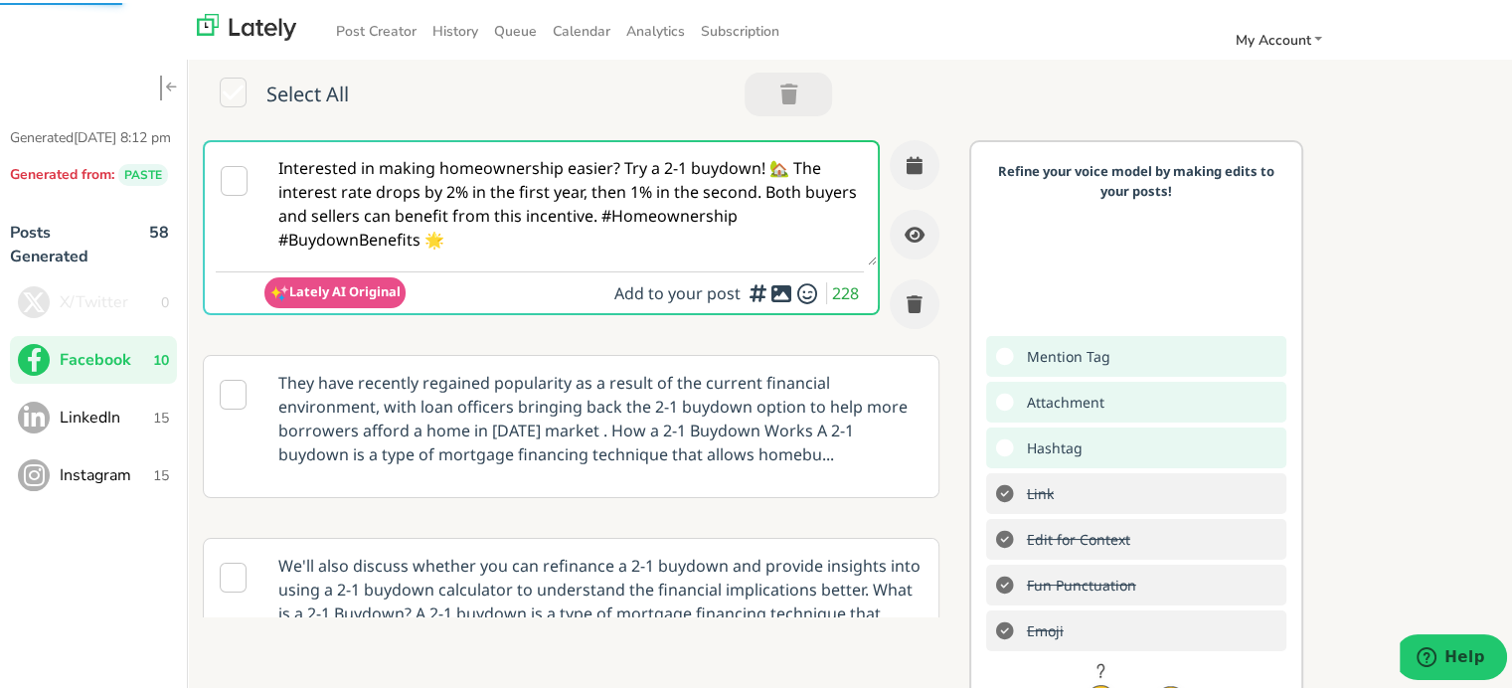
click at [153, 426] on span "15" at bounding box center [161, 415] width 16 height 21
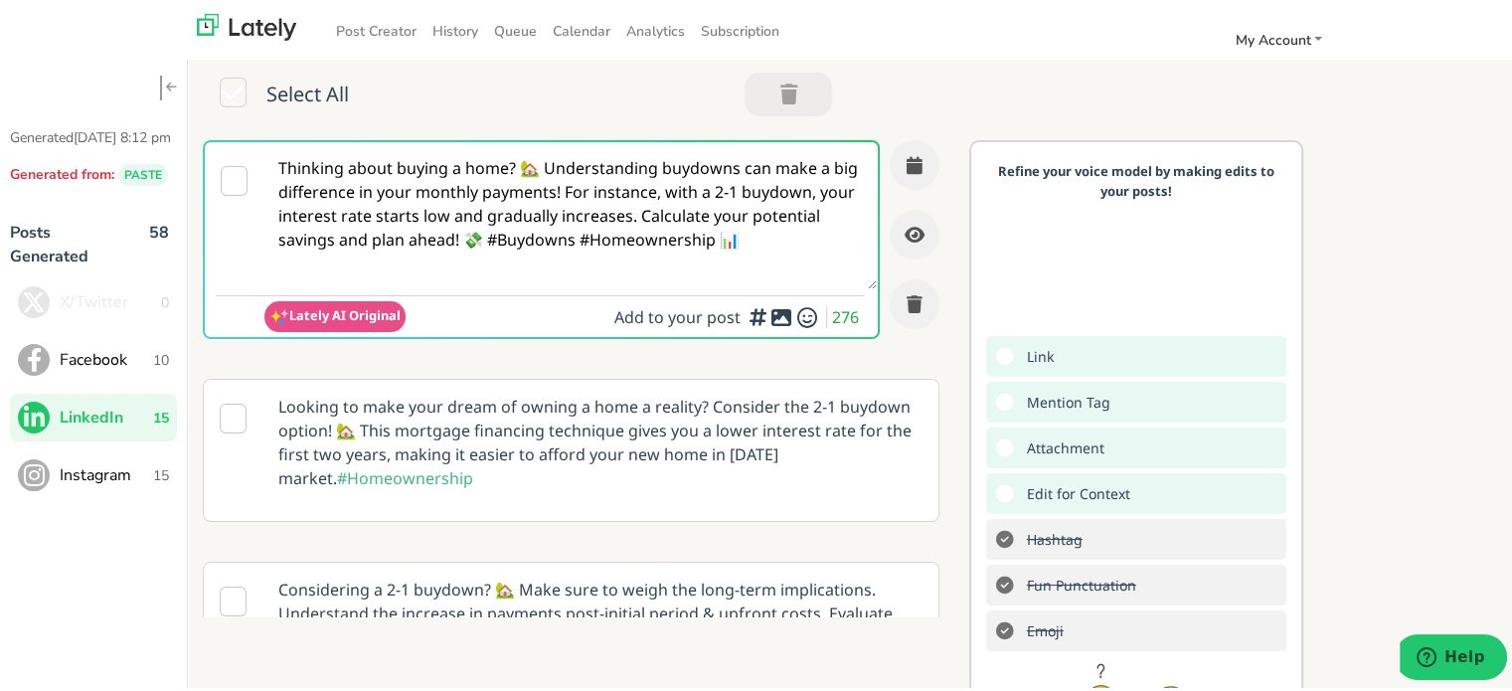
click at [662, 223] on textarea "Thinking about buying a home? 🏡 Understanding buydowns can make a big differenc…" at bounding box center [570, 212] width 612 height 147
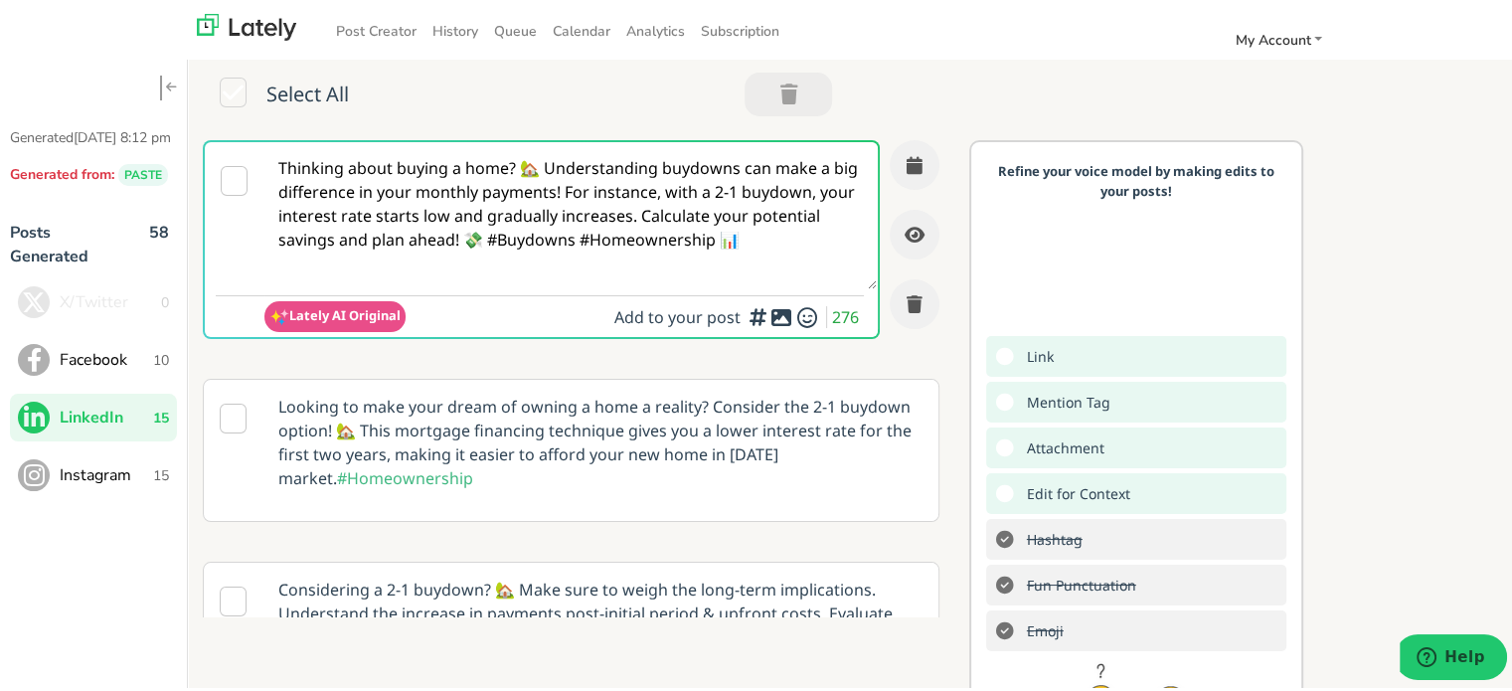
paste textarea "Exploring home loans as a self-employed borrower in [US_STATE]? Flexible income…"
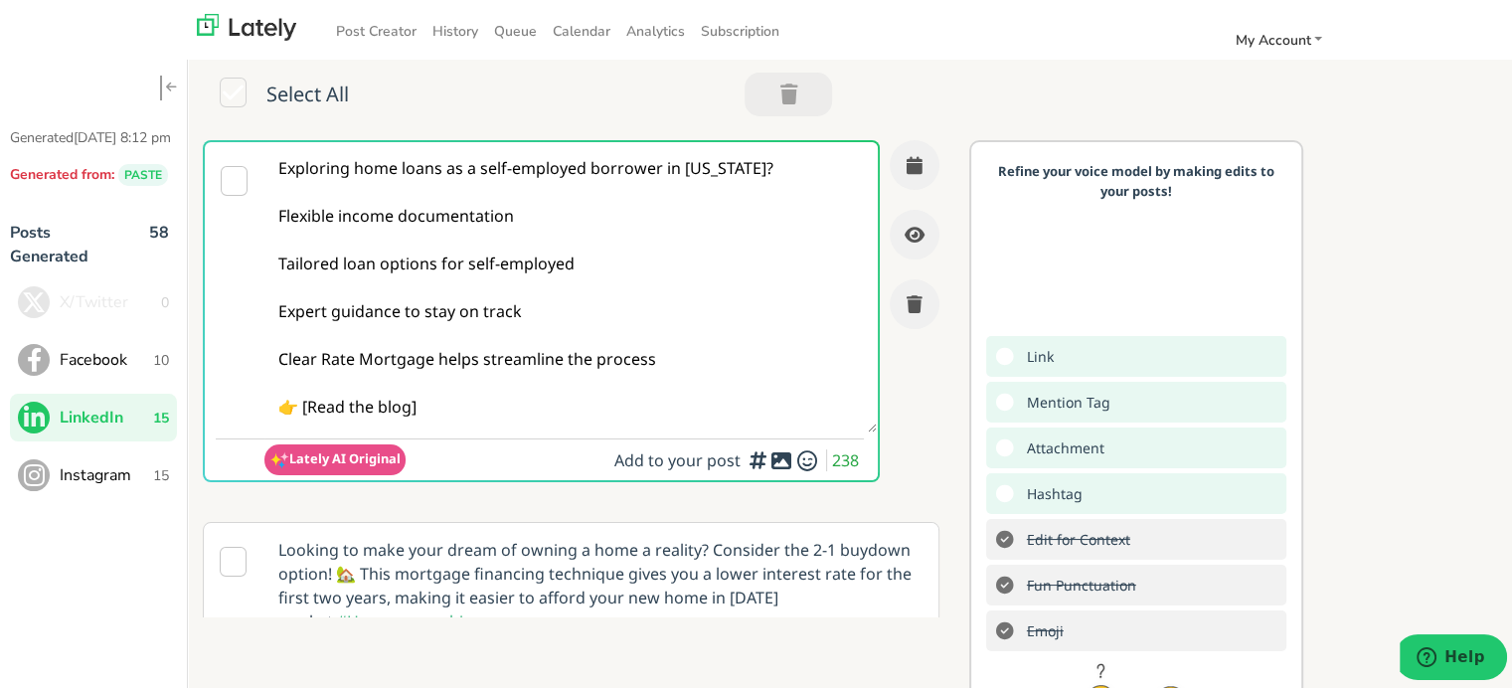
click at [386, 246] on textarea "Exploring home loans as a self-employed borrower in [US_STATE]? Flexible income…" at bounding box center [570, 284] width 612 height 290
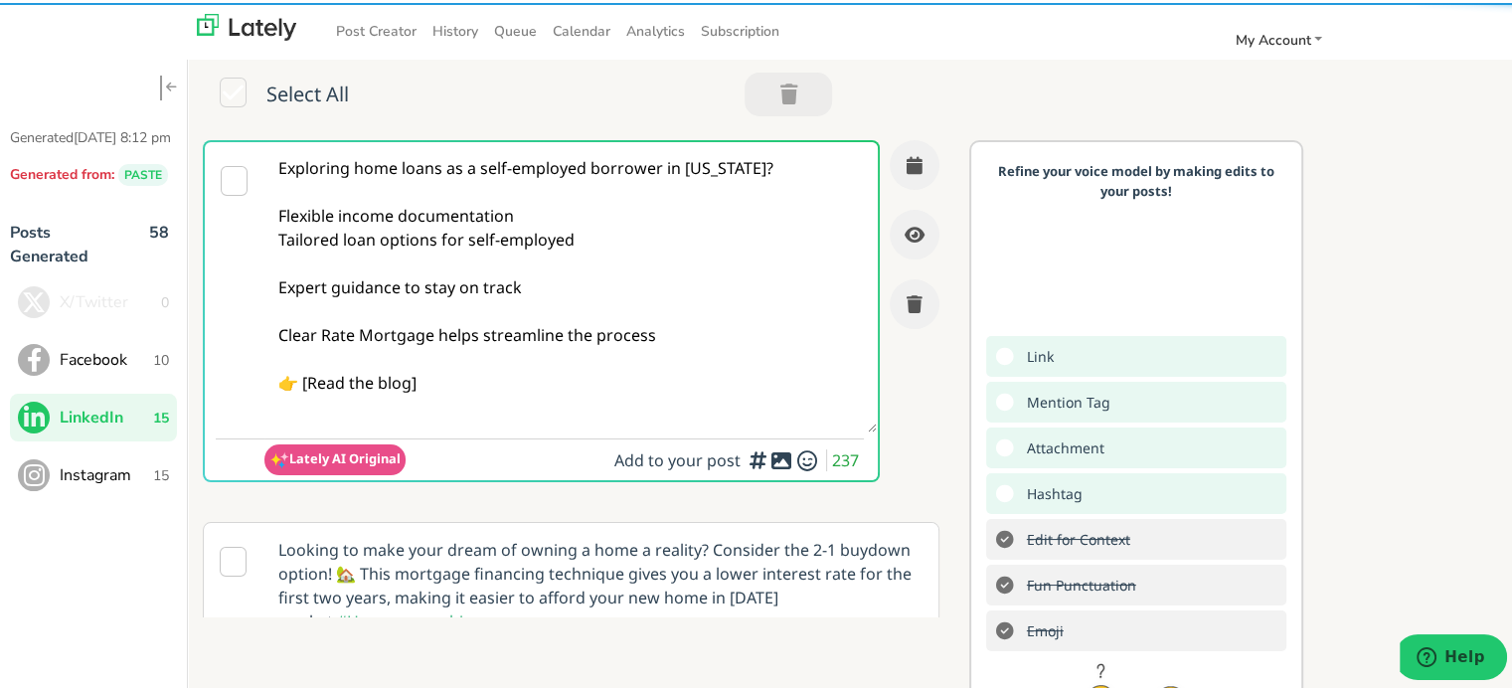
click at [374, 262] on textarea "Exploring home loans as a self-employed borrower in [US_STATE]? Flexible income…" at bounding box center [570, 284] width 612 height 290
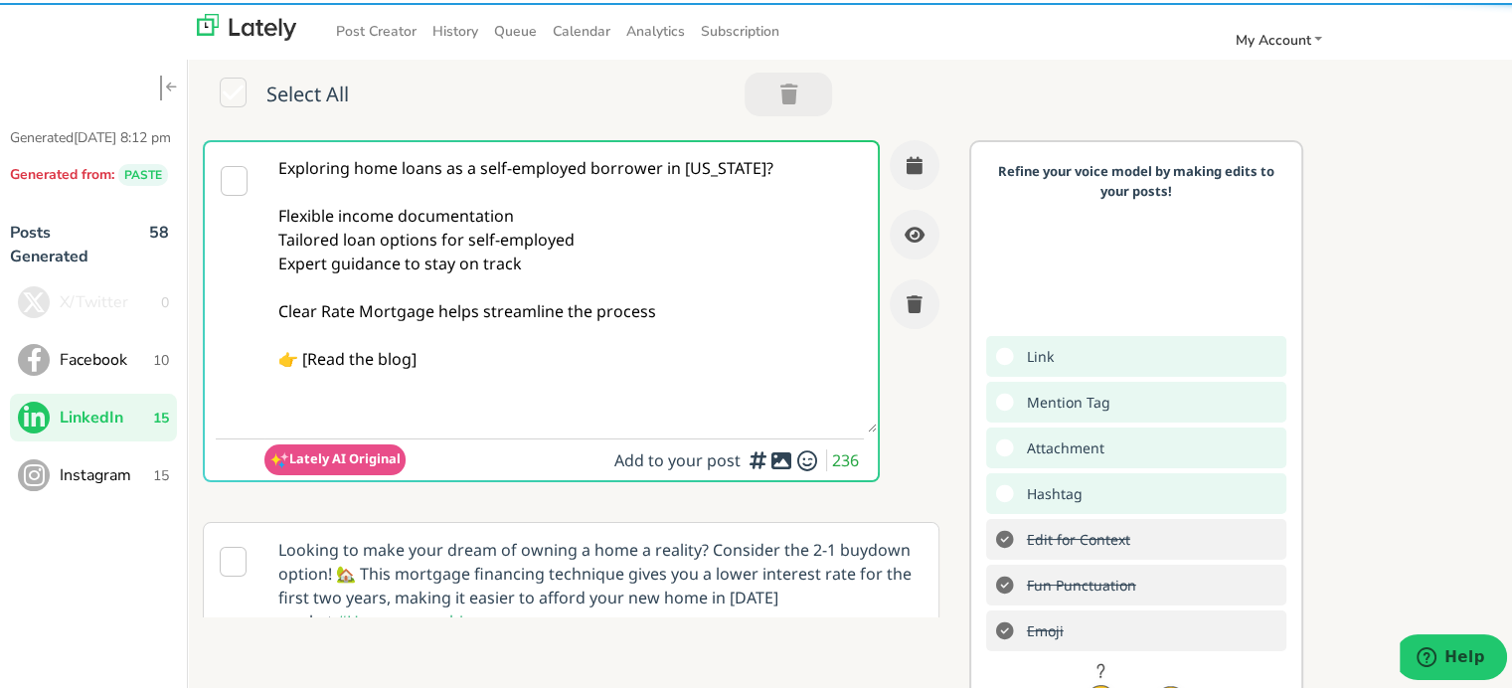
click at [384, 277] on textarea "Exploring home loans as a self-employed borrower in [US_STATE]? Flexible income…" at bounding box center [570, 284] width 612 height 290
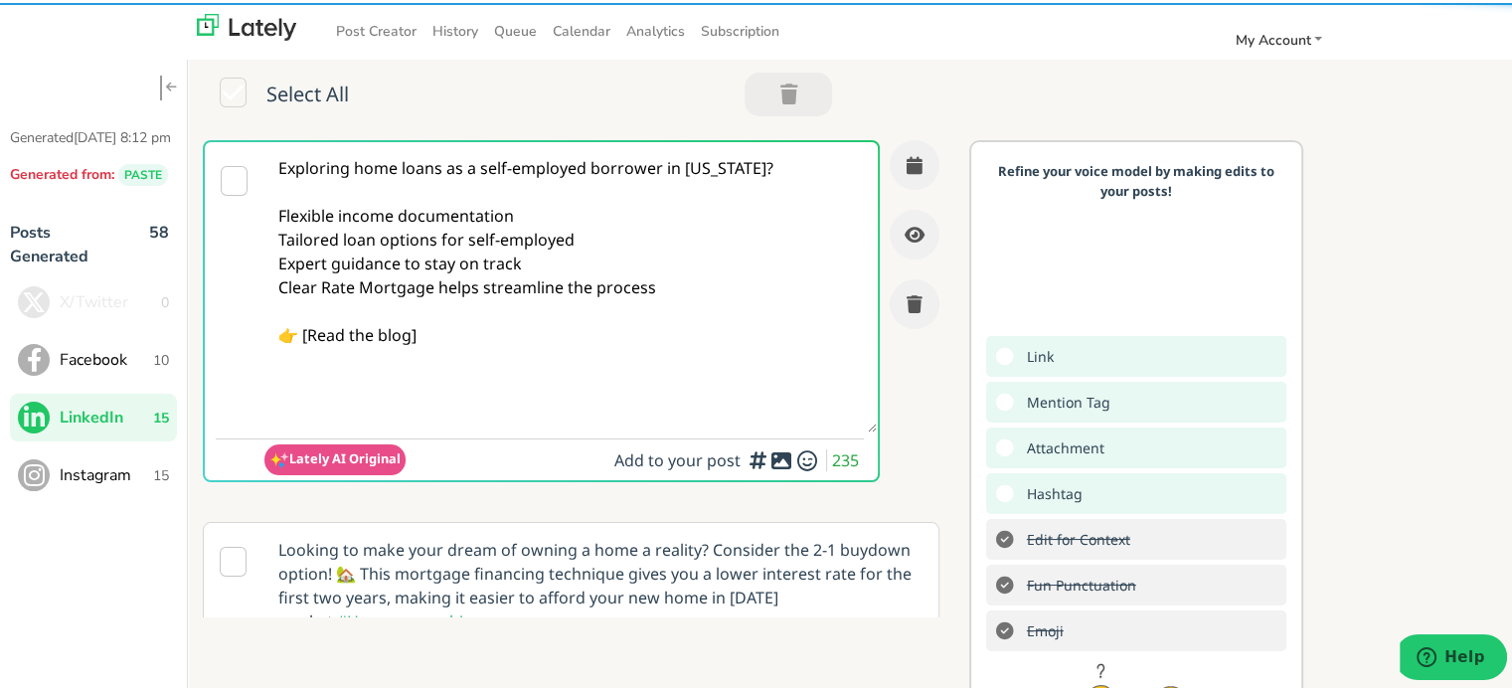
click at [422, 334] on textarea "Exploring home loans as a self-employed borrower in [US_STATE]? Flexible income…" at bounding box center [570, 284] width 612 height 290
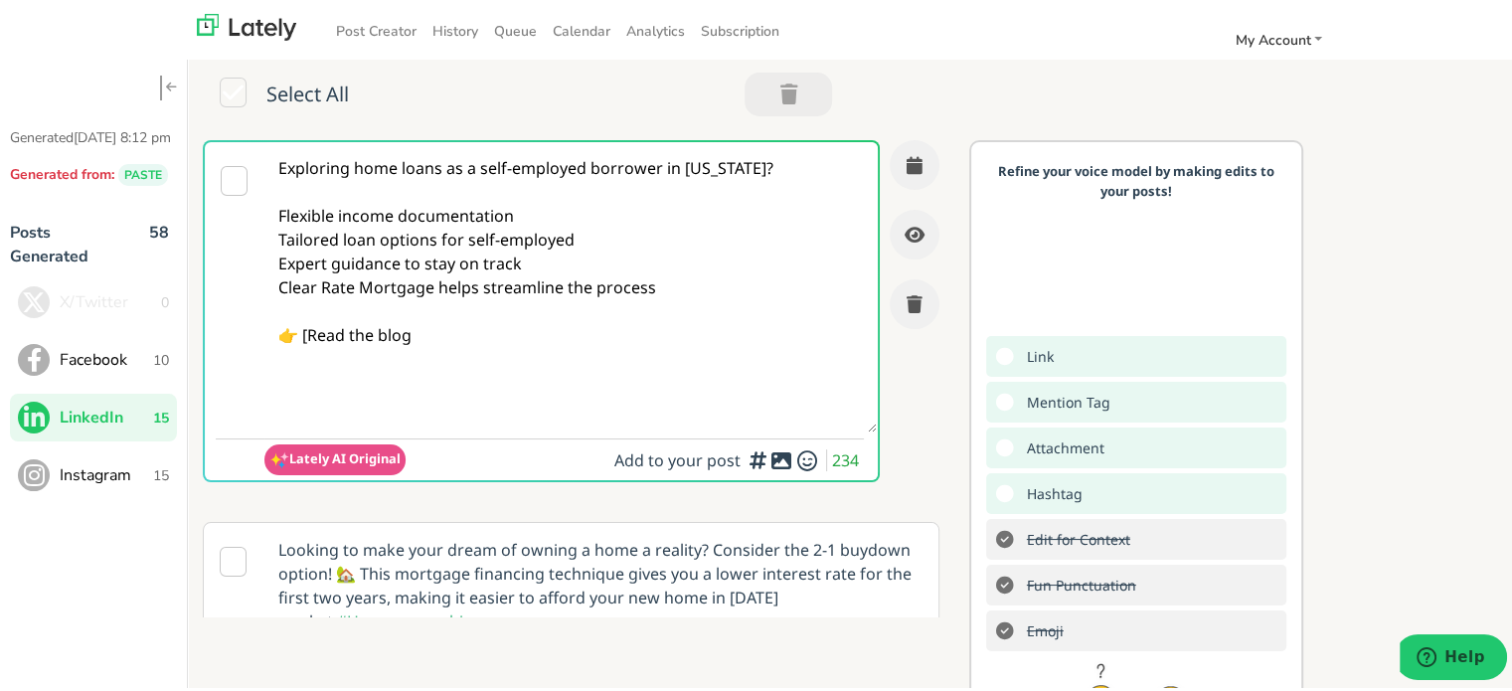
click at [305, 337] on textarea "Exploring home loans as a self-employed borrower in [US_STATE]? Flexible income…" at bounding box center [570, 284] width 612 height 290
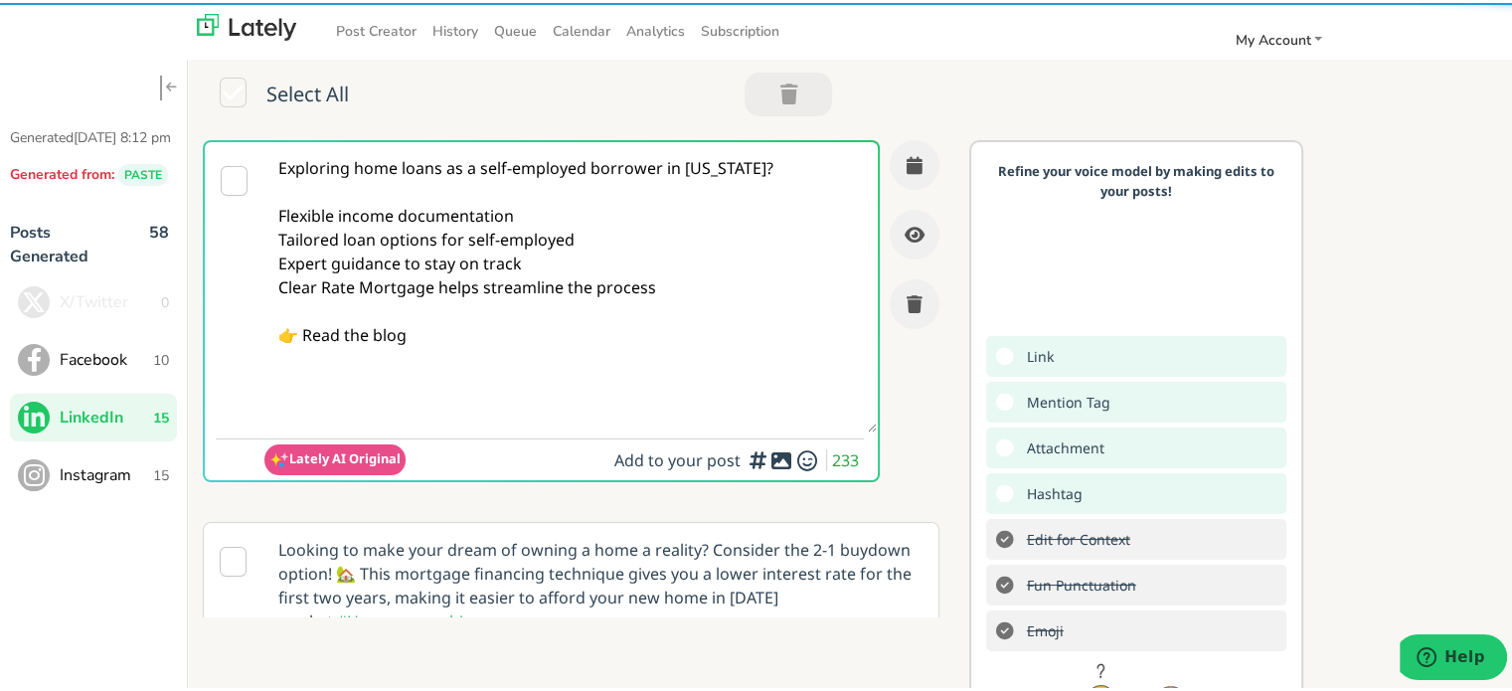
click at [509, 344] on textarea "Exploring home loans as a self-employed borrower in [US_STATE]? Flexible income…" at bounding box center [570, 284] width 612 height 290
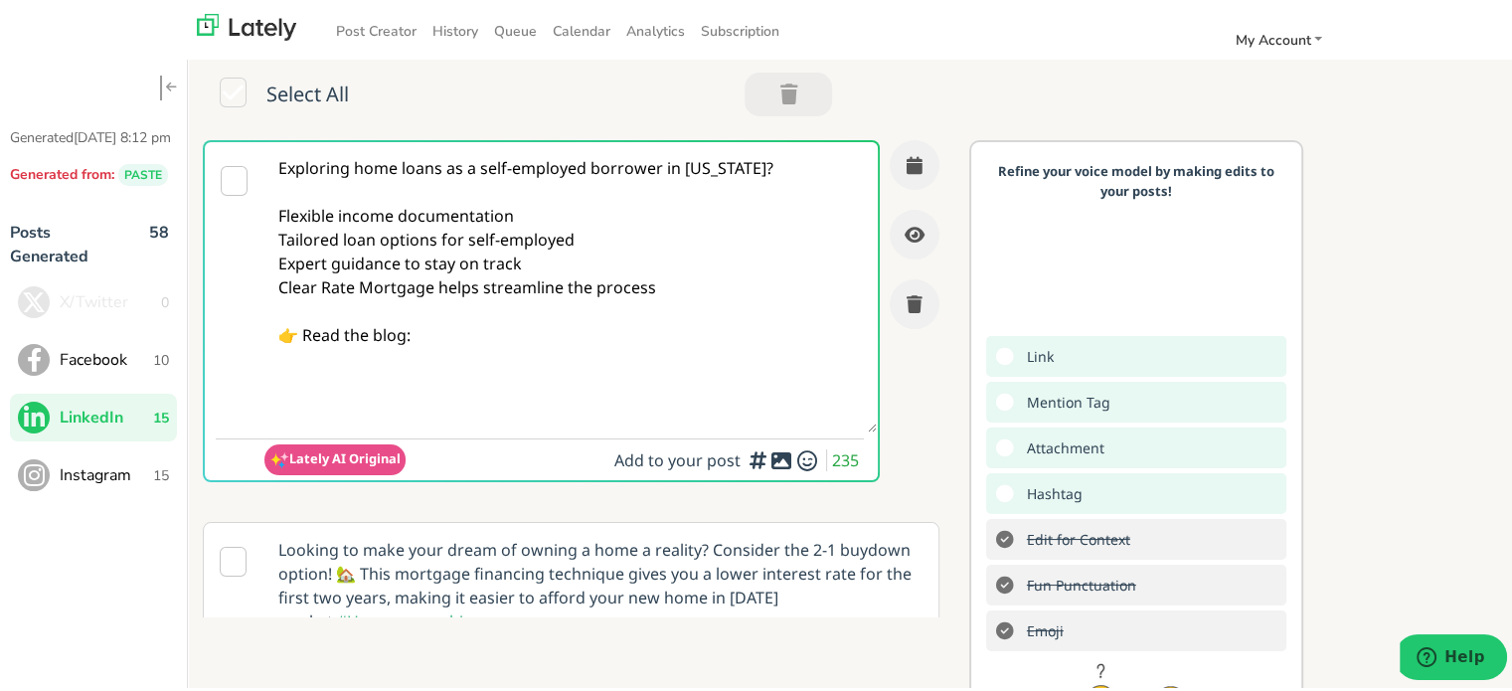
paste textarea "[URL][DOMAIN_NAME][US_STATE]"
drag, startPoint x: 668, startPoint y: 367, endPoint x: 266, endPoint y: 142, distance: 460.3
click at [266, 142] on textarea "Exploring home loans as a self-employed borrower in [US_STATE]? Flexible income…" at bounding box center [570, 284] width 612 height 290
click at [513, 325] on textarea "Exploring home loans as a self-employed borrower in [US_STATE]? Flexible income…" at bounding box center [570, 284] width 612 height 290
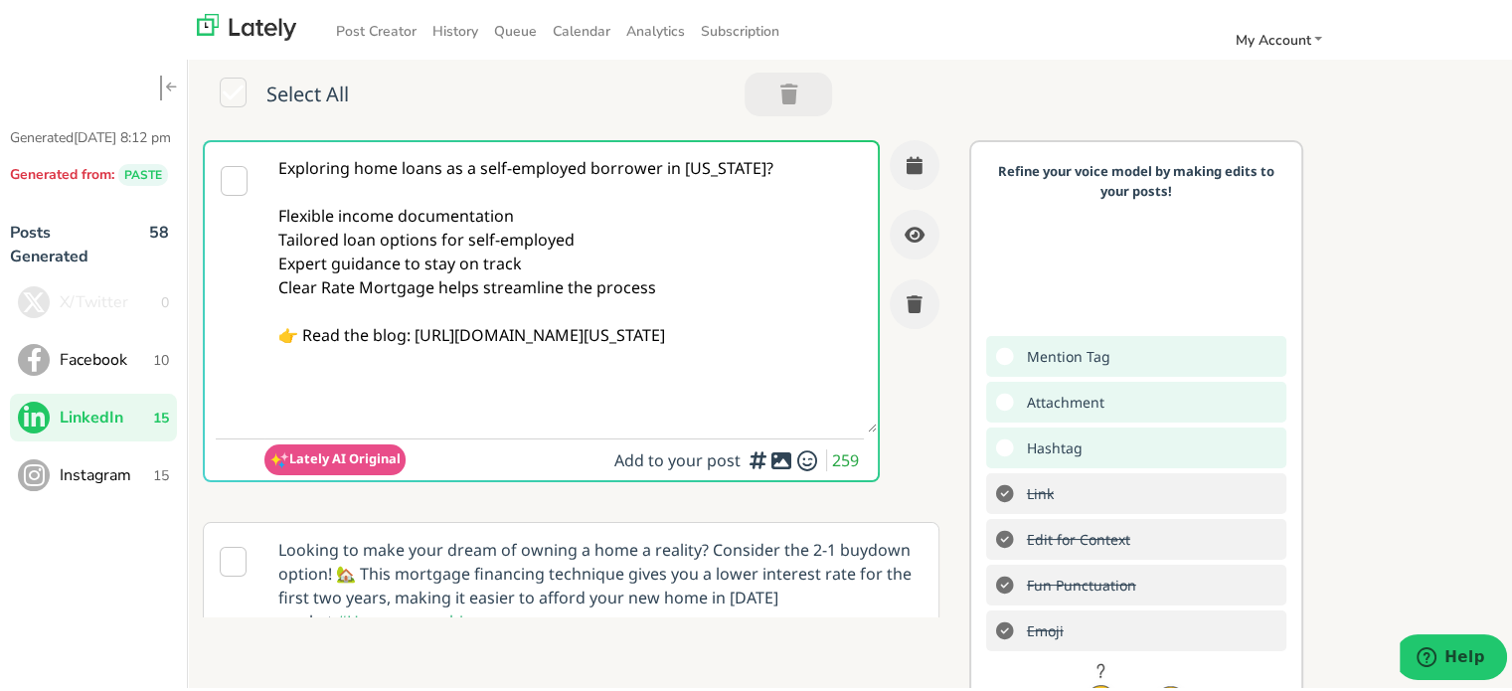
drag, startPoint x: 740, startPoint y: 382, endPoint x: 243, endPoint y: 151, distance: 548.0
click at [243, 151] on div "Exploring home loans as a self-employed borrower in [US_STATE]? Flexible income…" at bounding box center [541, 308] width 677 height 342
type textarea "Exploring home loans as a self-employed borrower in [US_STATE]? Flexible income…"
click at [899, 157] on button "button" at bounding box center [915, 162] width 50 height 50
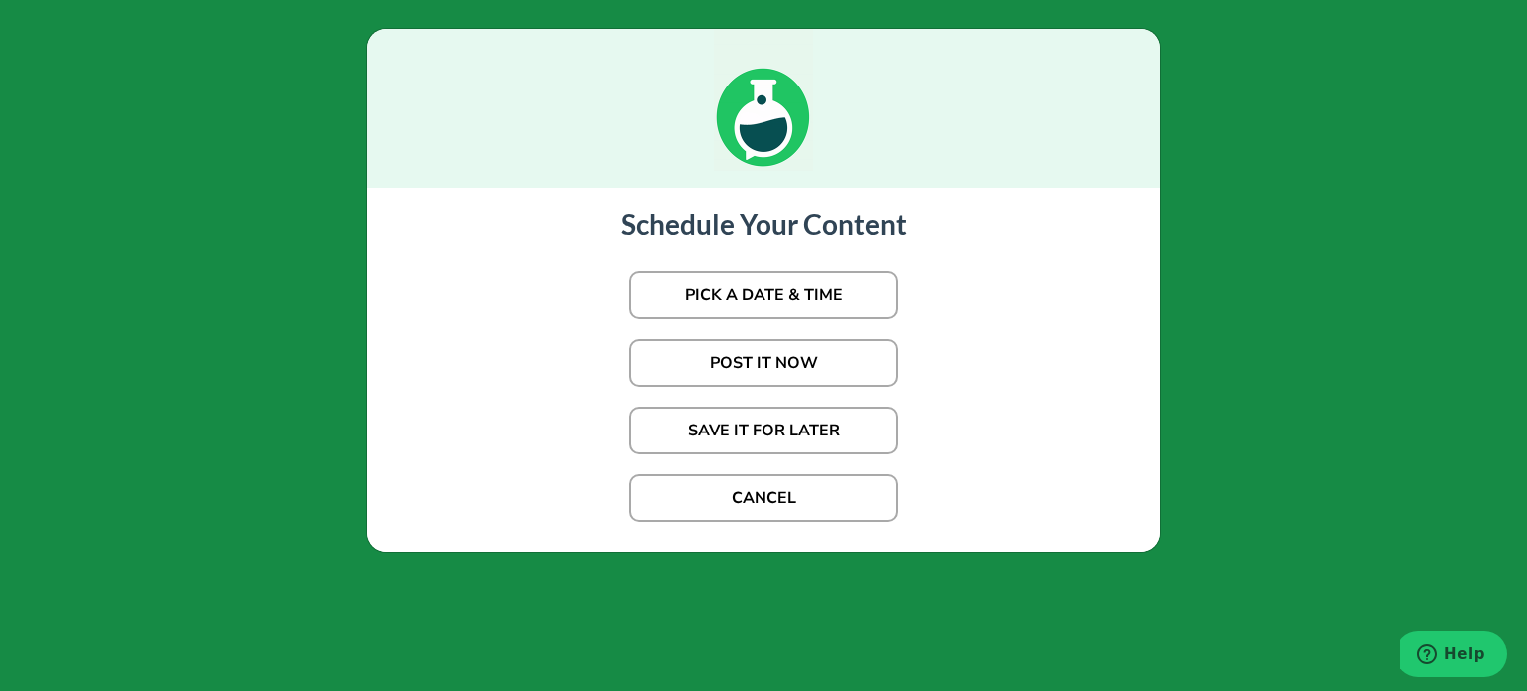
click at [772, 337] on p "POST IT NOW" at bounding box center [764, 363] width 754 height 68
click at [762, 362] on button "POST IT NOW" at bounding box center [763, 363] width 268 height 48
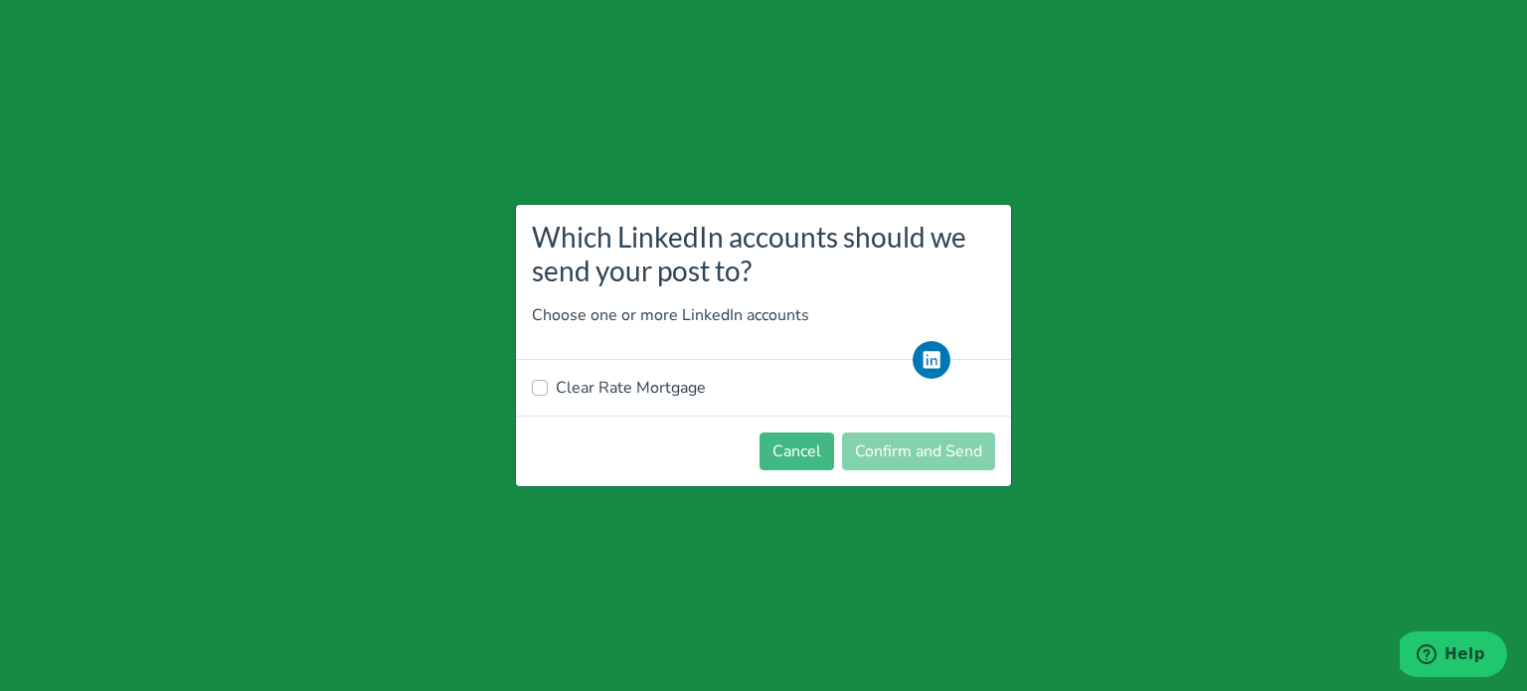
click at [601, 377] on label "Clear Rate Mortgage" at bounding box center [631, 388] width 150 height 24
click at [548, 377] on input "Clear Rate Mortgage" at bounding box center [540, 386] width 16 height 20
checkbox input "true"
click at [896, 440] on button "Confirm and Send" at bounding box center [918, 452] width 153 height 38
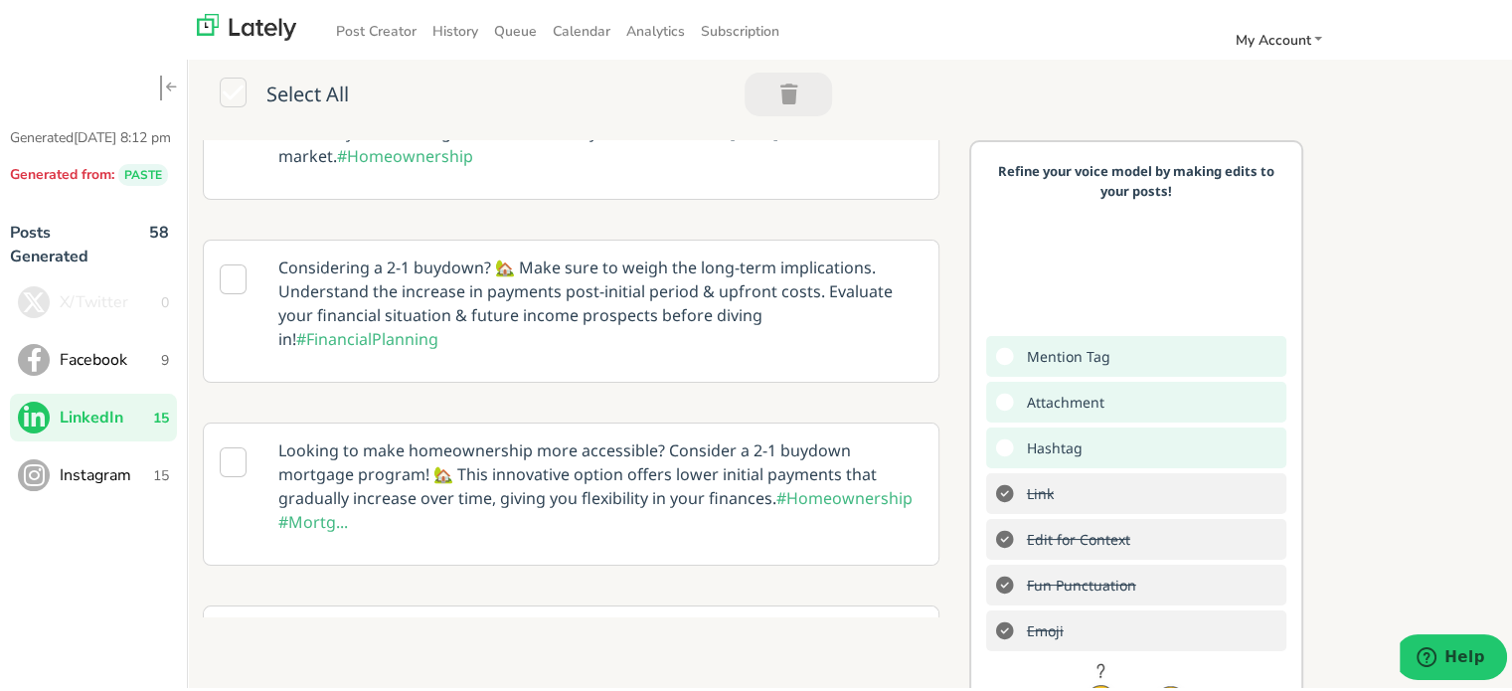
scroll to position [199, 0]
